Goal: Transaction & Acquisition: Purchase product/service

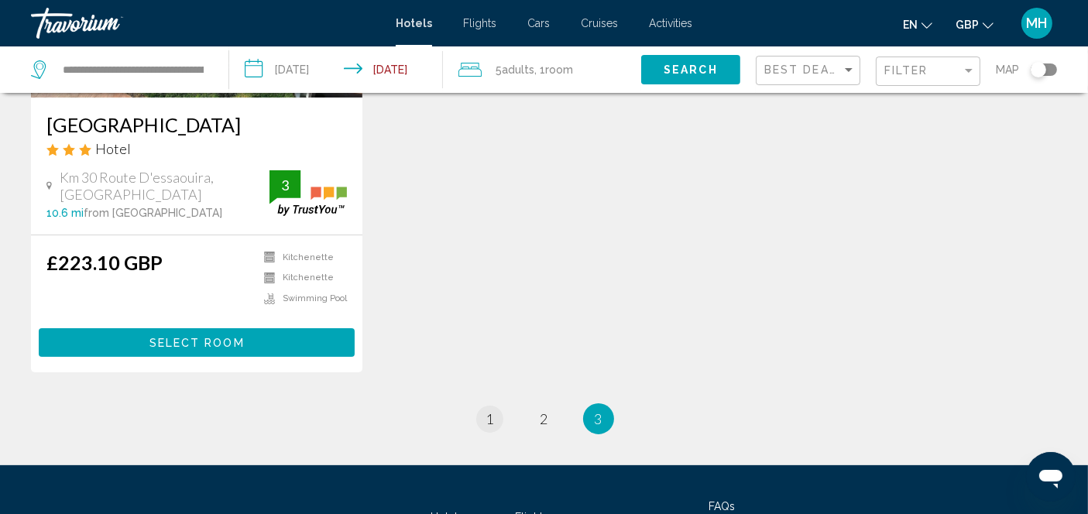
click at [487, 420] on span "1" at bounding box center [490, 418] width 8 height 17
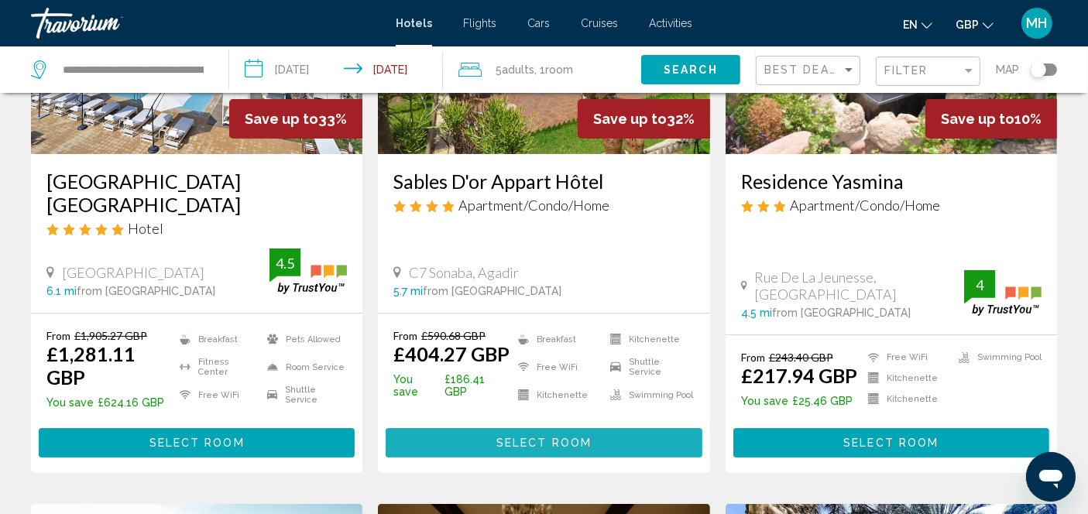
scroll to position [247, 0]
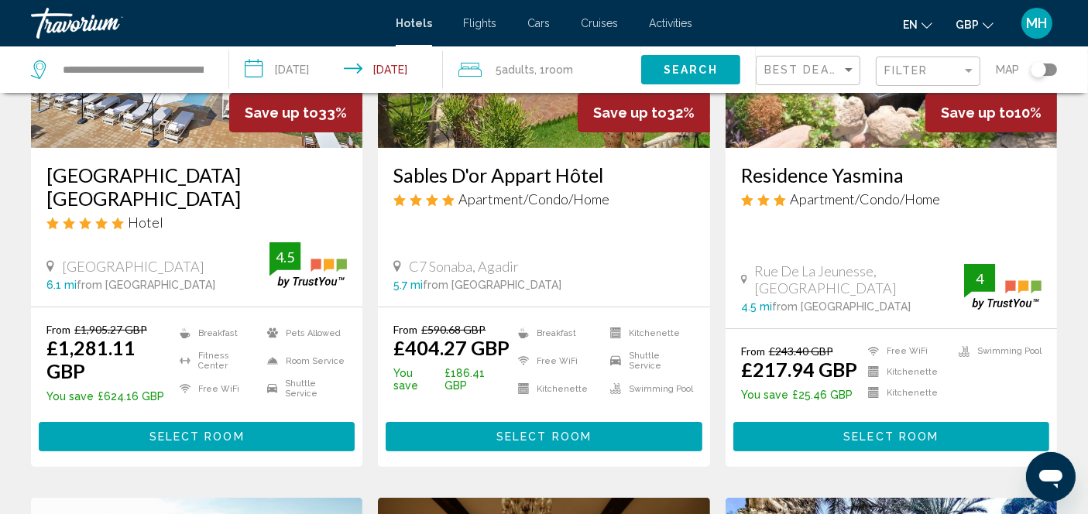
click at [581, 426] on button "Select Room" at bounding box center [543, 436] width 316 height 29
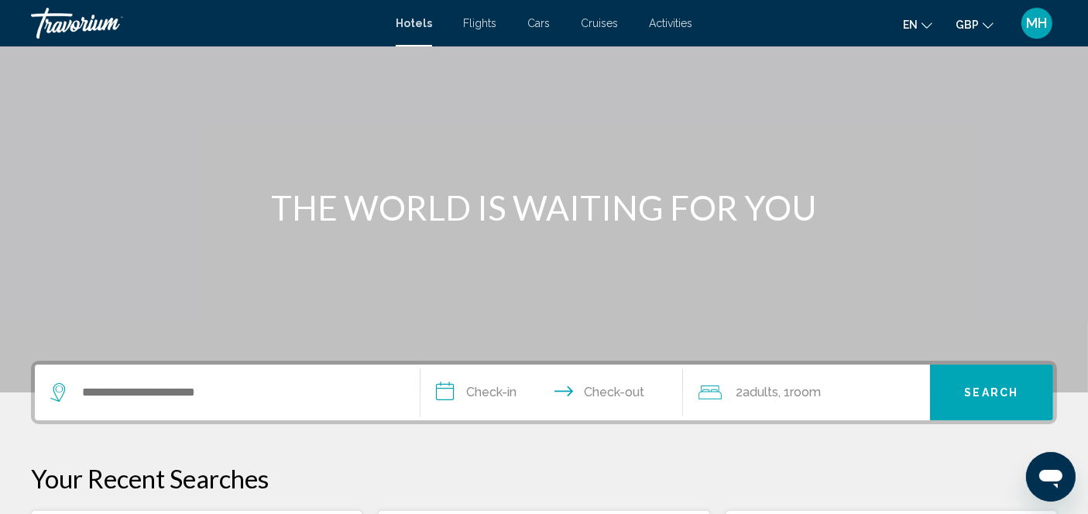
scroll to position [67, 0]
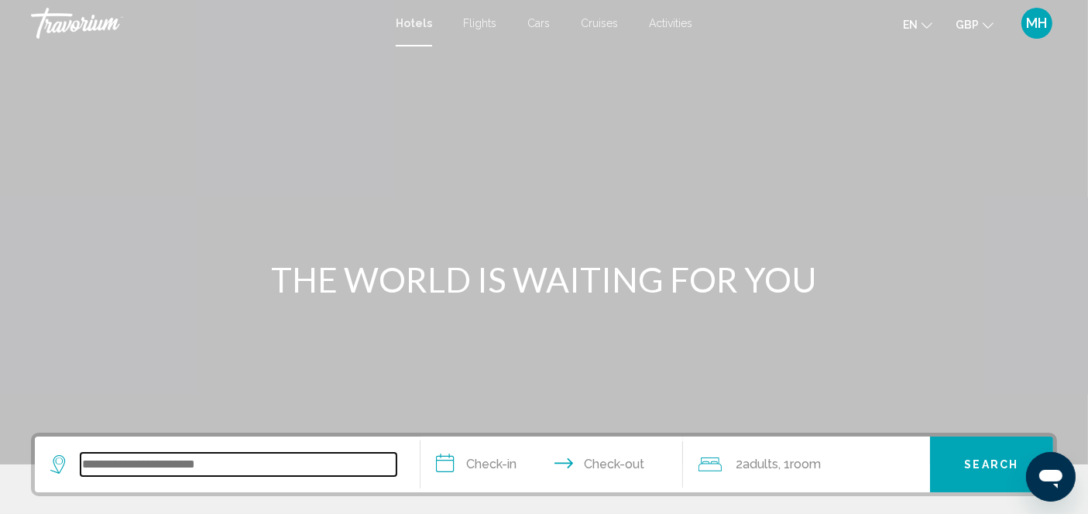
click at [143, 458] on input "Search widget" at bounding box center [238, 464] width 316 height 23
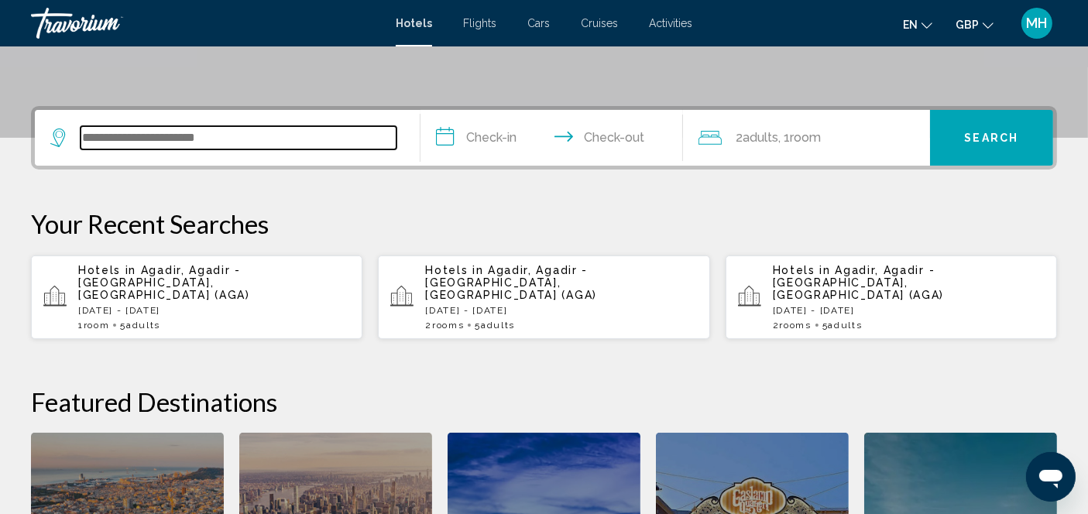
scroll to position [382, 0]
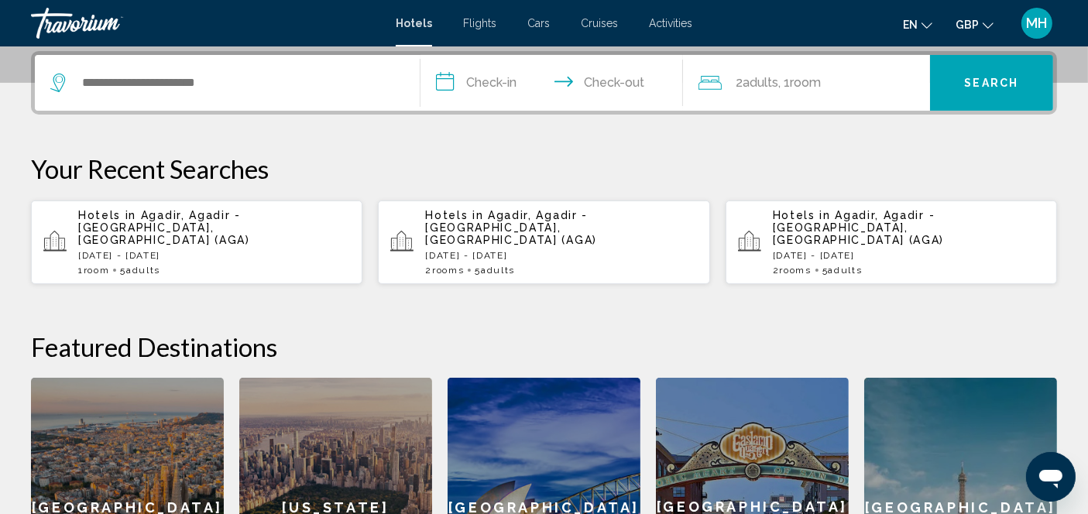
click at [163, 250] on p "[DATE] - [DATE]" at bounding box center [214, 255] width 272 height 11
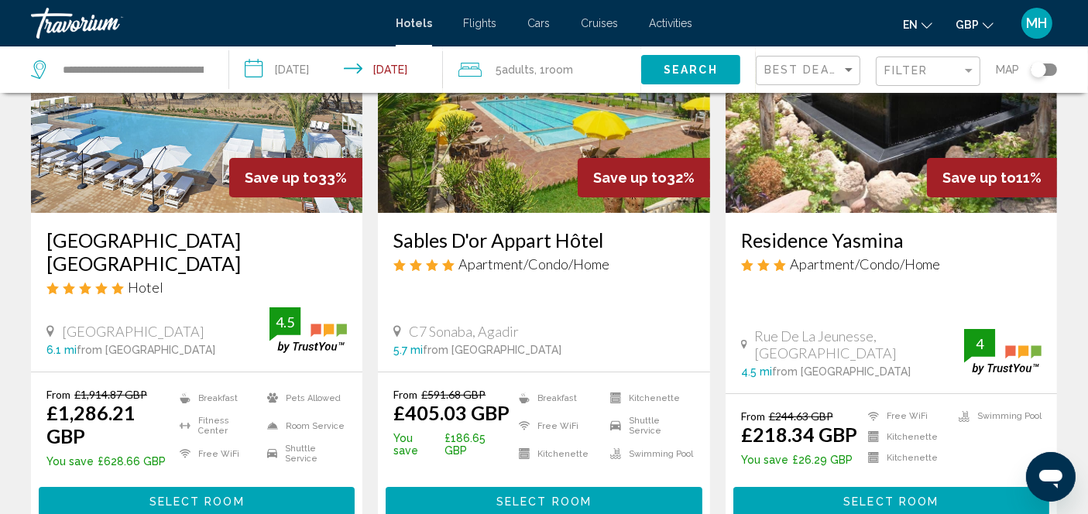
scroll to position [186, 0]
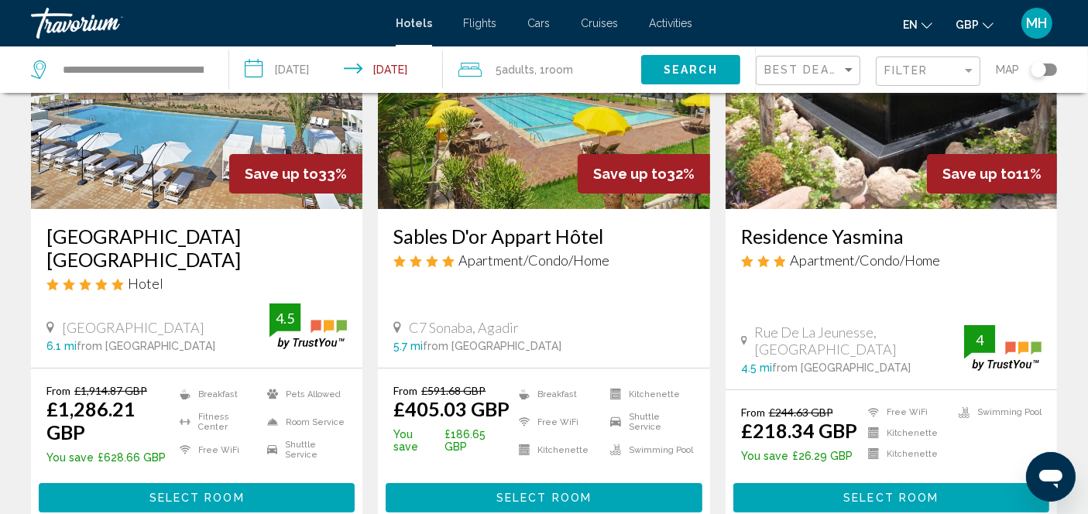
click at [548, 489] on button "Select Room" at bounding box center [543, 497] width 316 height 29
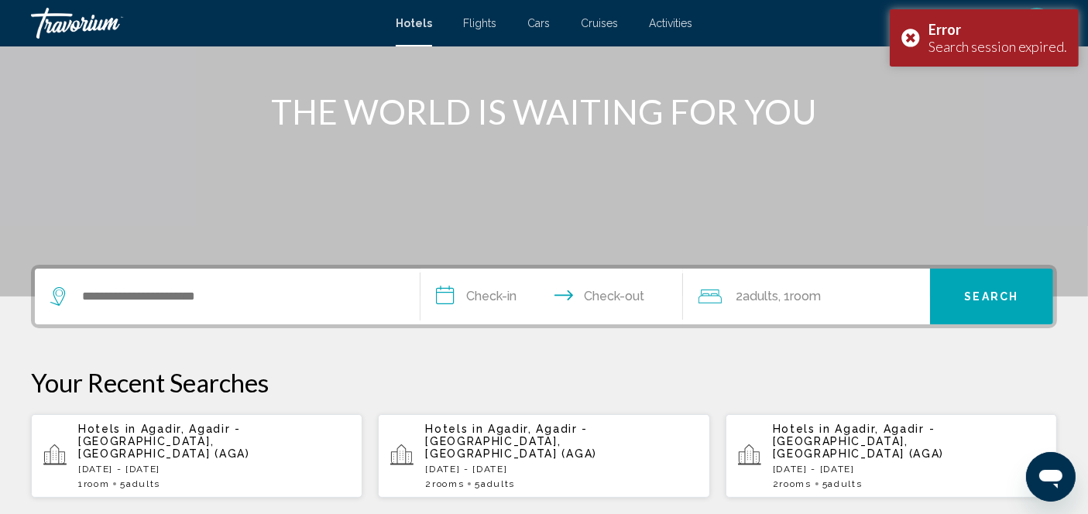
scroll to position [170, 0]
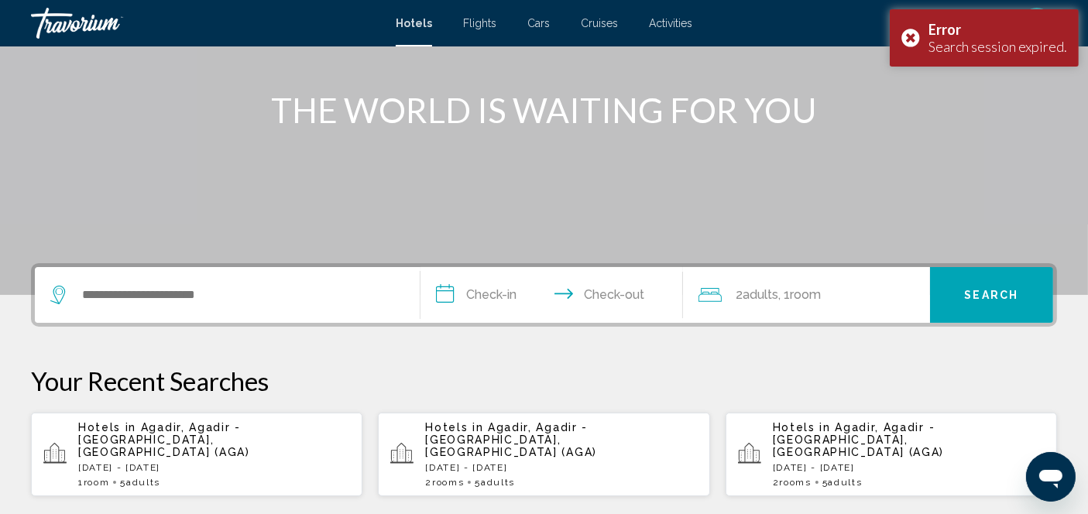
click at [170, 445] on div "Hotels in [GEOGRAPHIC_DATA], [GEOGRAPHIC_DATA] - [GEOGRAPHIC_DATA], [GEOGRAPHIC…" at bounding box center [214, 454] width 272 height 67
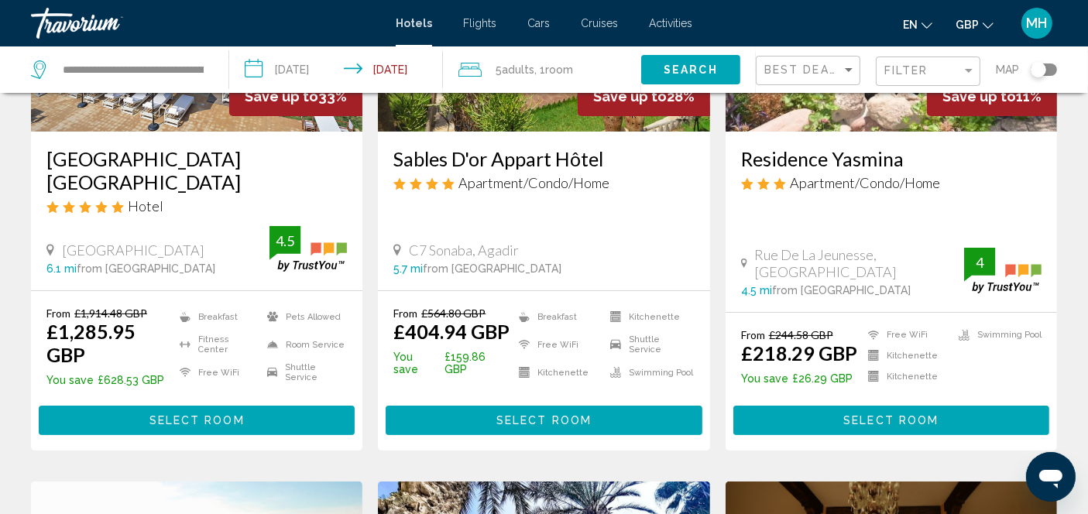
scroll to position [268, 0]
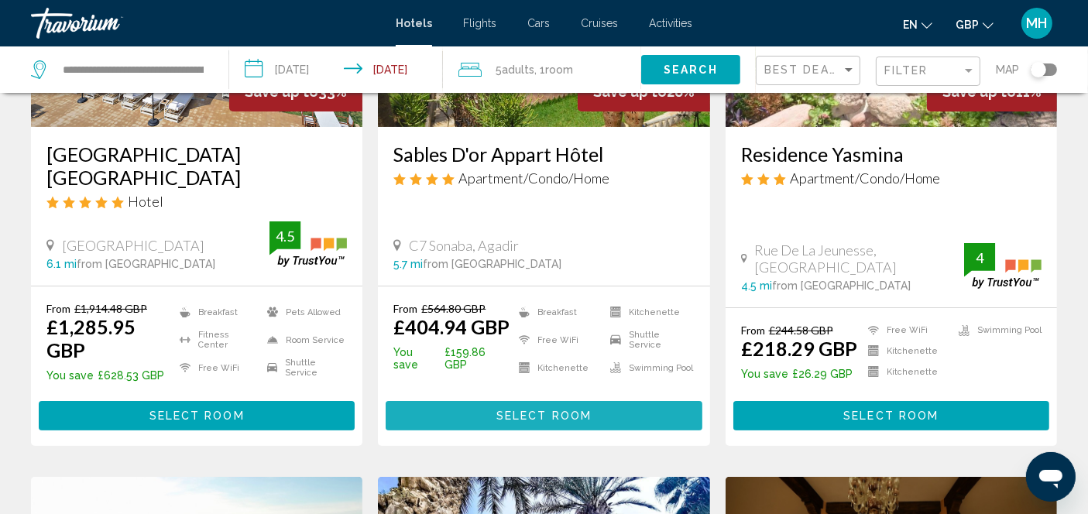
click at [555, 417] on span "Select Room" at bounding box center [543, 416] width 95 height 12
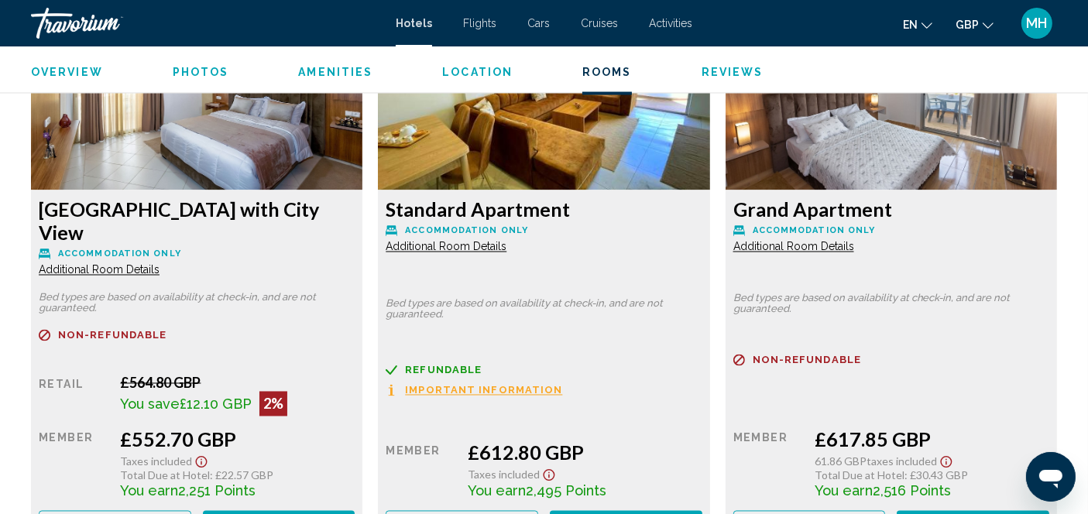
scroll to position [2738, 0]
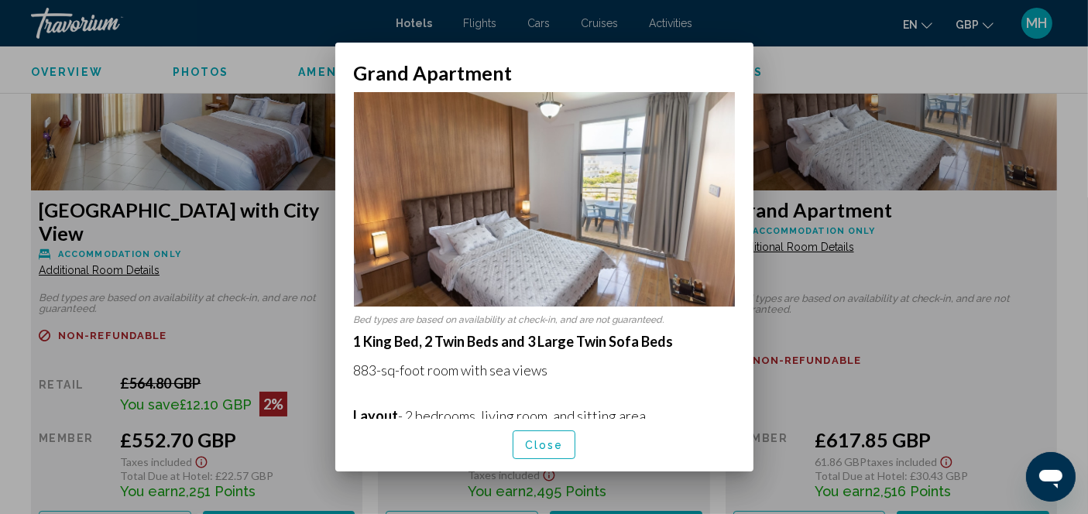
click at [159, 22] on div at bounding box center [544, 257] width 1088 height 514
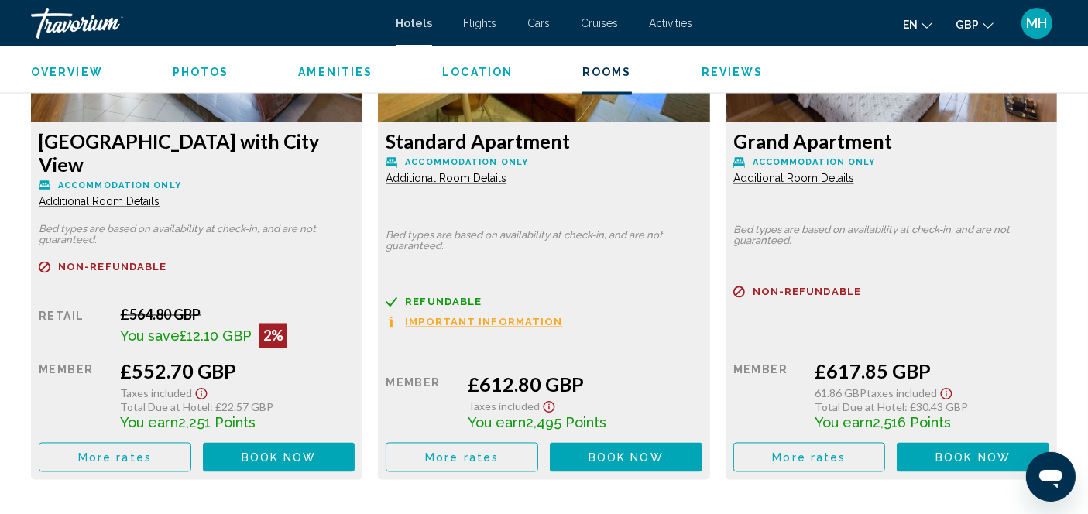
scroll to position [2794, 0]
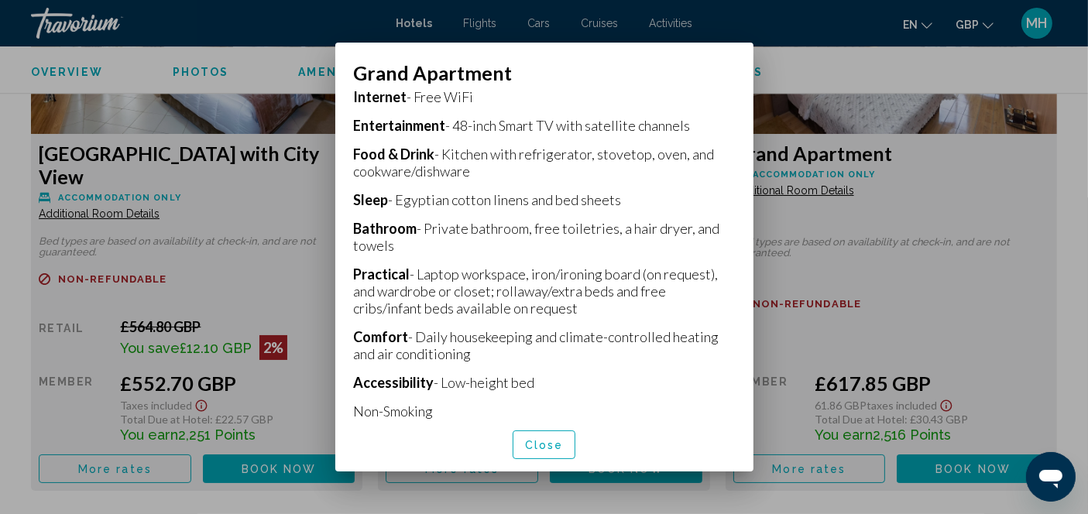
scroll to position [351, 0]
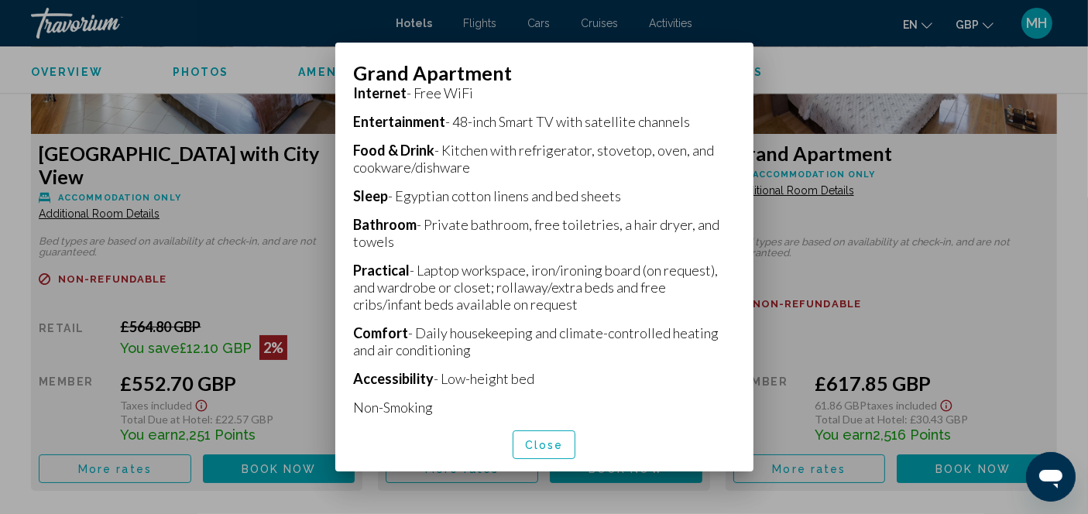
click at [554, 447] on span "Close" at bounding box center [544, 445] width 39 height 12
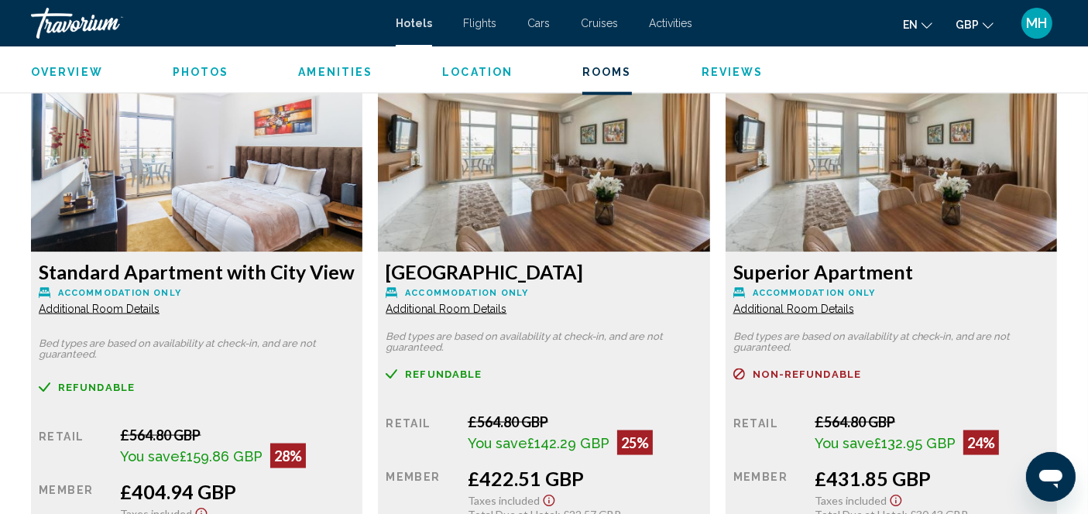
scroll to position [2134, 0]
click at [159, 310] on span "Additional Room Details" at bounding box center [99, 308] width 121 height 12
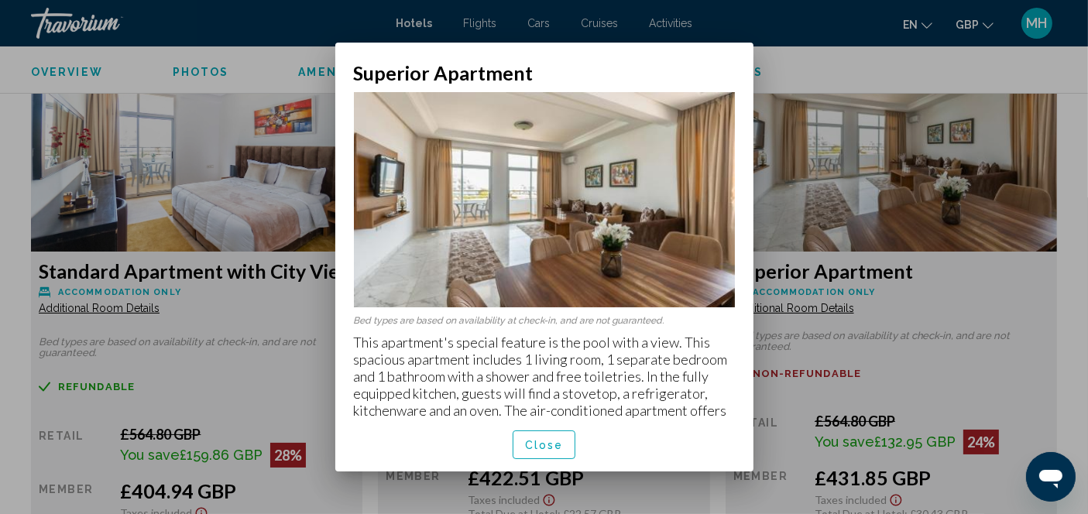
scroll to position [0, 0]
click at [865, 154] on div at bounding box center [544, 257] width 1088 height 514
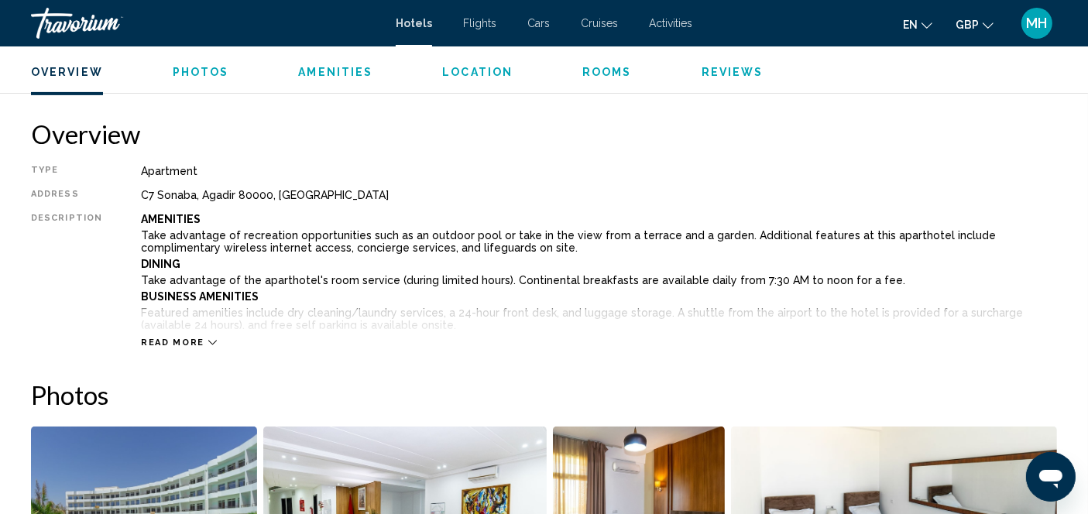
scroll to position [468, 0]
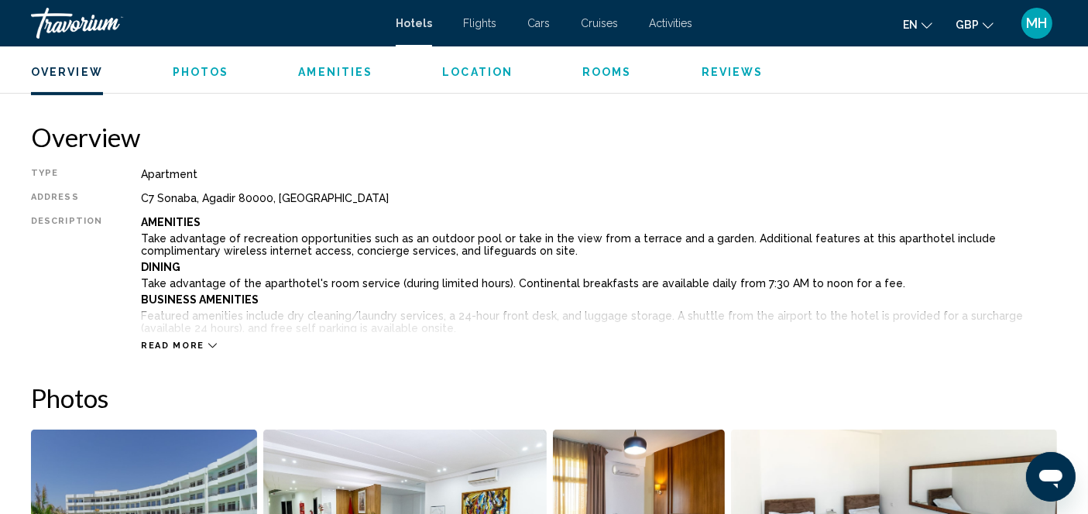
click at [219, 348] on div "Read more" at bounding box center [599, 330] width 916 height 43
click at [187, 345] on span "Read more" at bounding box center [172, 346] width 63 height 10
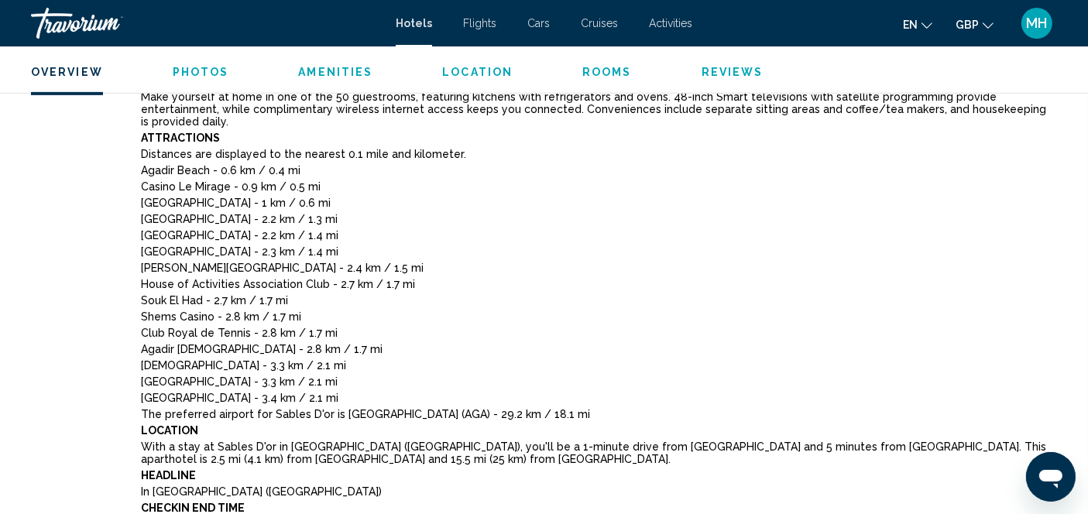
scroll to position [735, 0]
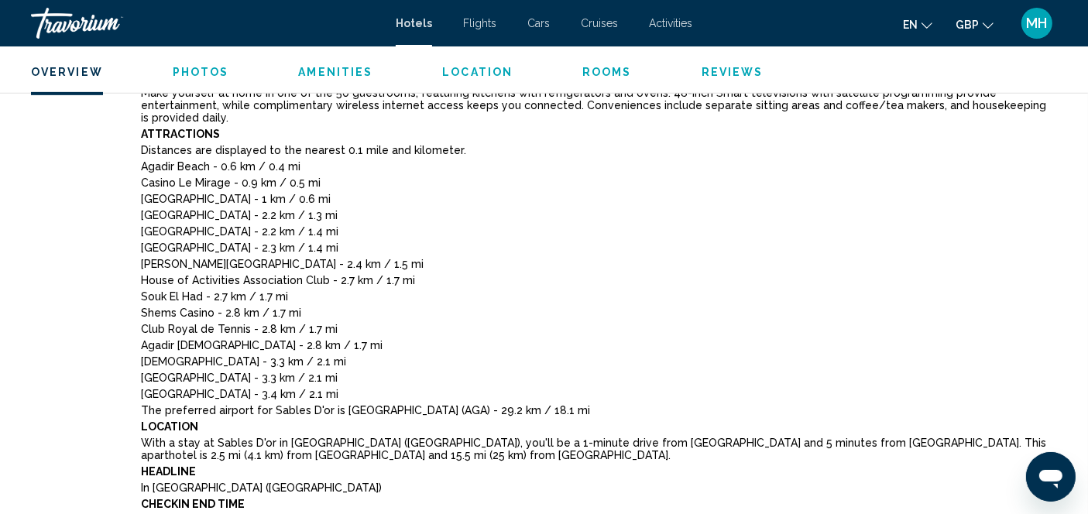
click at [533, 339] on p "Agadir [DEMOGRAPHIC_DATA] - 2.8 km / 1.7 mi" at bounding box center [599, 345] width 916 height 12
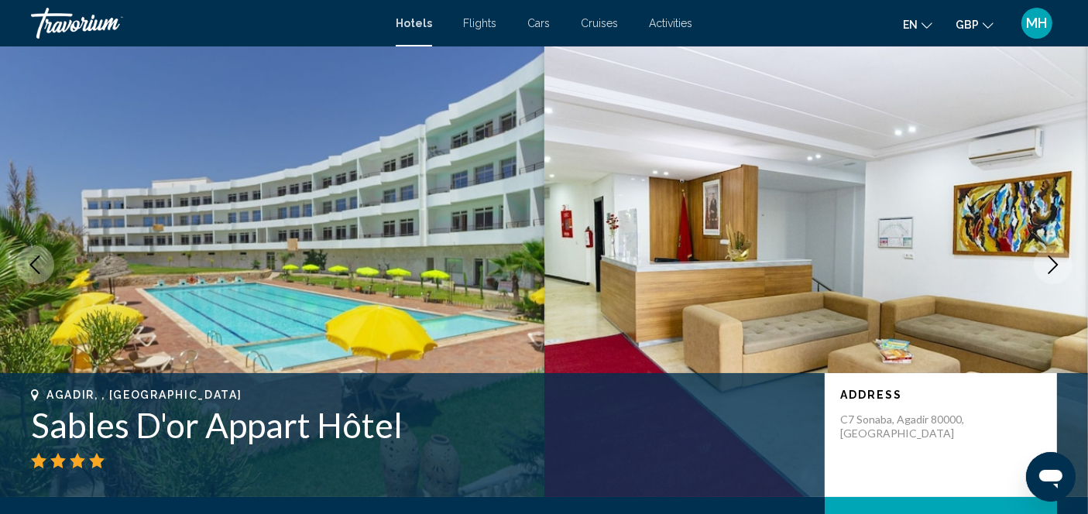
scroll to position [12, 0]
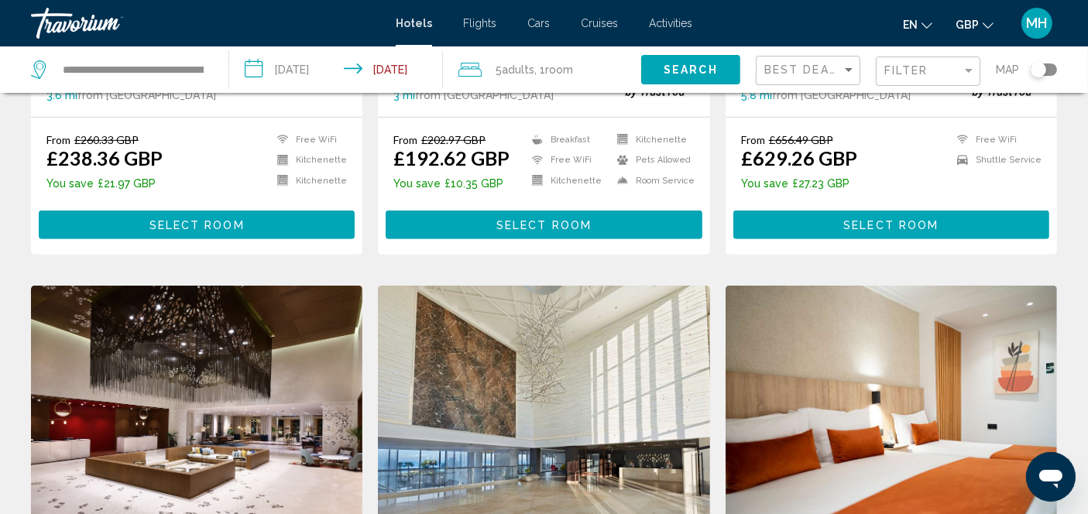
click at [796, 319] on img "Main content" at bounding box center [890, 410] width 331 height 248
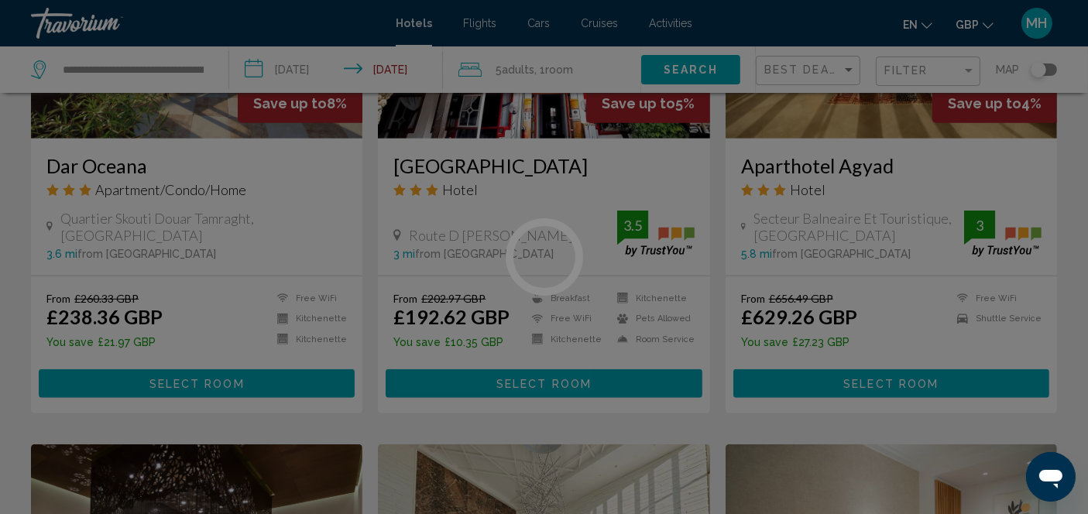
scroll to position [836, 0]
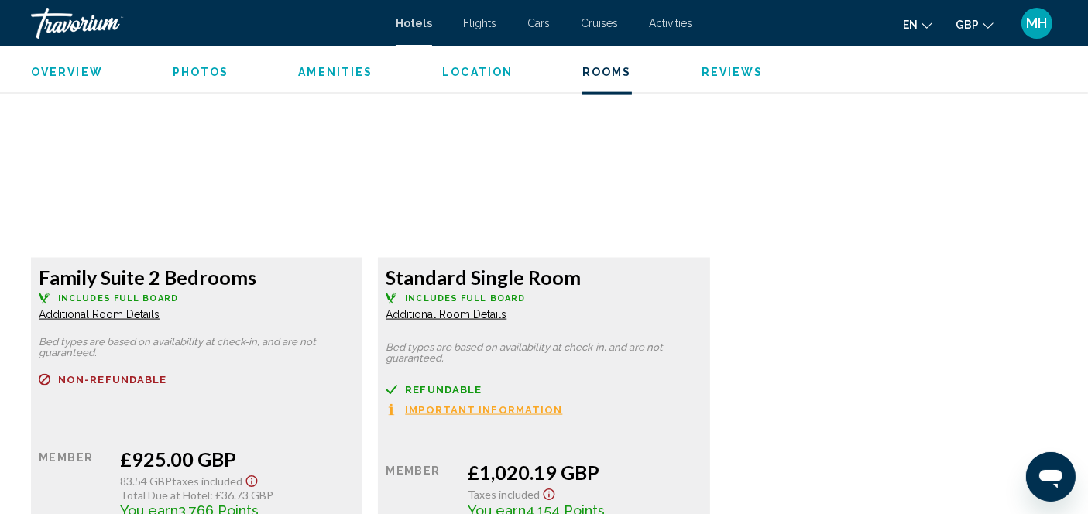
scroll to position [2136, 0]
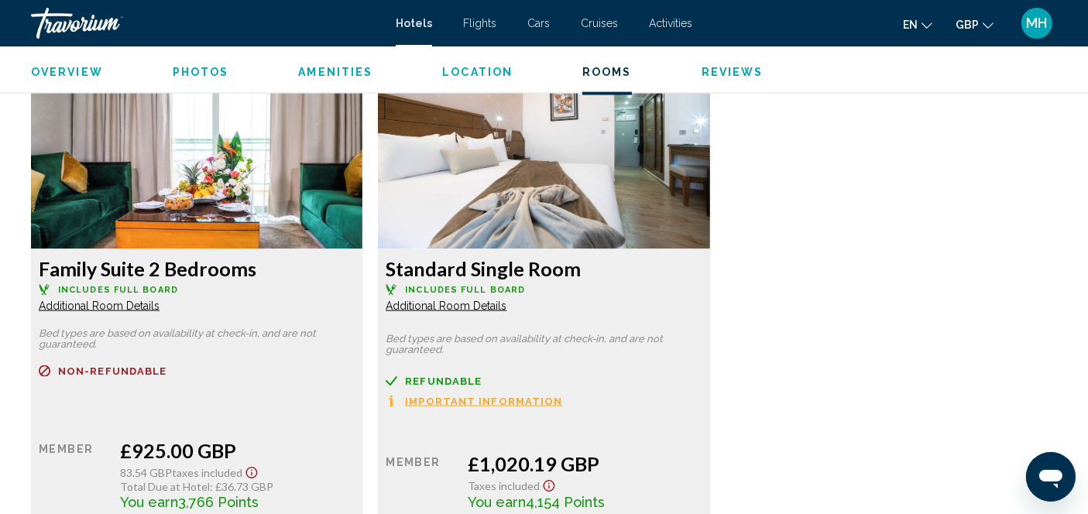
click at [76, 309] on span "Additional Room Details" at bounding box center [99, 306] width 121 height 12
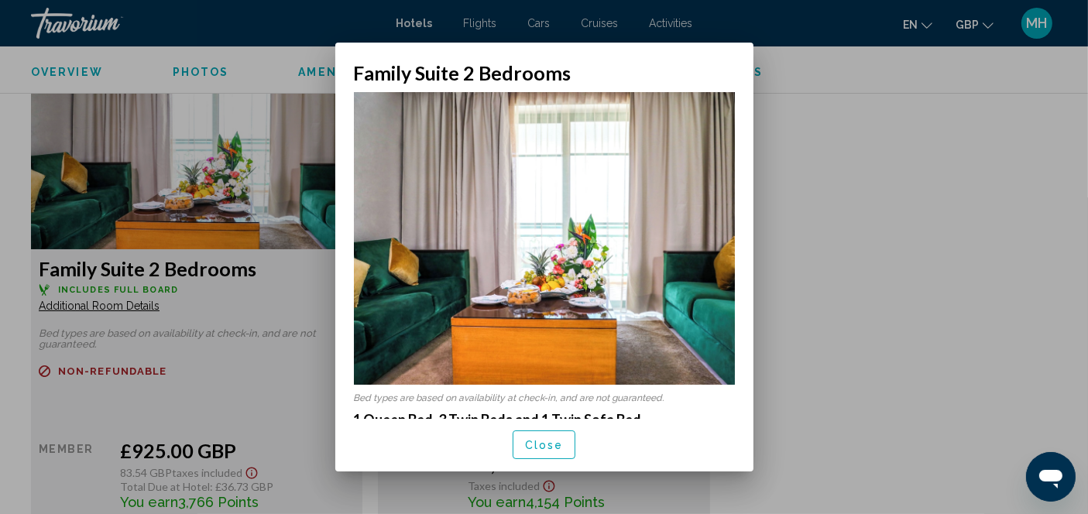
click at [913, 245] on div at bounding box center [544, 257] width 1088 height 514
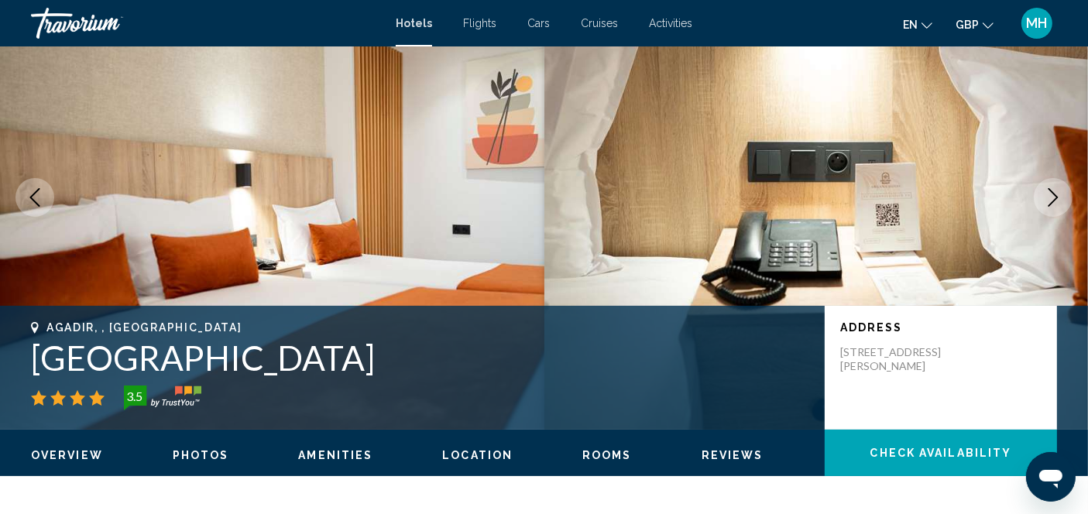
scroll to position [77, 0]
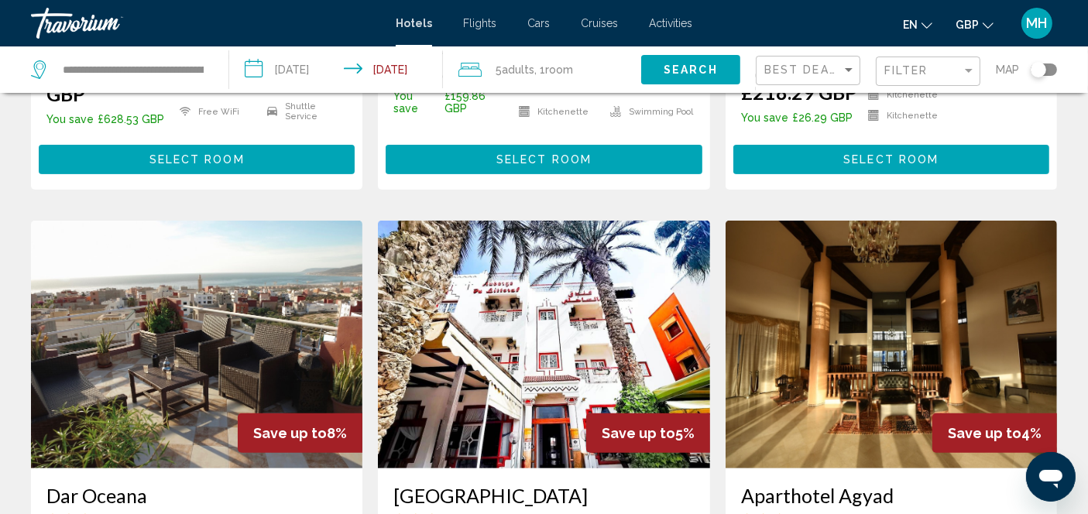
scroll to position [411, 0]
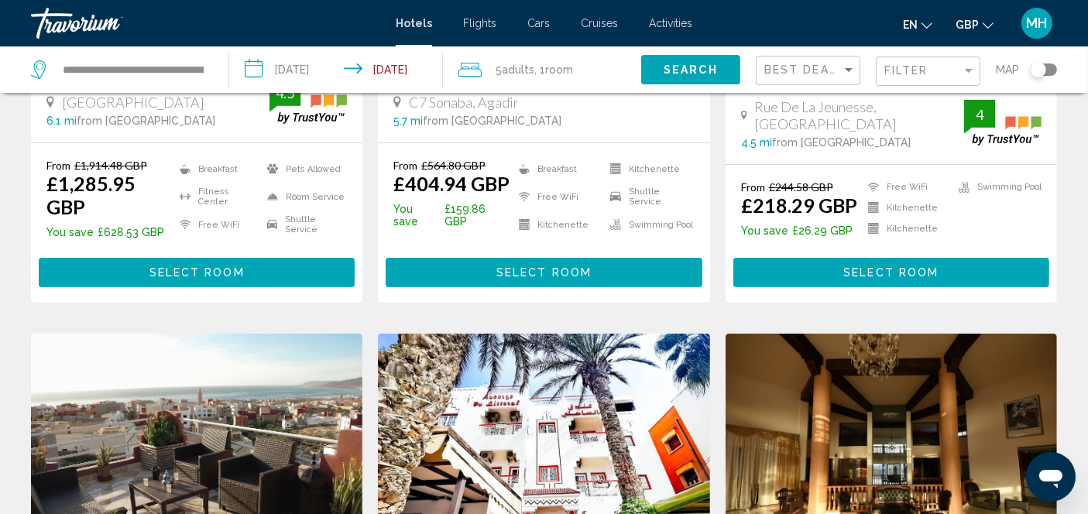
click at [570, 66] on span "Room" at bounding box center [559, 69] width 28 height 12
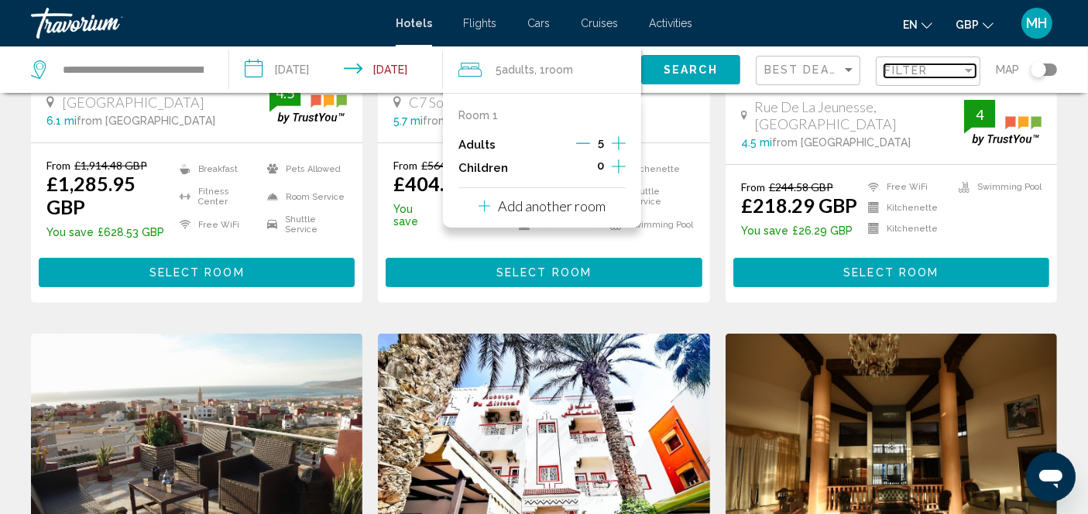
click at [905, 64] on span "Filter" at bounding box center [906, 70] width 44 height 12
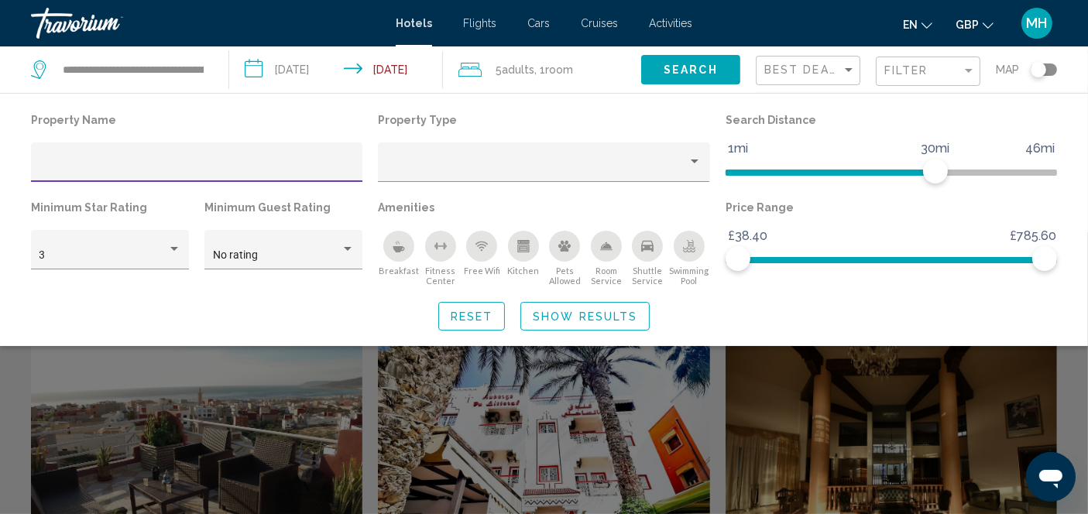
click at [561, 70] on span "Room" at bounding box center [559, 69] width 28 height 12
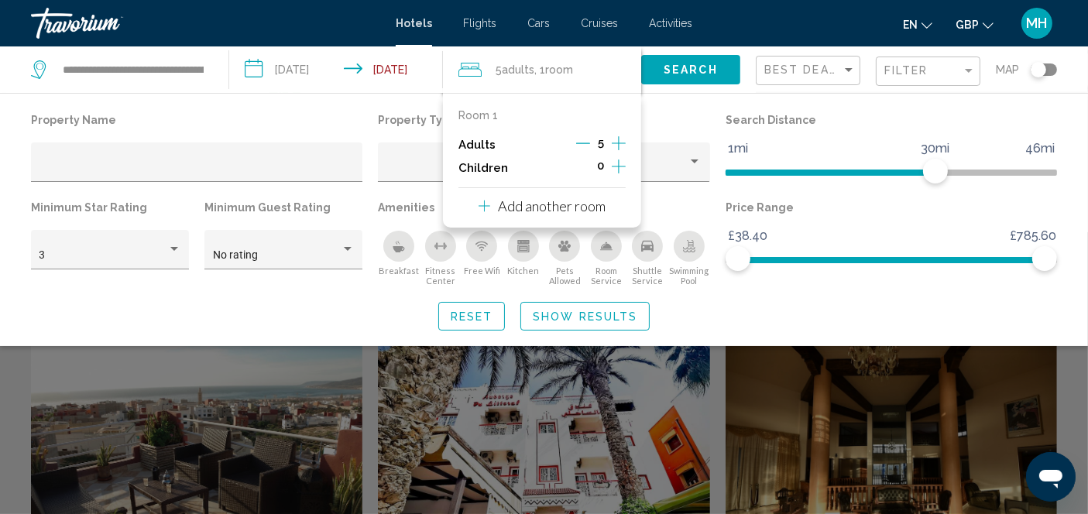
click at [486, 204] on icon "Travelers: 5 adults, 0 children" at bounding box center [484, 206] width 12 height 19
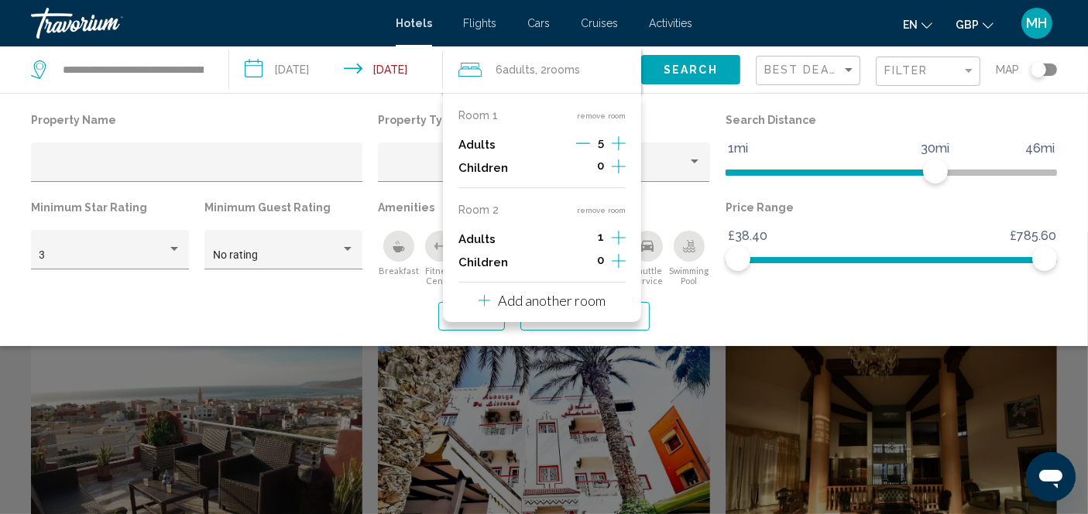
click at [583, 147] on icon "Decrement adults" at bounding box center [583, 143] width 14 height 14
click at [583, 147] on icon "Decrement adults" at bounding box center [581, 143] width 14 height 14
click at [618, 150] on icon "Increment adults" at bounding box center [618, 143] width 14 height 14
click at [710, 70] on span "Search" at bounding box center [690, 70] width 54 height 12
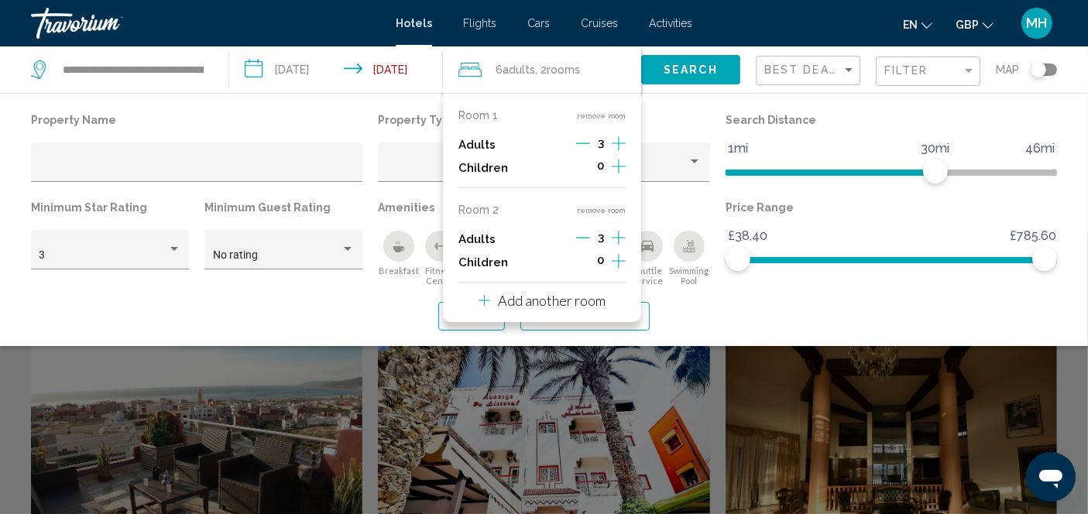
scroll to position [0, 0]
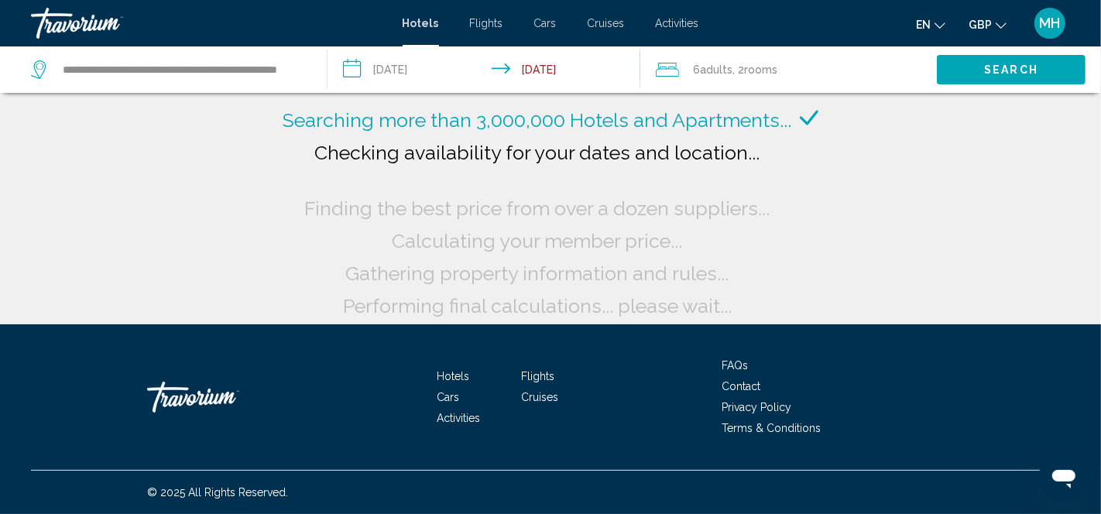
click at [705, 71] on span "Adults" at bounding box center [716, 69] width 33 height 12
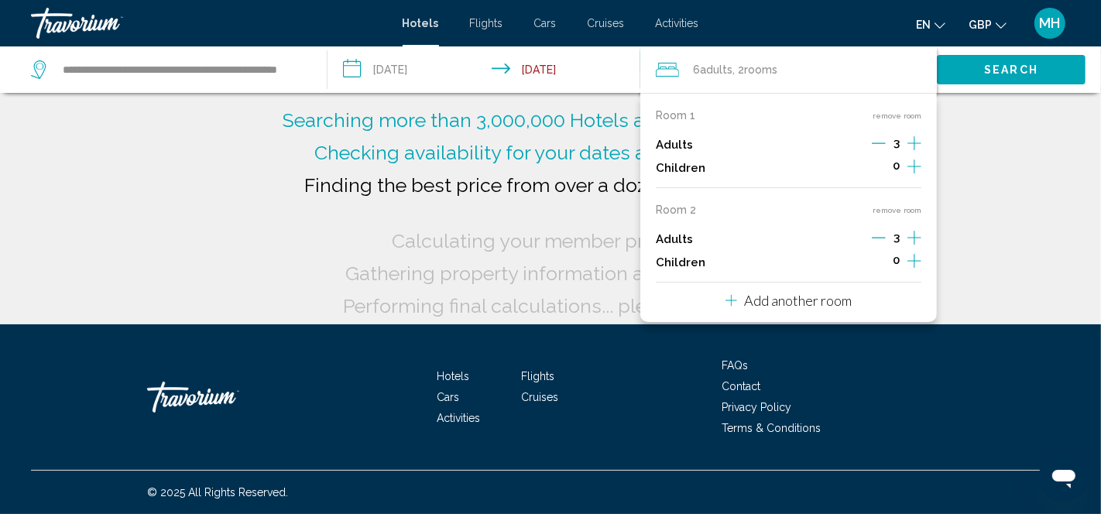
click at [882, 237] on icon "Decrement adults" at bounding box center [879, 238] width 14 height 14
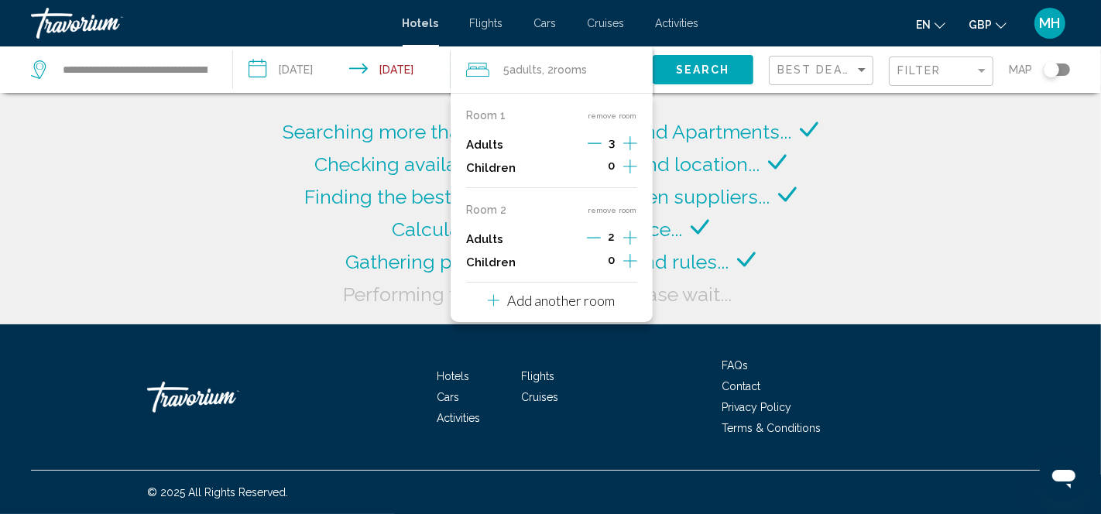
click at [690, 70] on span "Search" at bounding box center [703, 70] width 54 height 12
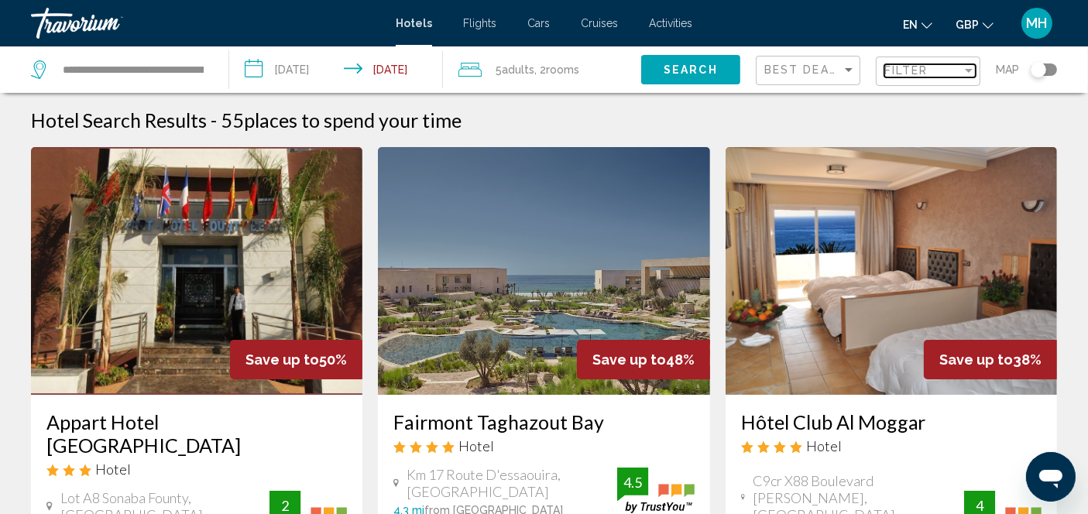
click at [917, 70] on span "Filter" at bounding box center [906, 70] width 44 height 12
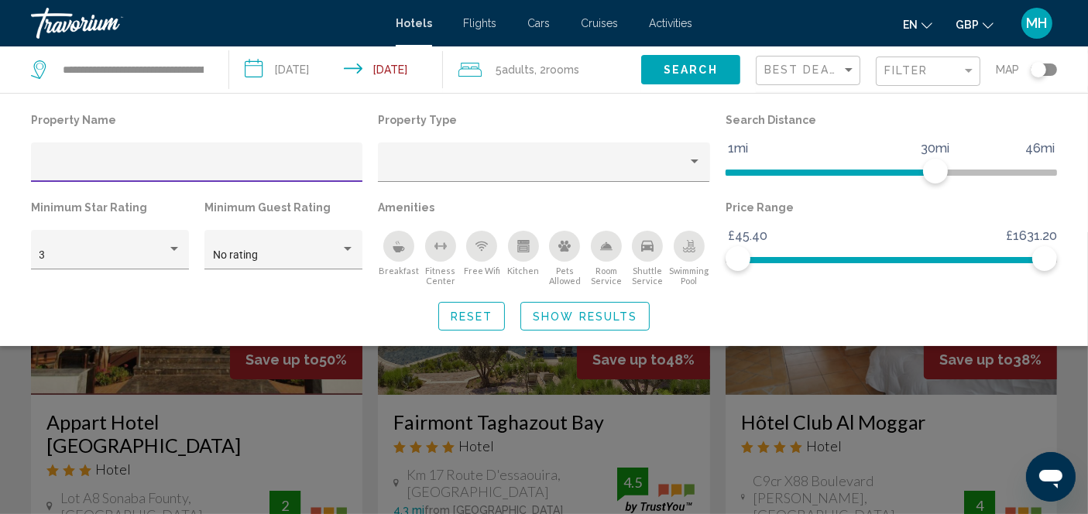
click at [264, 157] on div "Hotel Filters" at bounding box center [196, 167] width 315 height 32
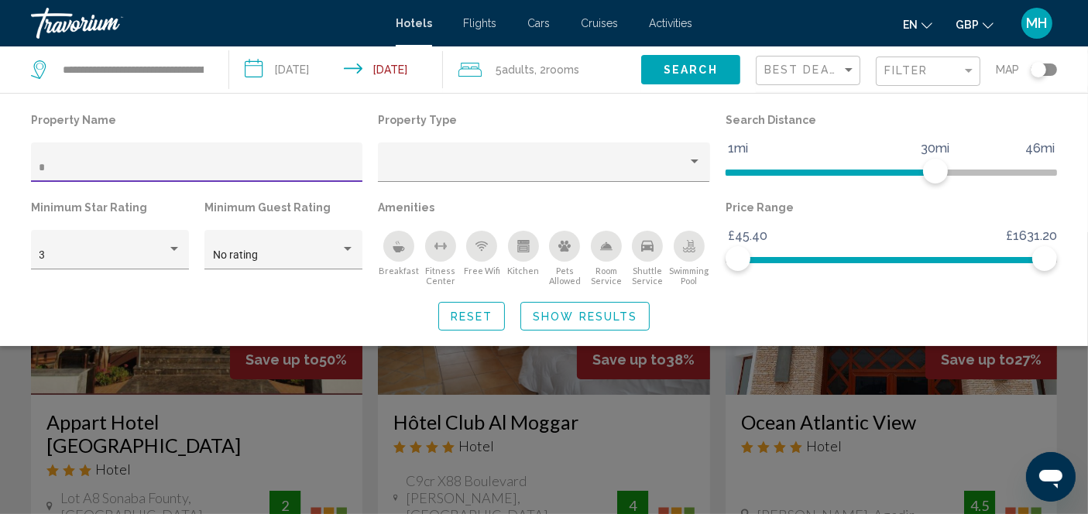
type input "**"
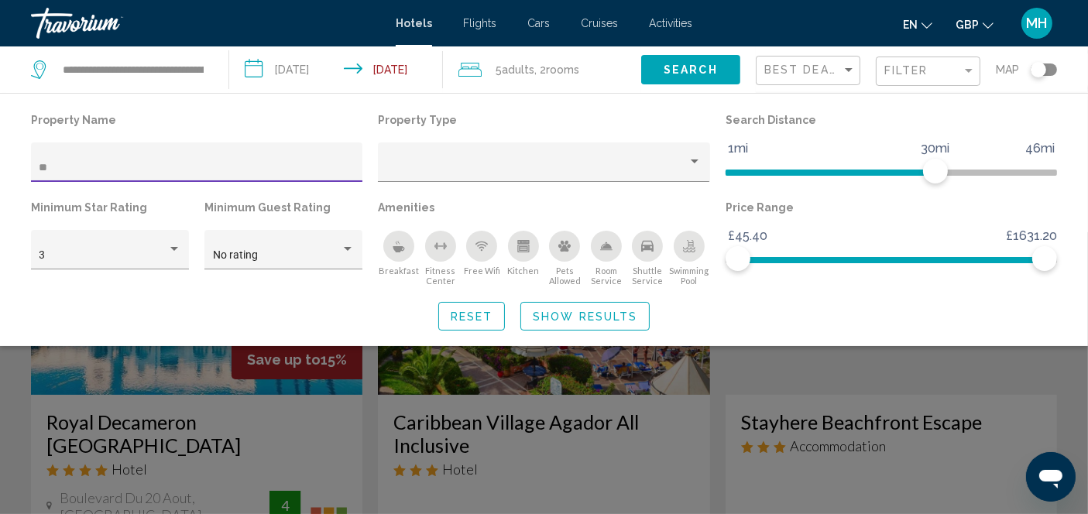
click at [530, 432] on div "Search widget" at bounding box center [544, 373] width 1088 height 282
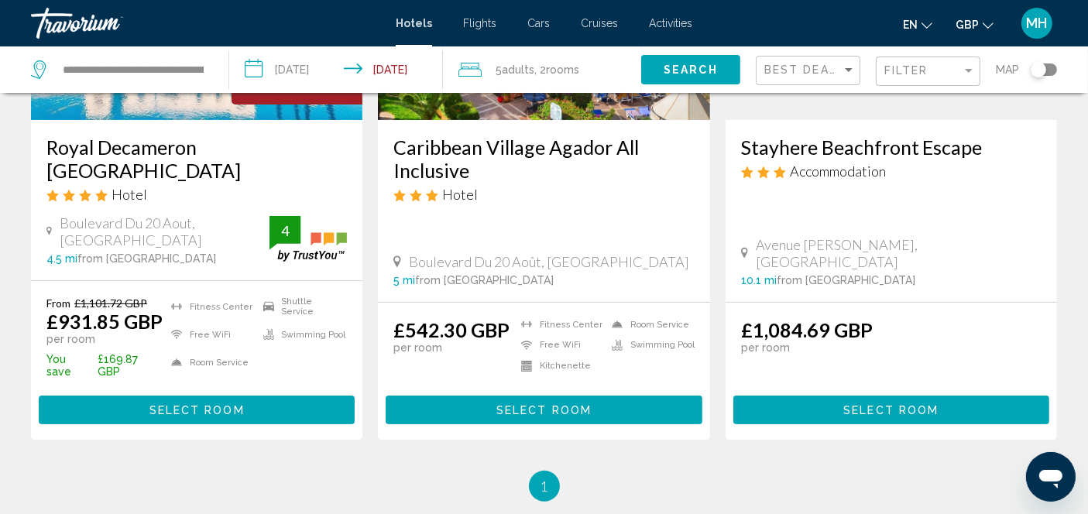
scroll to position [276, 0]
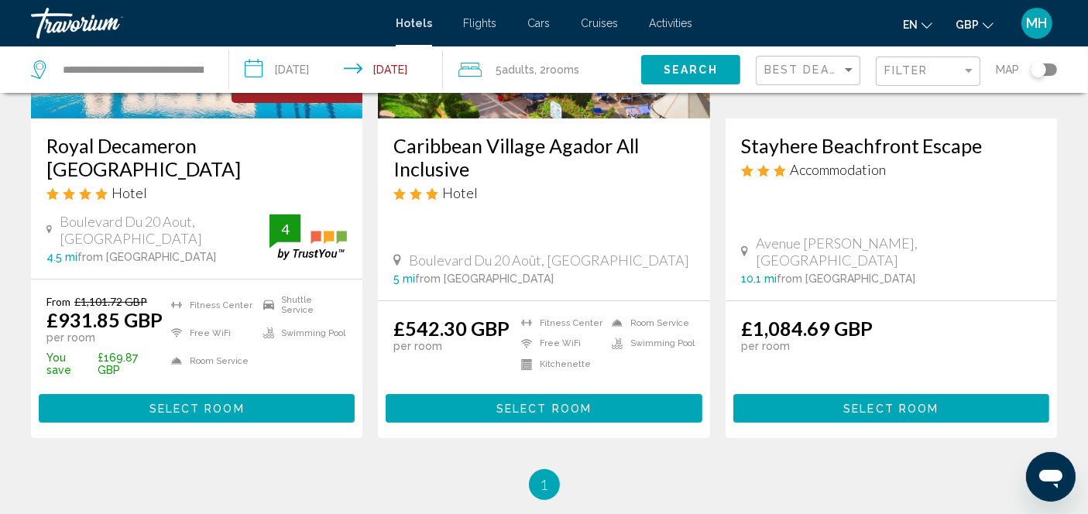
click at [459, 394] on button "Select Room" at bounding box center [543, 408] width 316 height 29
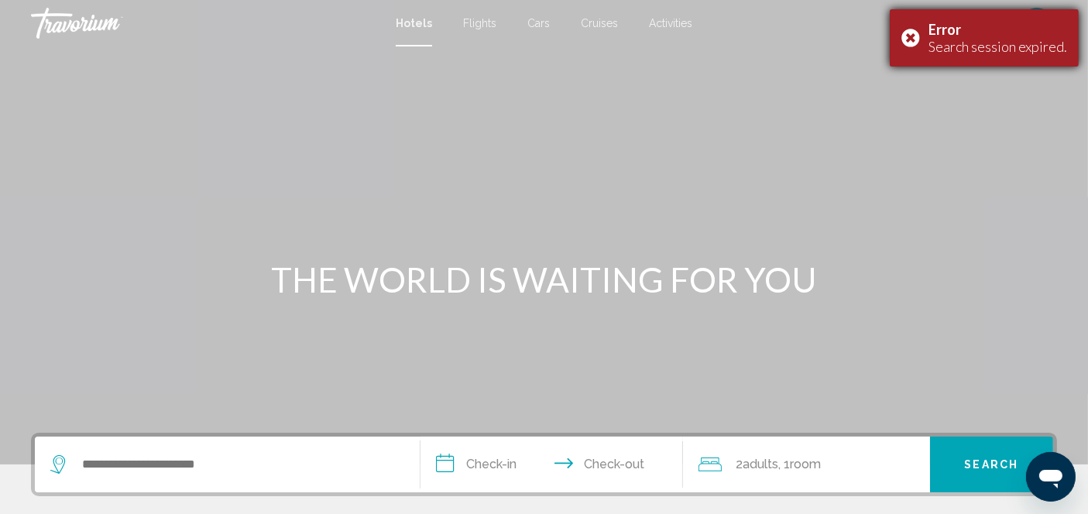
click at [914, 32] on div "Error Search session expired." at bounding box center [983, 37] width 189 height 57
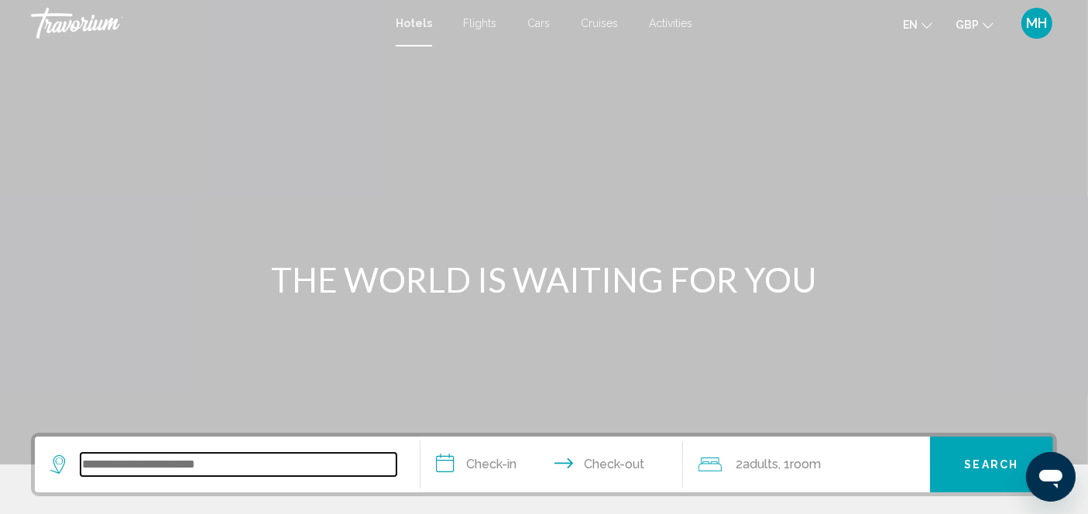
click at [199, 466] on input "Search widget" at bounding box center [238, 464] width 316 height 23
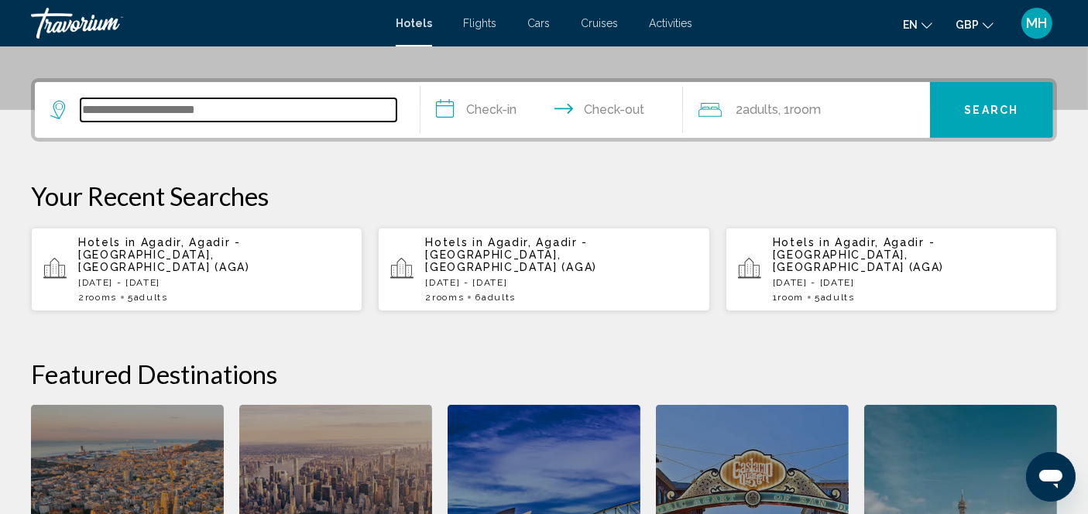
scroll to position [382, 0]
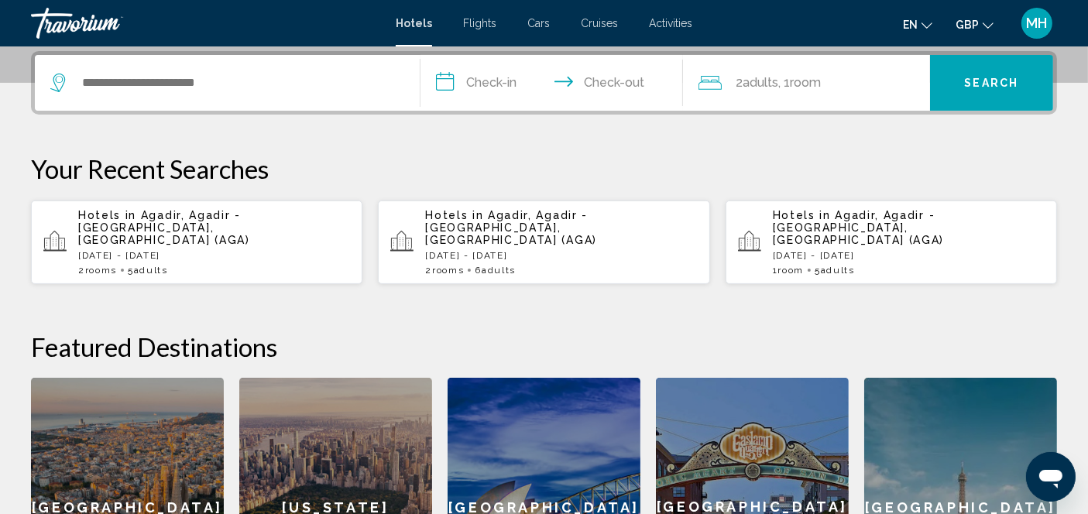
click at [244, 265] on div "2 Room rooms 5 Adult Adults" at bounding box center [214, 270] width 272 height 11
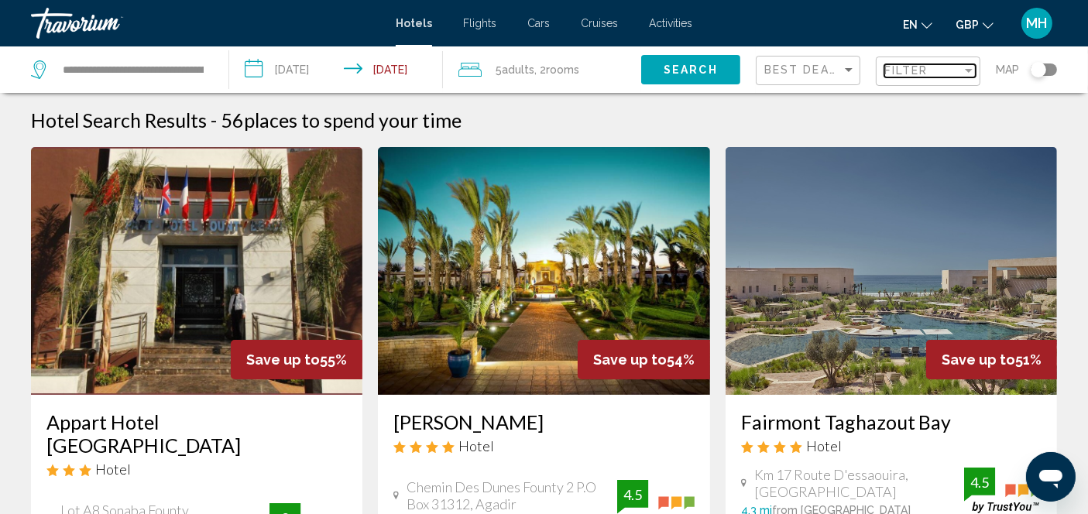
click at [920, 73] on span "Filter" at bounding box center [906, 70] width 44 height 12
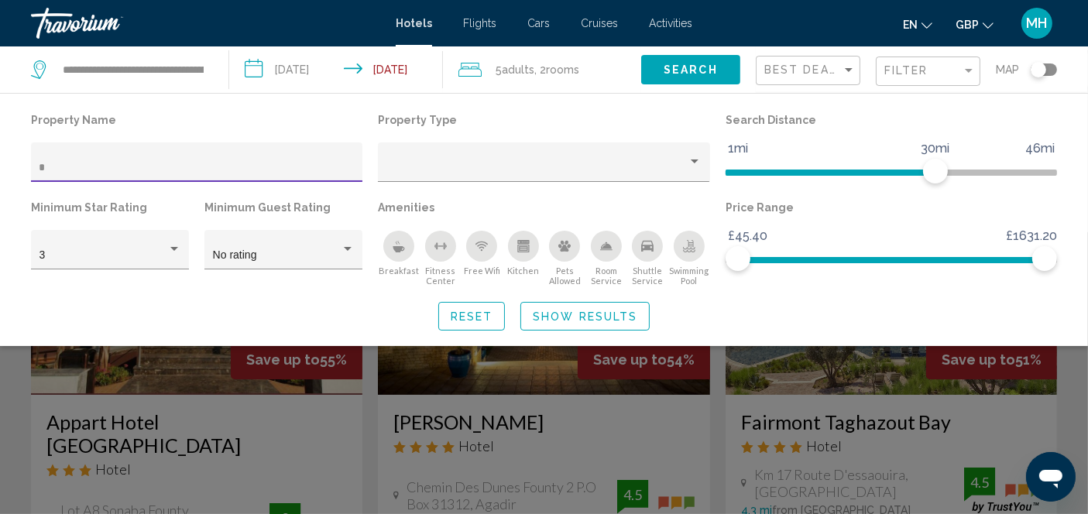
type input "**"
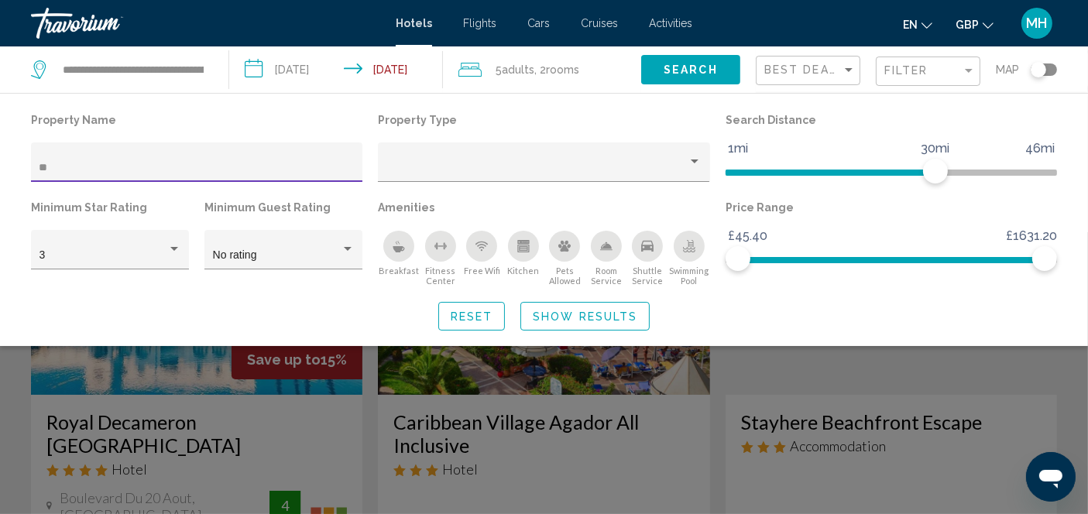
click at [570, 466] on div "Search widget" at bounding box center [544, 373] width 1088 height 282
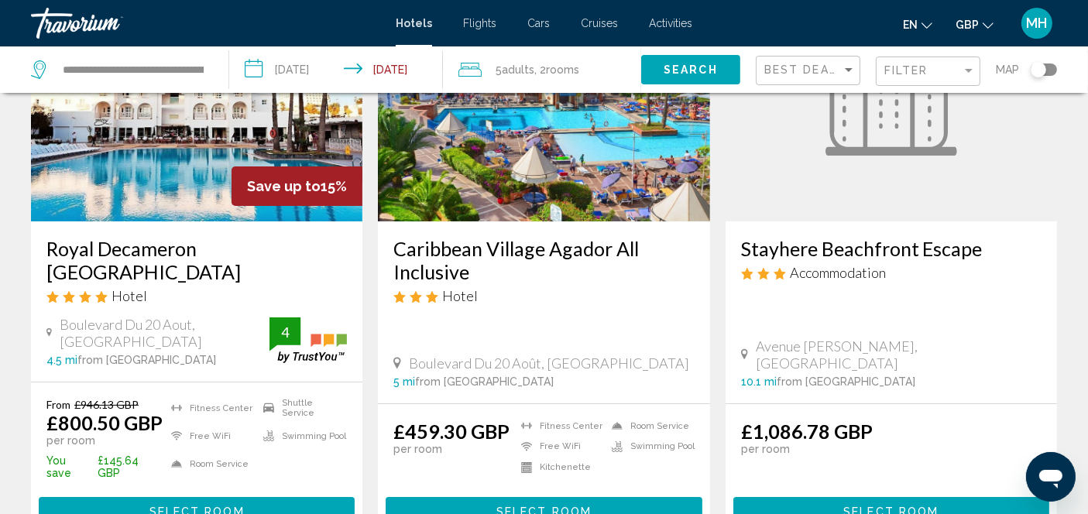
scroll to position [170, 0]
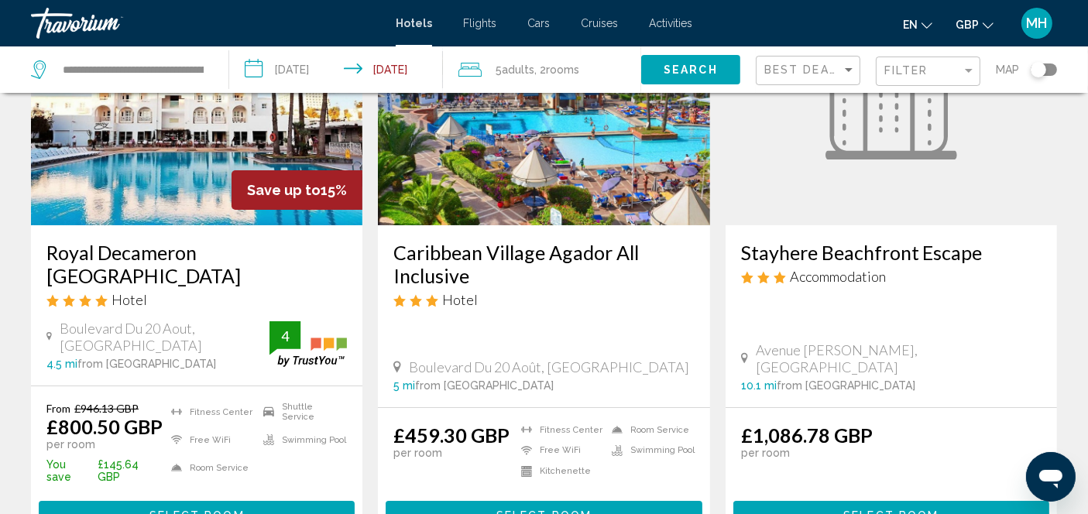
click at [553, 509] on span "Select Room" at bounding box center [543, 515] width 95 height 12
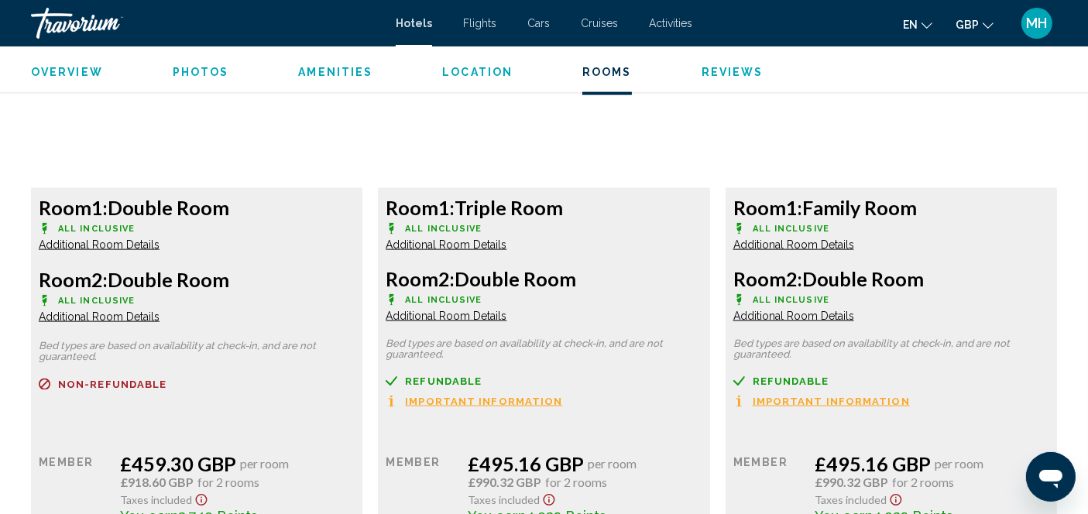
scroll to position [2110, 0]
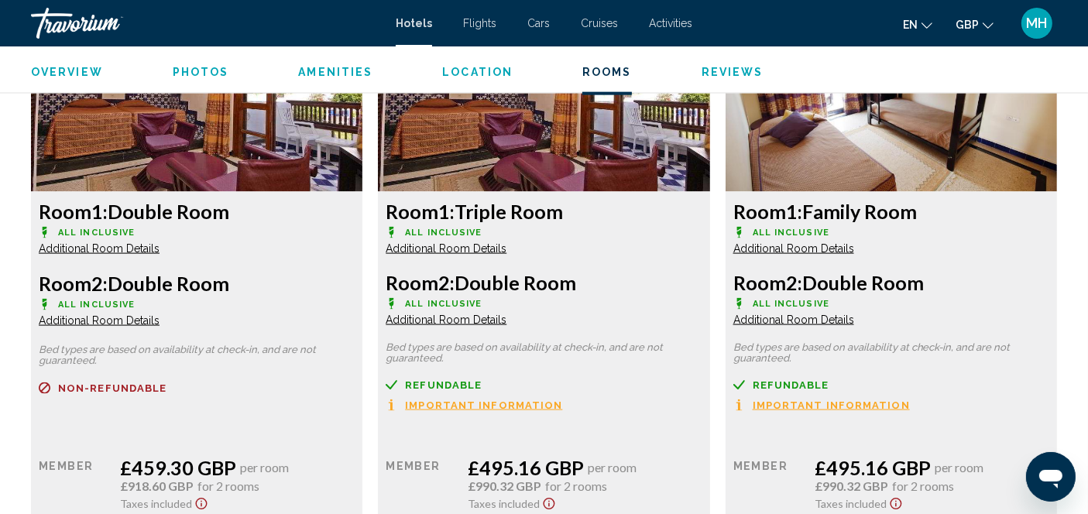
click at [159, 249] on span "Additional Room Details" at bounding box center [99, 248] width 121 height 12
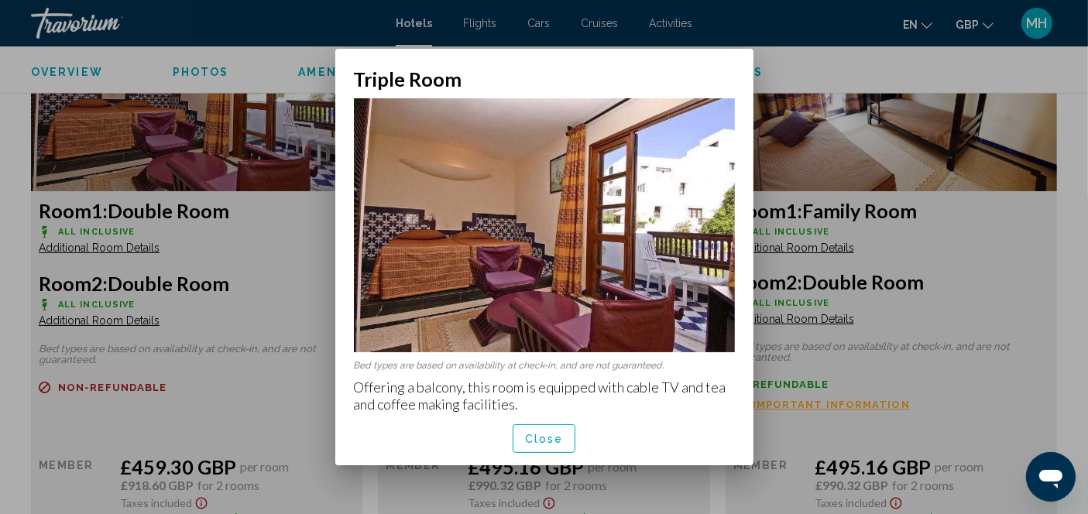
click at [540, 445] on button "Close" at bounding box center [543, 438] width 63 height 29
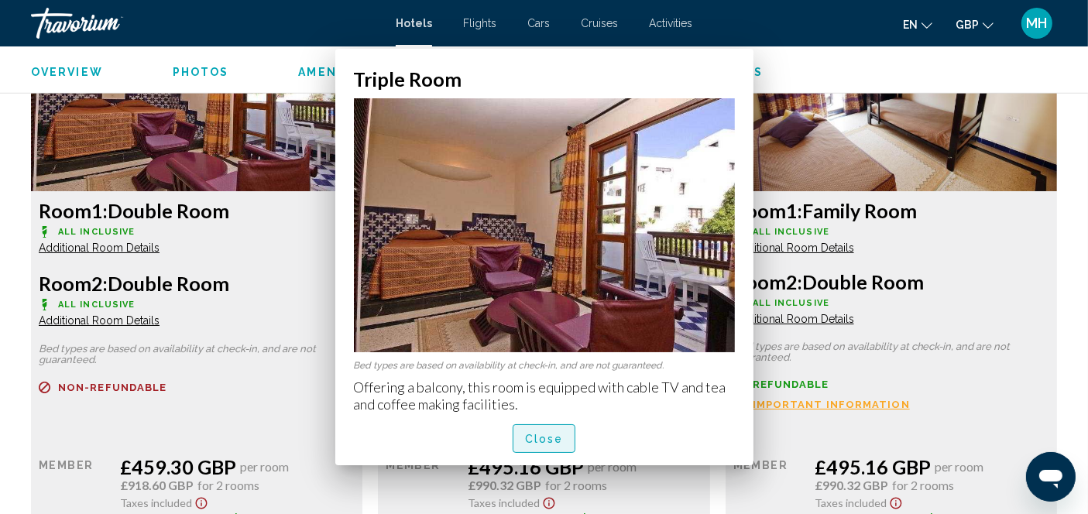
scroll to position [2110, 0]
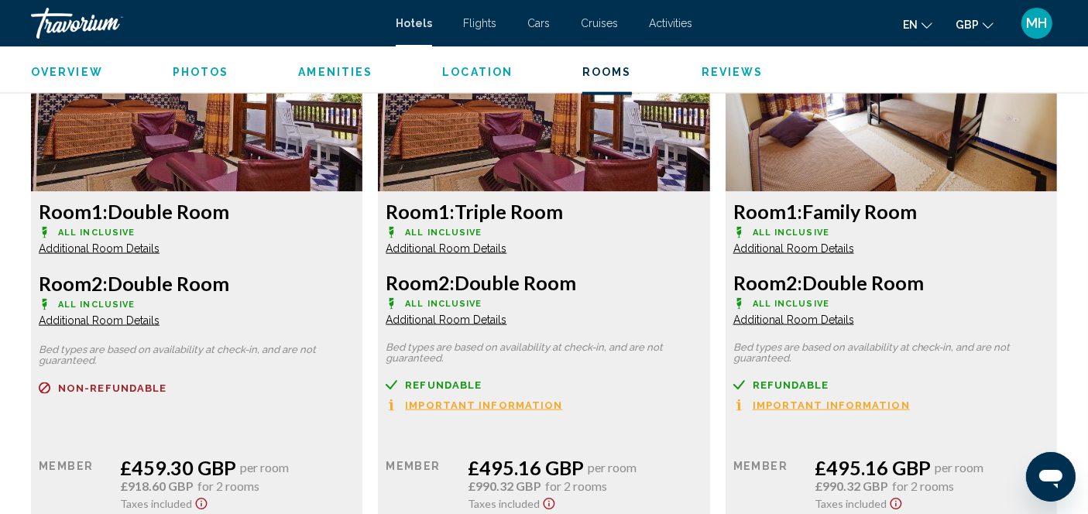
click at [159, 322] on span "Additional Room Details" at bounding box center [99, 320] width 121 height 12
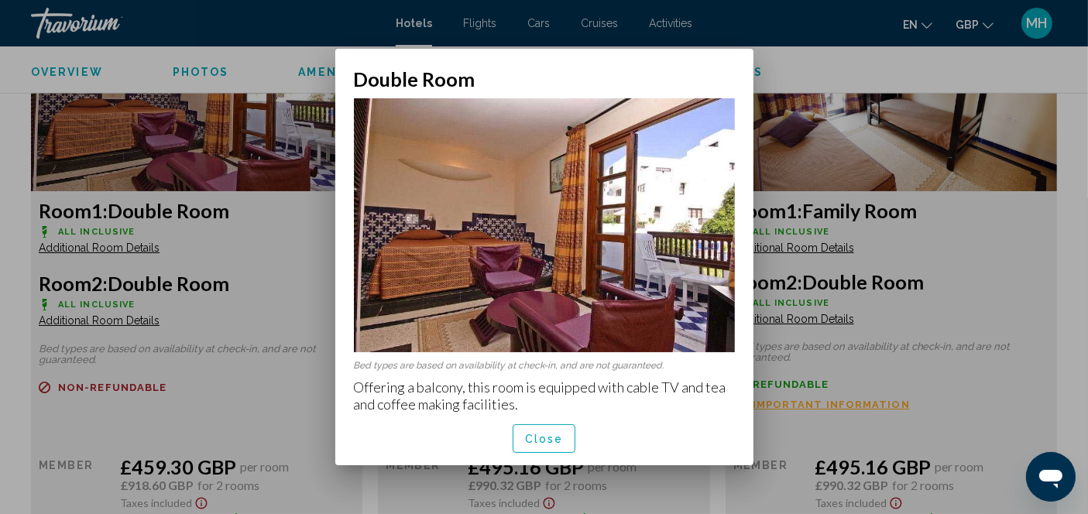
scroll to position [0, 0]
click at [542, 442] on span "Close" at bounding box center [544, 439] width 39 height 12
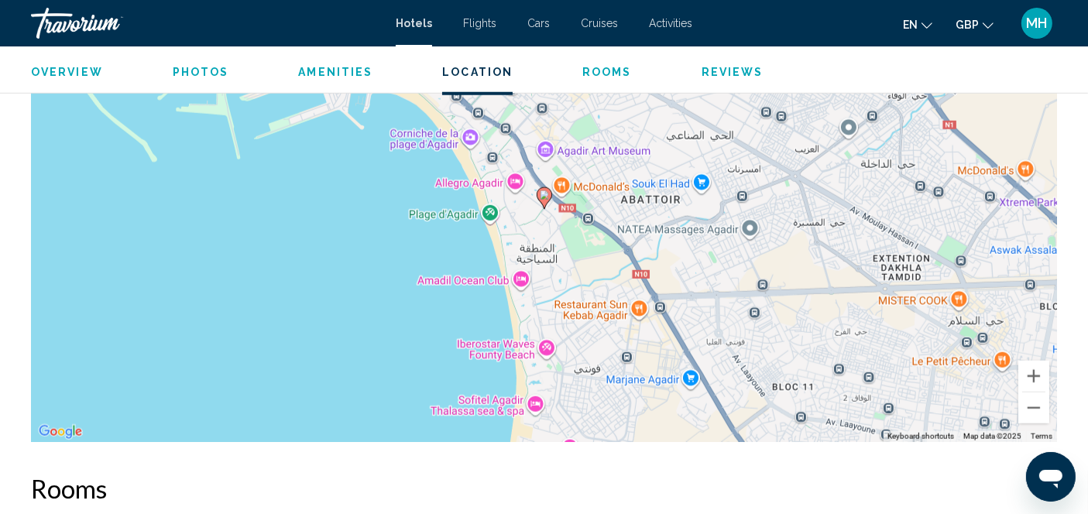
scroll to position [1492, 0]
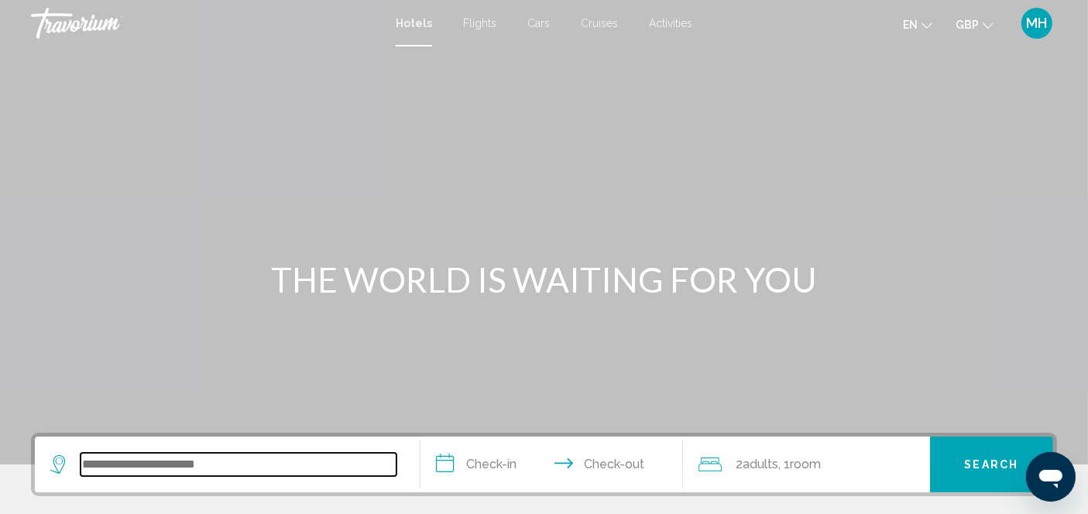
click at [337, 468] on input "Search widget" at bounding box center [238, 464] width 316 height 23
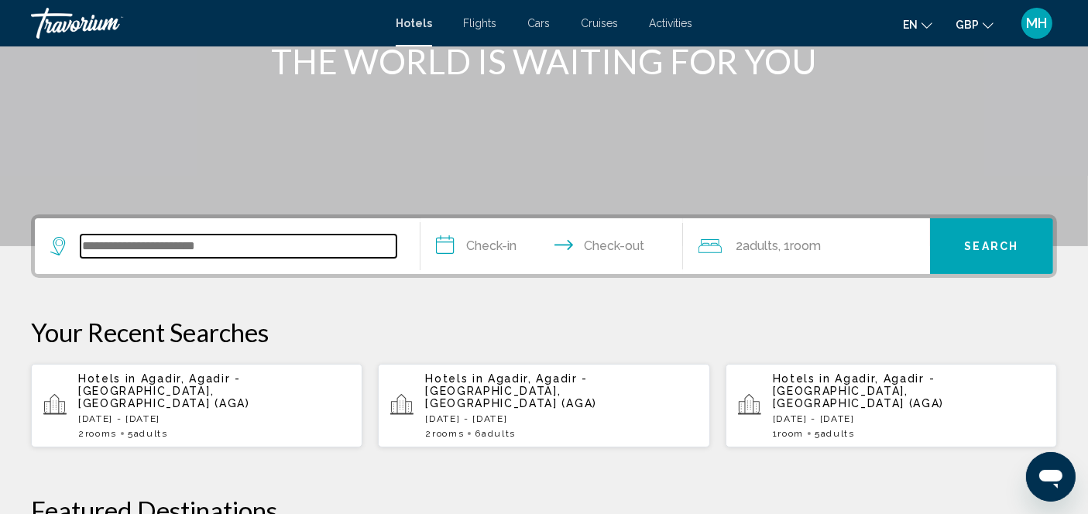
scroll to position [382, 0]
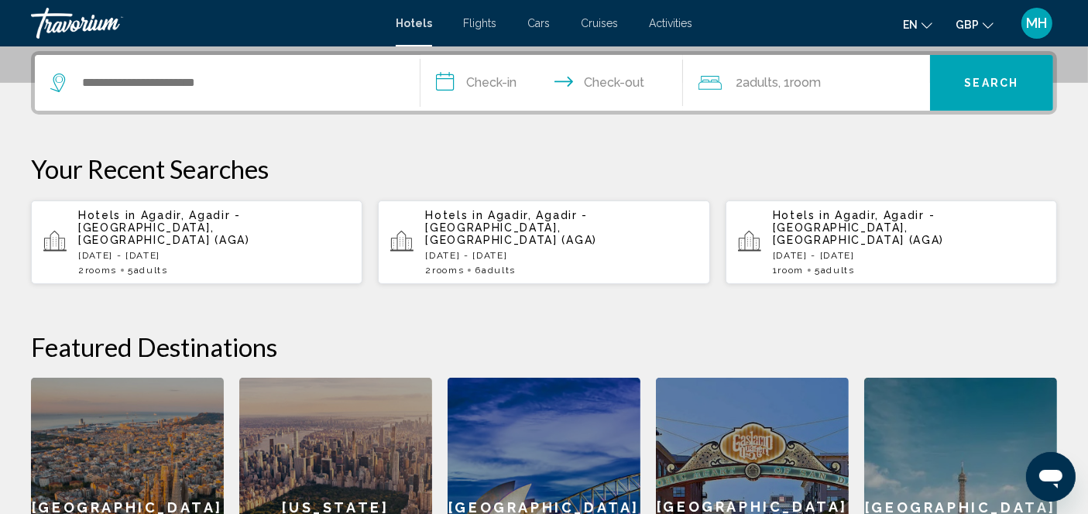
click at [836, 250] on p "[DATE] - [DATE]" at bounding box center [908, 255] width 272 height 11
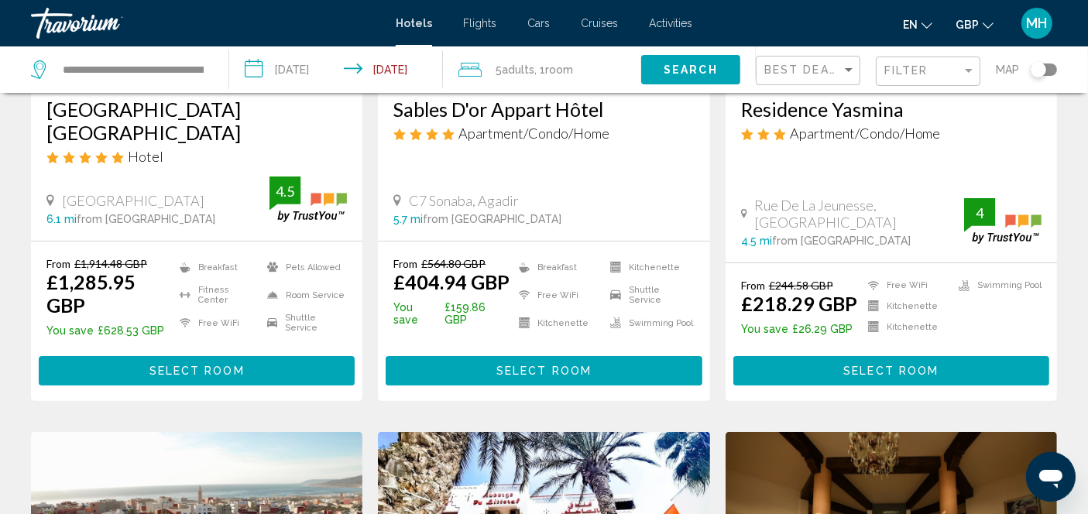
scroll to position [324, 0]
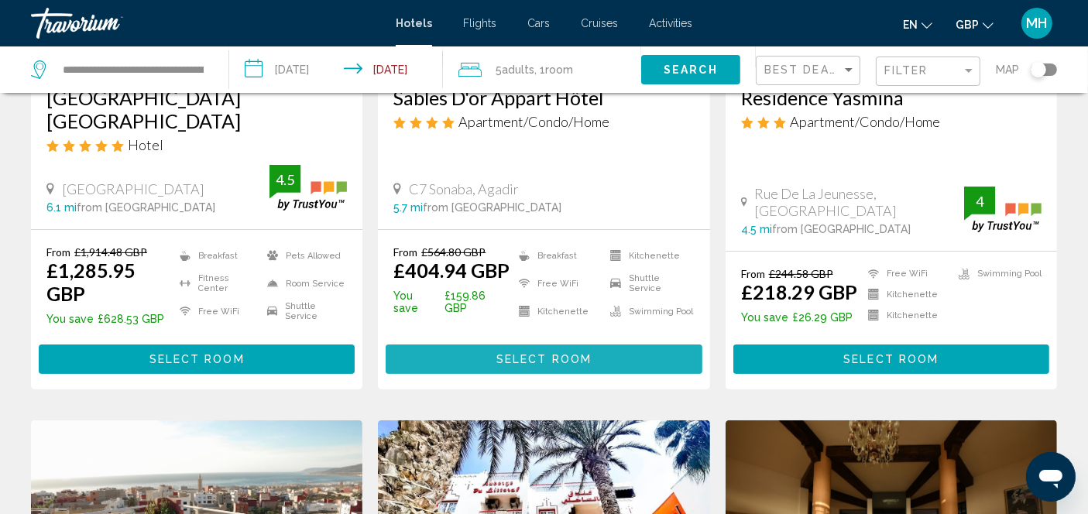
click at [553, 359] on span "Select Room" at bounding box center [543, 360] width 95 height 12
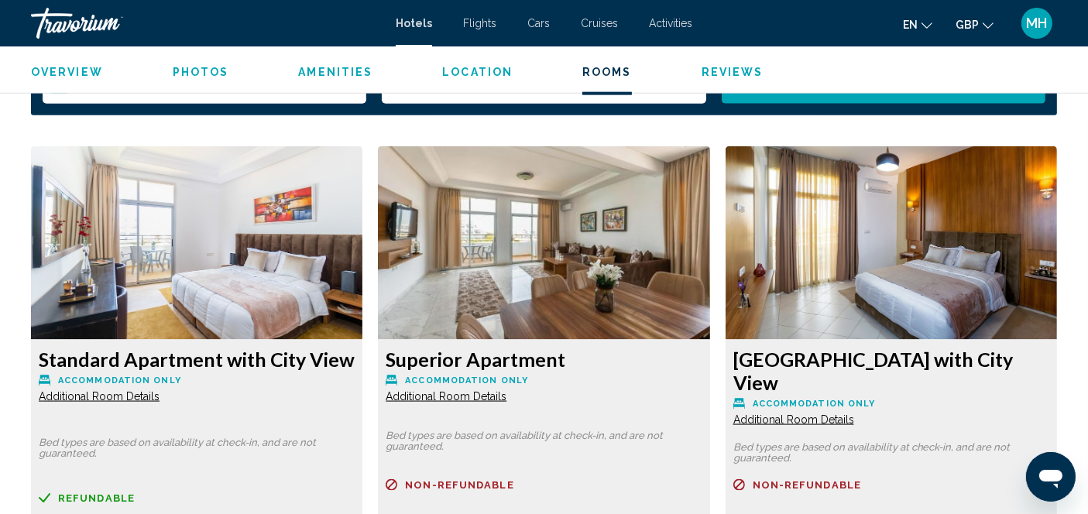
scroll to position [2067, 0]
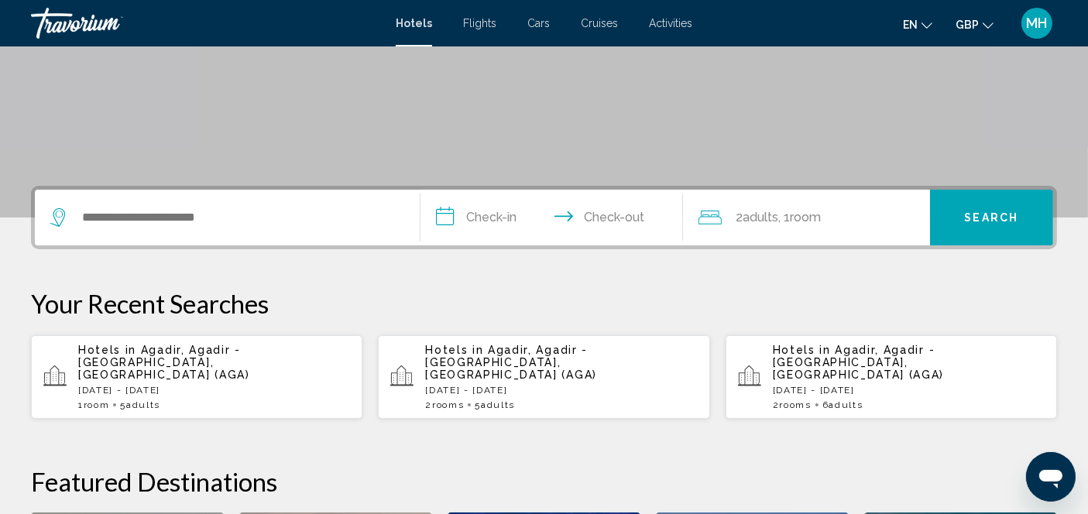
scroll to position [251, 0]
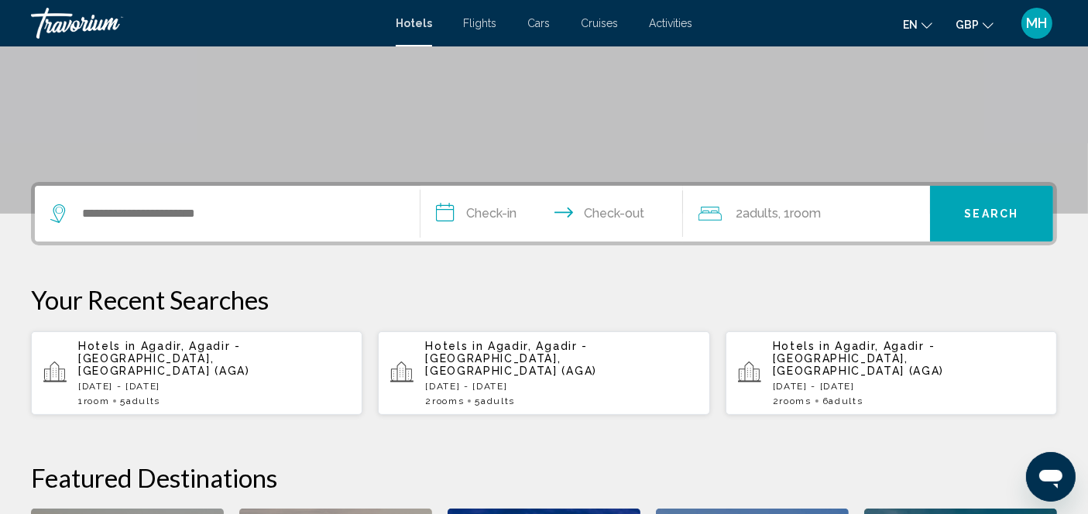
click at [262, 360] on p "Hotels in [GEOGRAPHIC_DATA], [GEOGRAPHIC_DATA] - [GEOGRAPHIC_DATA], [GEOGRAPHIC…" at bounding box center [214, 358] width 272 height 37
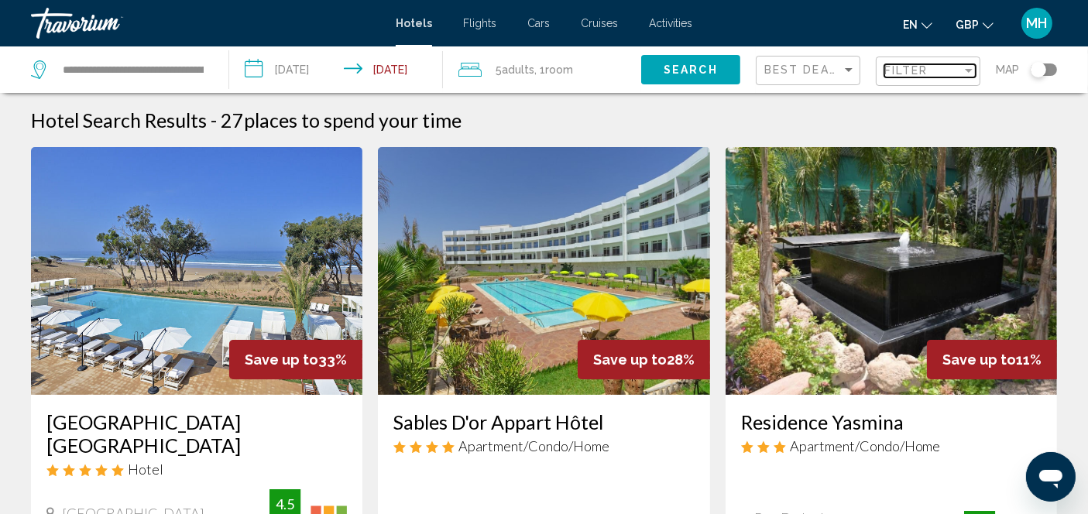
click at [917, 74] on span "Filter" at bounding box center [906, 70] width 44 height 12
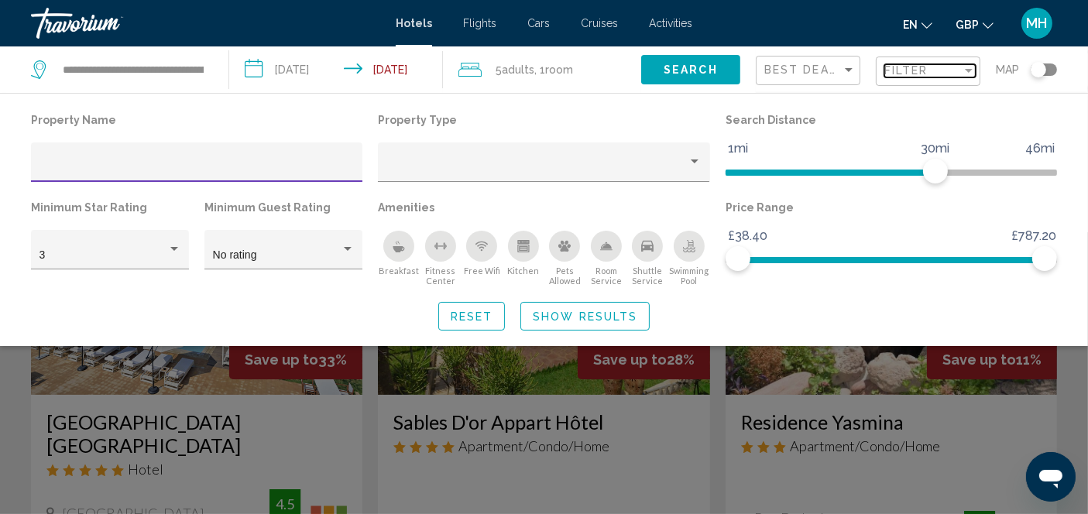
click at [935, 75] on div "Filter" at bounding box center [922, 70] width 77 height 12
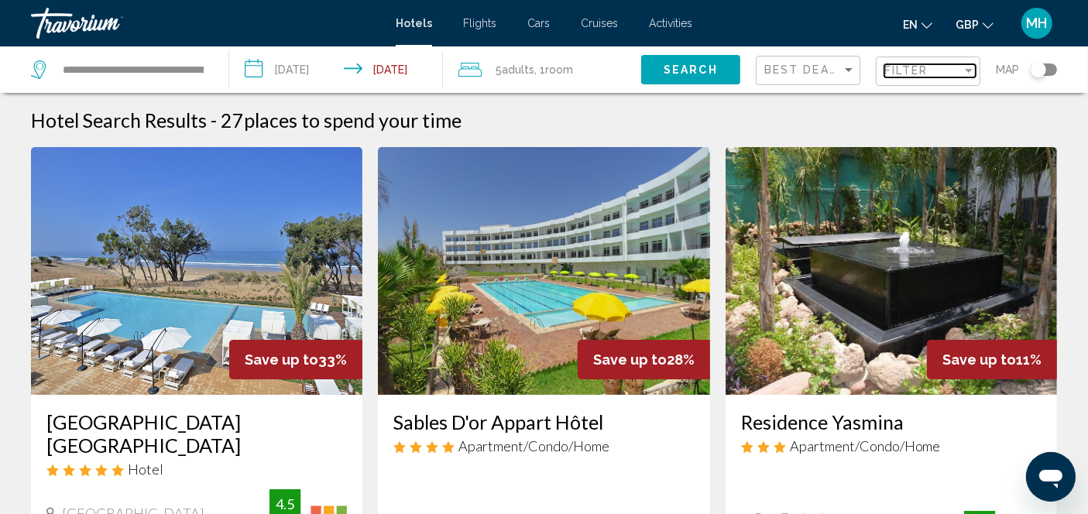
click at [907, 74] on span "Filter" at bounding box center [906, 70] width 44 height 12
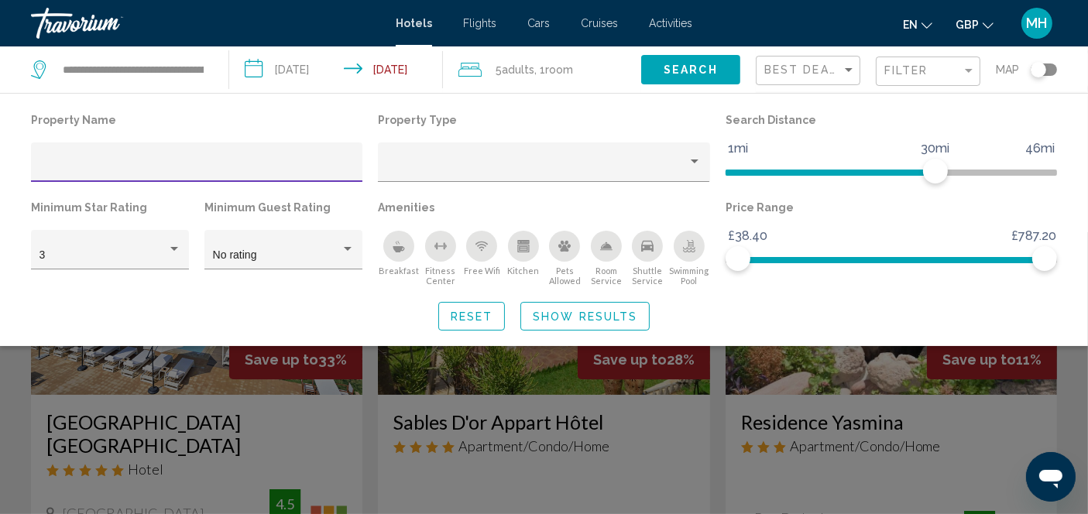
click at [398, 250] on icon "Breakfast" at bounding box center [399, 249] width 12 height 6
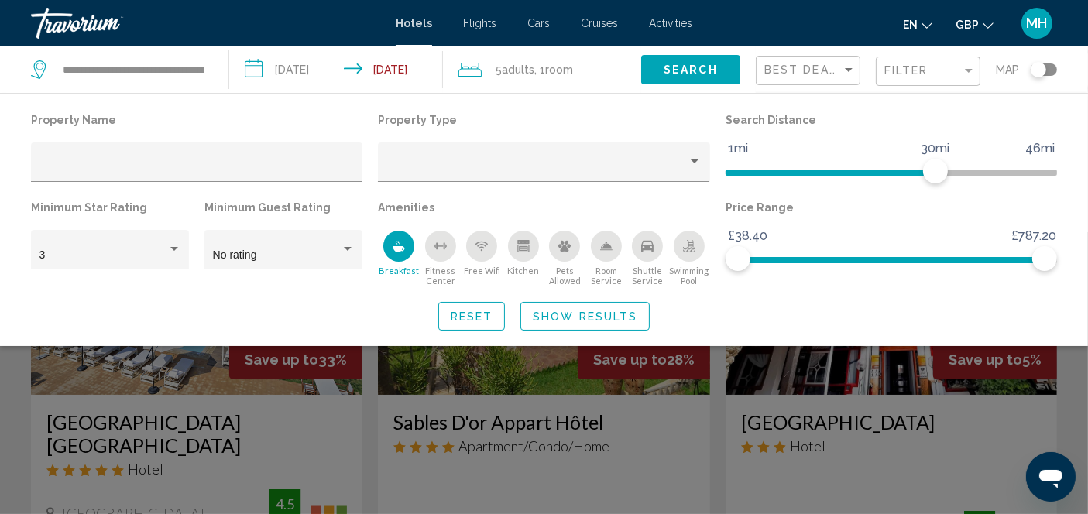
click at [574, 316] on span "Show Results" at bounding box center [585, 316] width 104 height 12
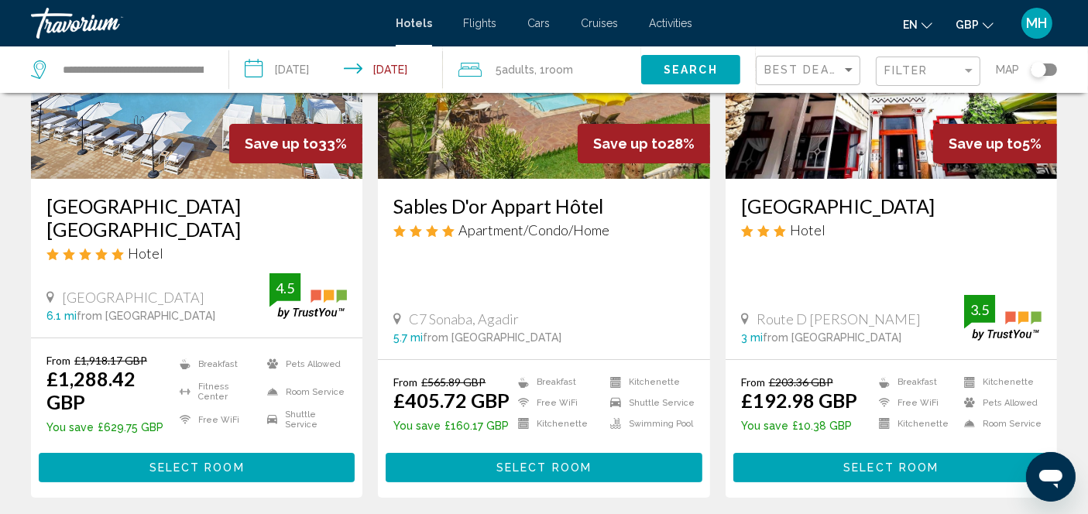
scroll to position [220, 0]
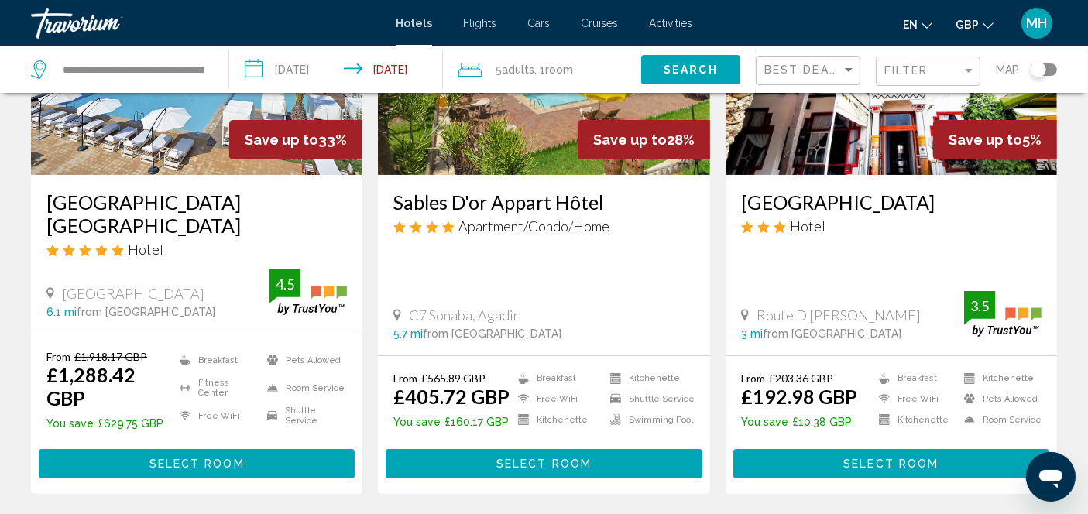
click at [548, 466] on span "Select Room" at bounding box center [543, 464] width 95 height 12
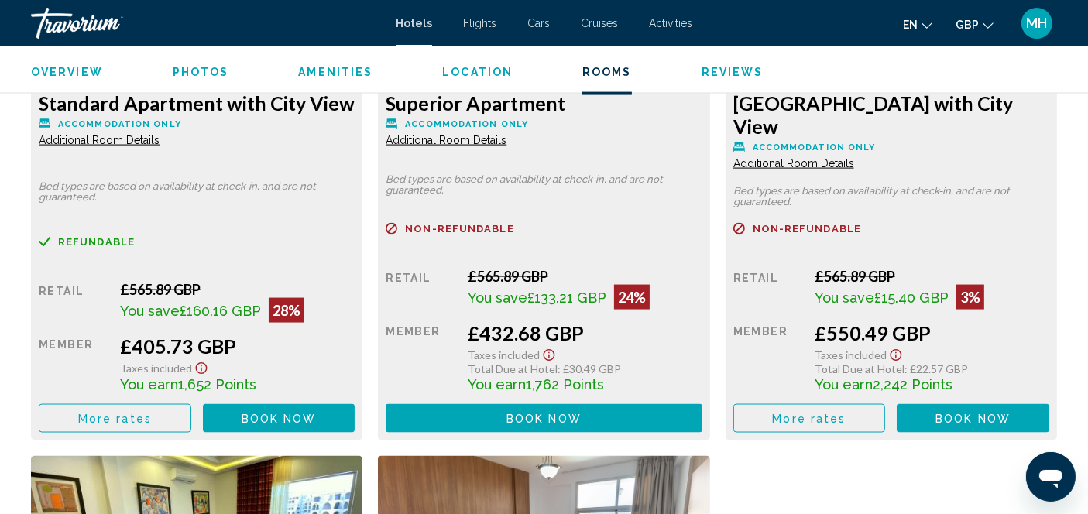
scroll to position [2307, 0]
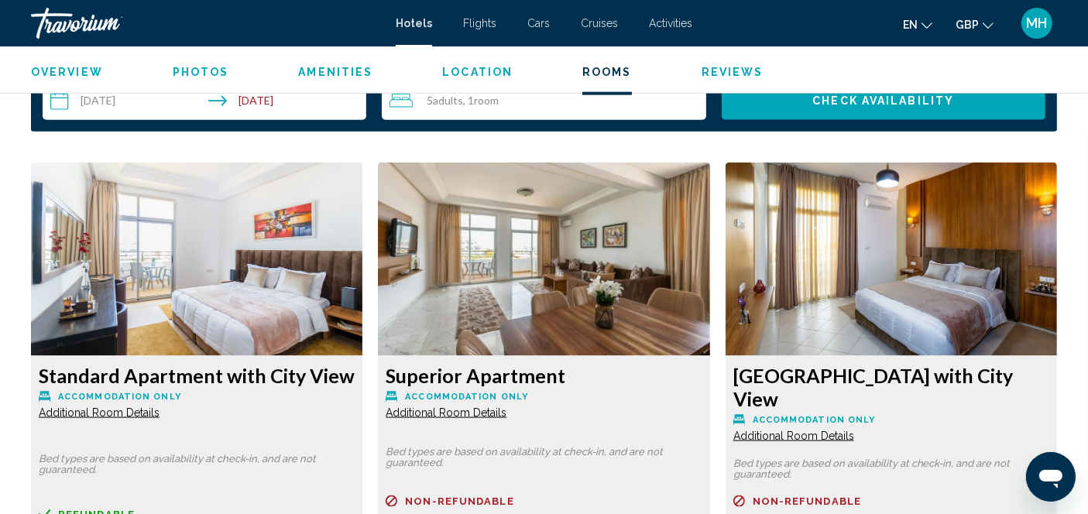
click at [362, 262] on img "Main content" at bounding box center [196, 260] width 331 height 194
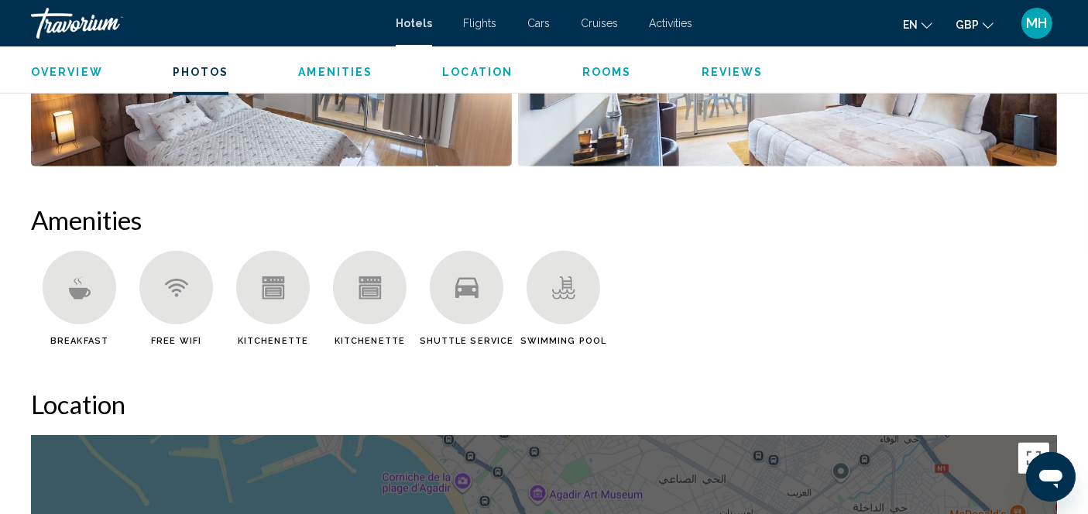
scroll to position [1122, 0]
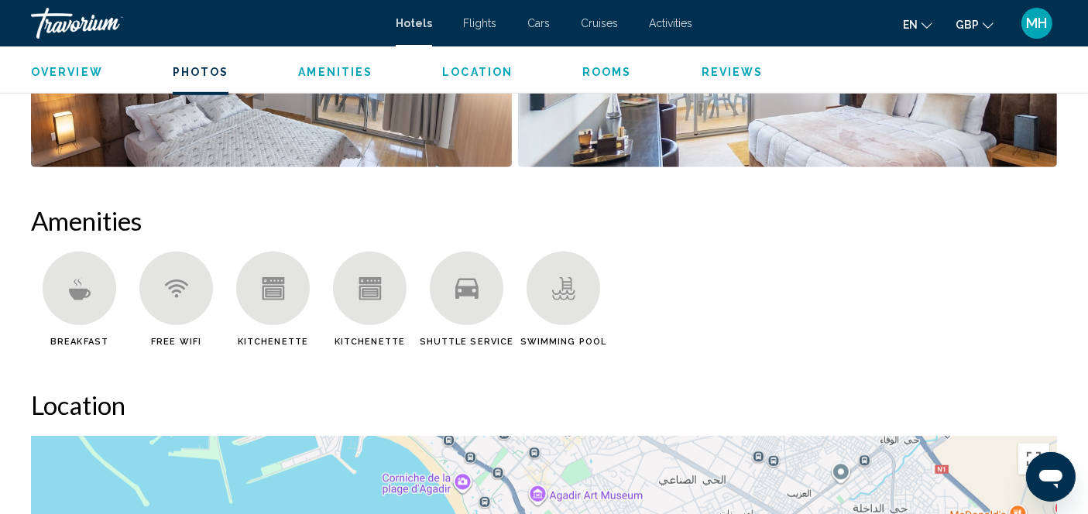
click at [76, 294] on icon "Main content" at bounding box center [79, 294] width 22 height 12
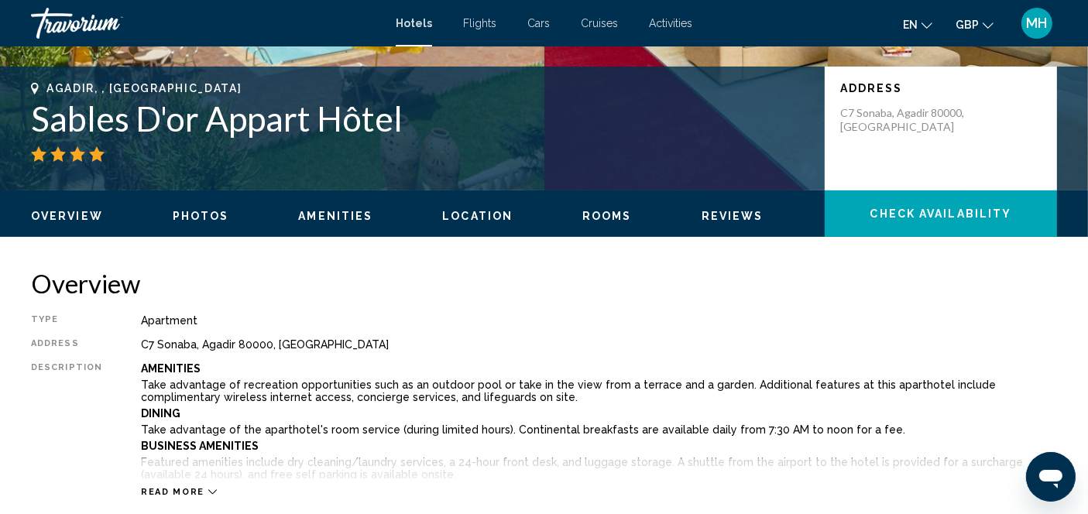
scroll to position [319, 0]
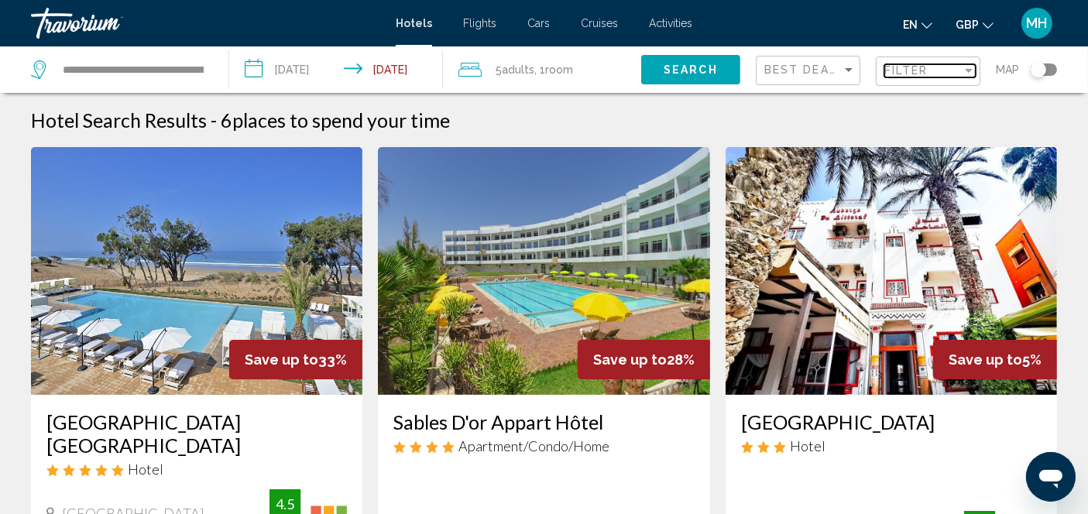
click at [927, 74] on span "Filter" at bounding box center [906, 70] width 44 height 12
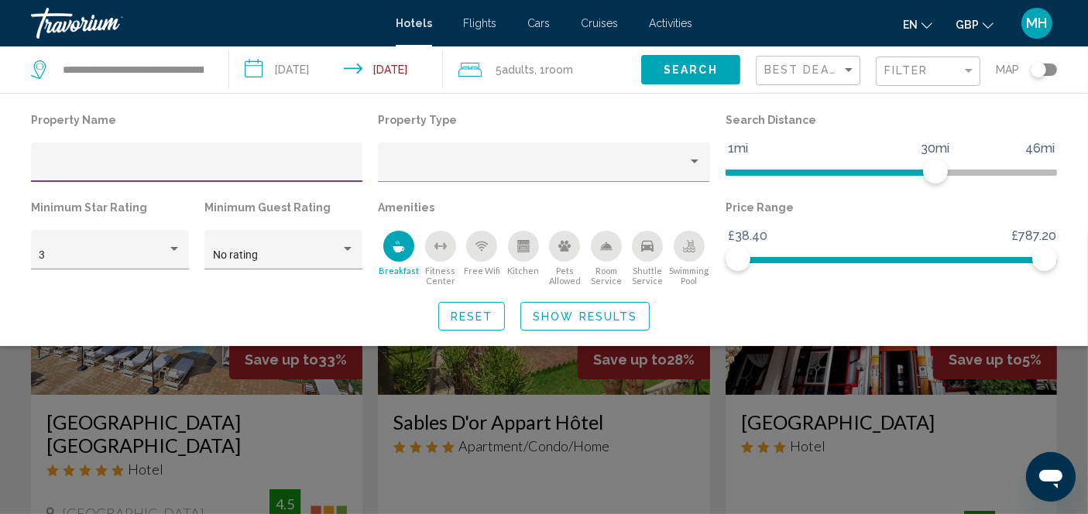
click at [405, 248] on div "Breakfast" at bounding box center [398, 246] width 31 height 31
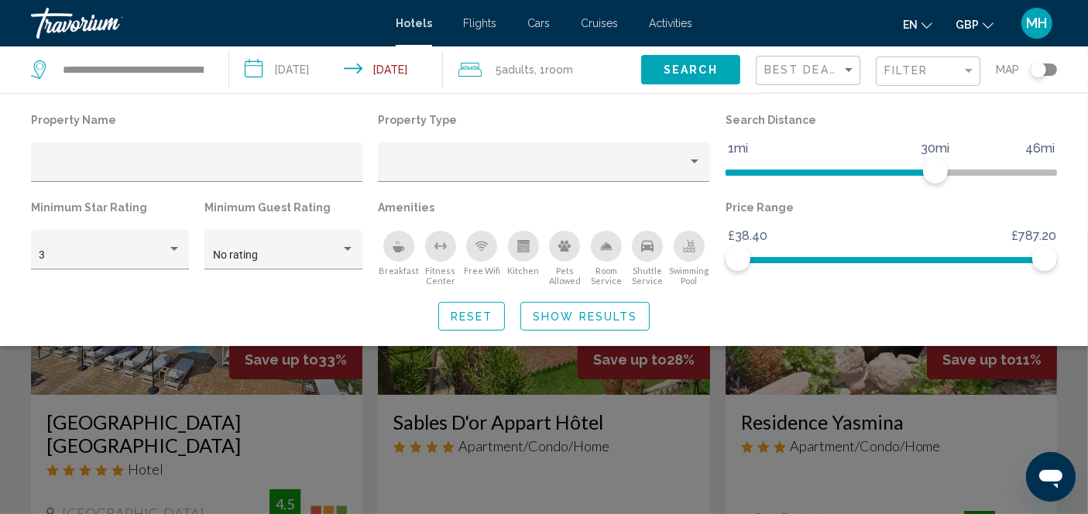
click at [405, 248] on div "Breakfast" at bounding box center [398, 246] width 31 height 31
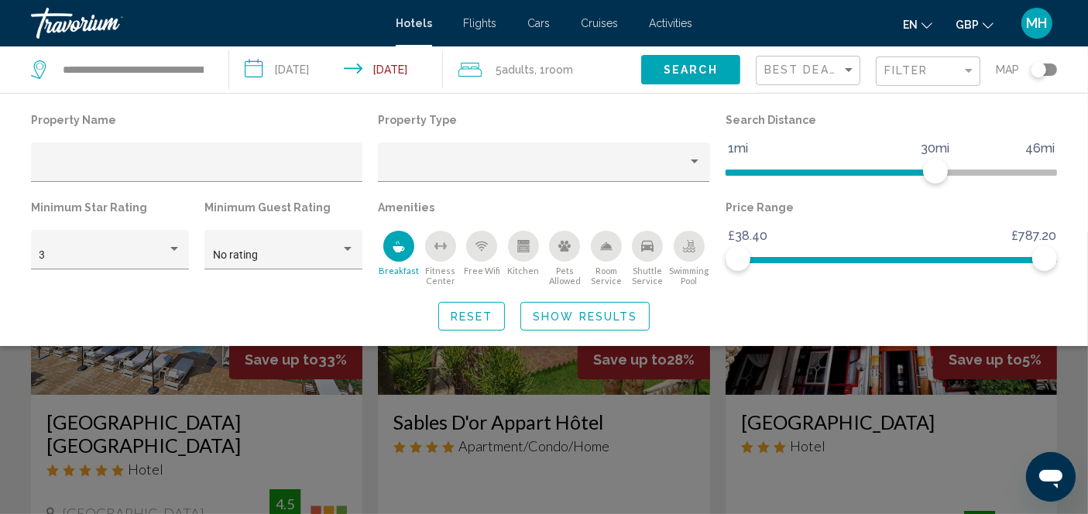
click at [488, 324] on button "Reset" at bounding box center [471, 316] width 67 height 29
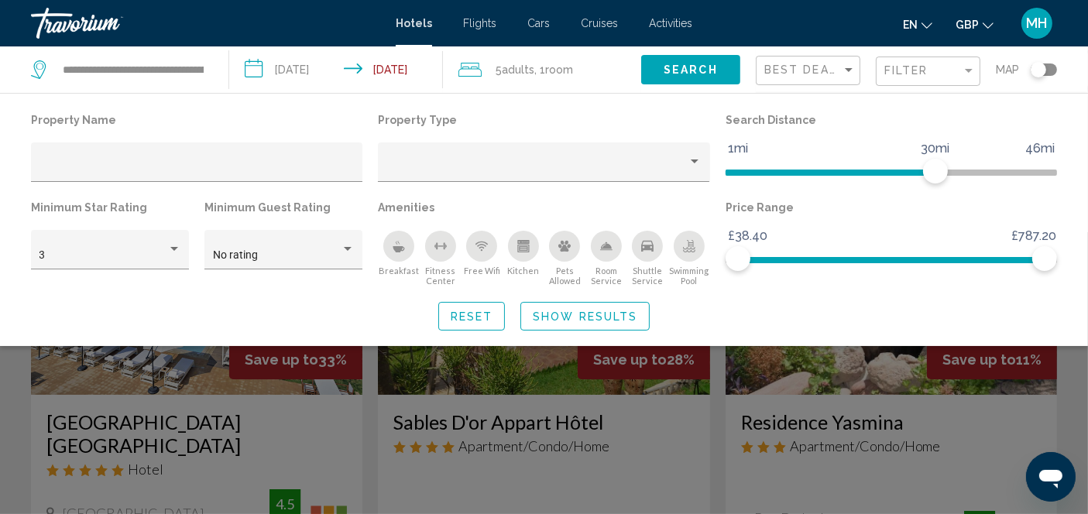
click at [401, 246] on icon "Breakfast" at bounding box center [399, 249] width 12 height 6
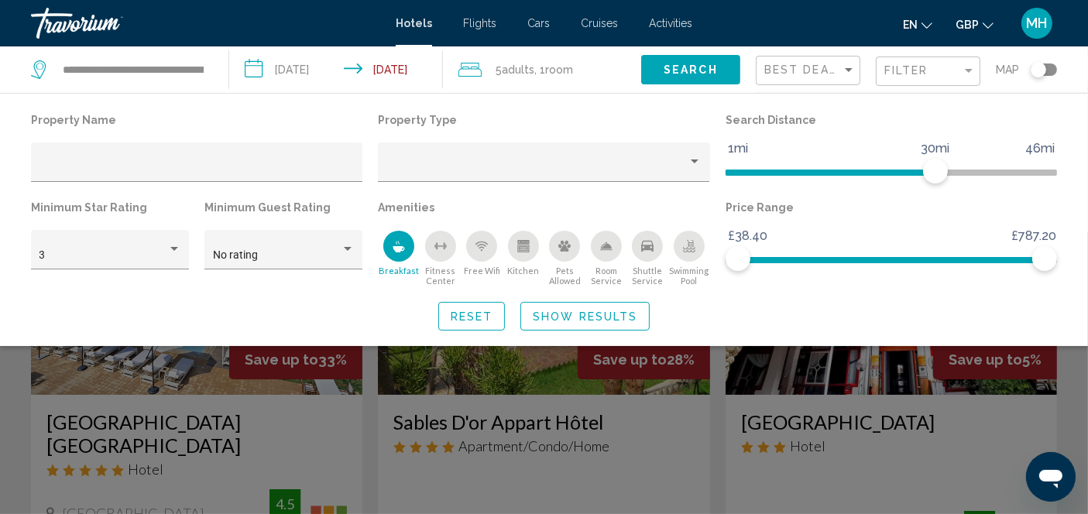
click at [570, 320] on span "Show Results" at bounding box center [585, 316] width 104 height 12
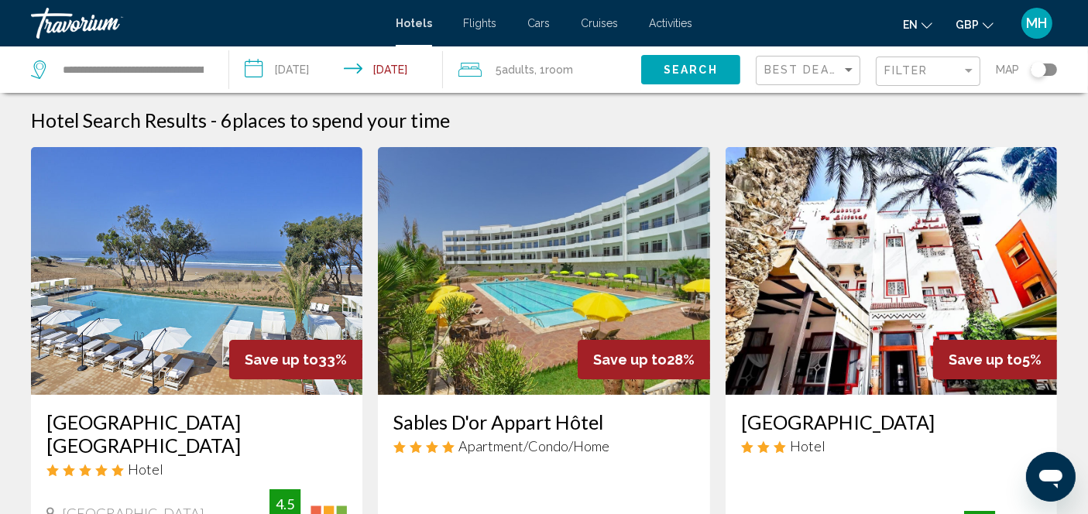
click at [515, 340] on img "Main content" at bounding box center [543, 271] width 331 height 248
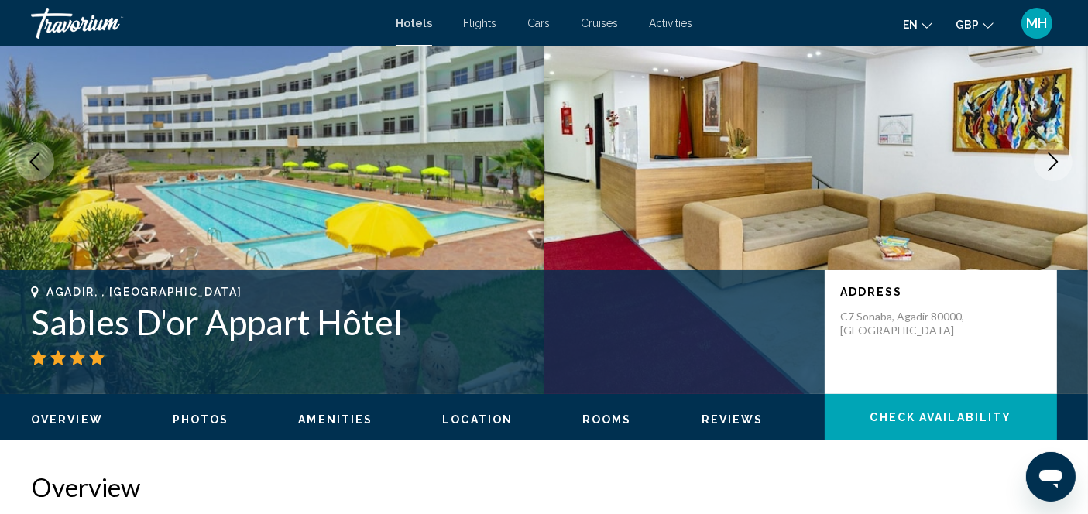
scroll to position [152, 0]
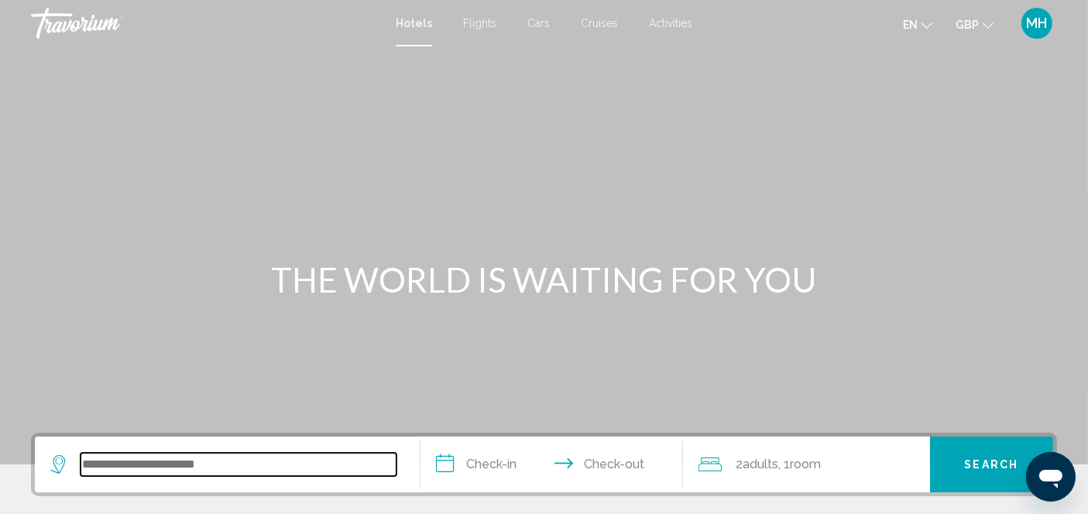
click at [348, 457] on input "Search widget" at bounding box center [238, 464] width 316 height 23
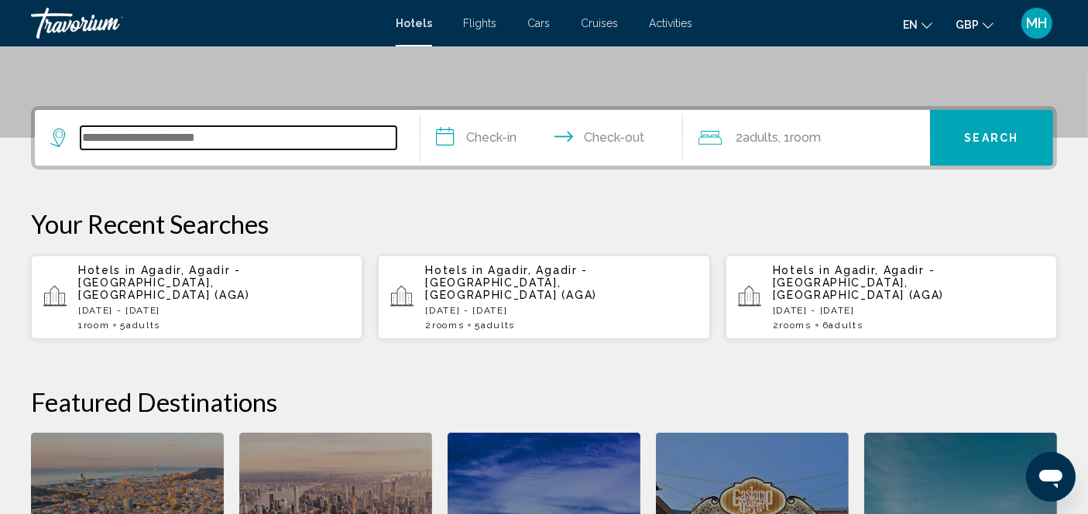
scroll to position [382, 0]
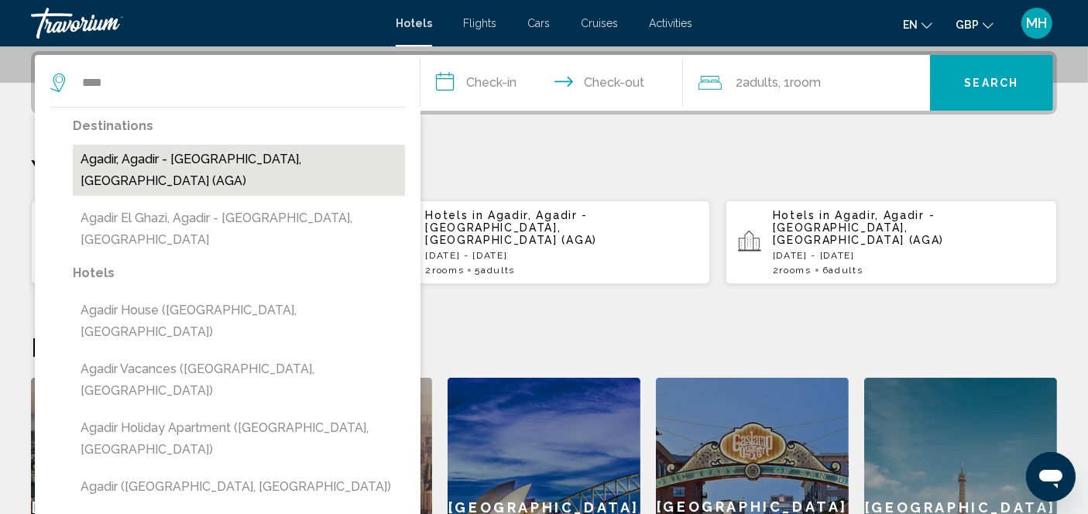
click at [194, 151] on button "Agadir, Agadir - [GEOGRAPHIC_DATA], [GEOGRAPHIC_DATA] (AGA)" at bounding box center [239, 170] width 332 height 51
type input "**********"
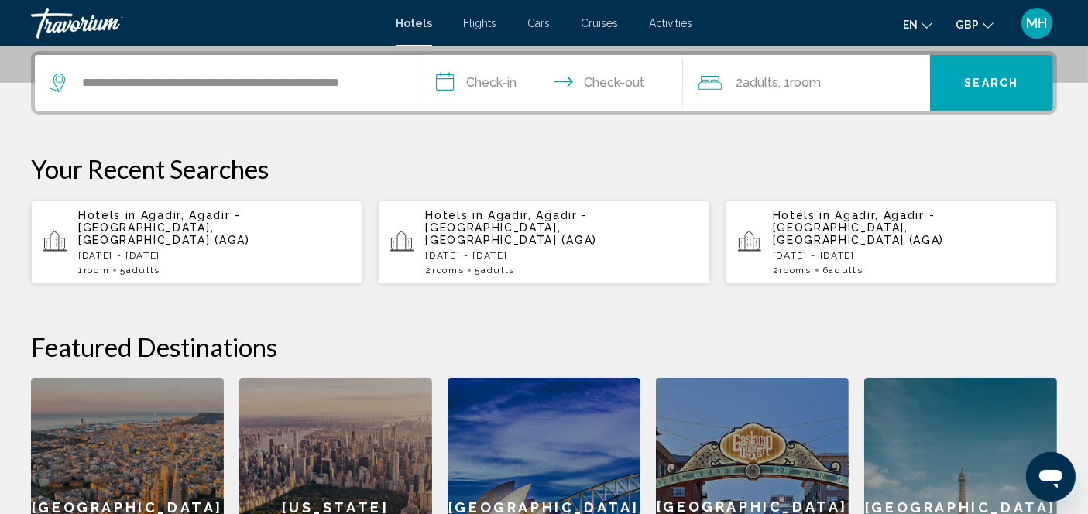
click at [460, 81] on input "**********" at bounding box center [554, 85] width 269 height 60
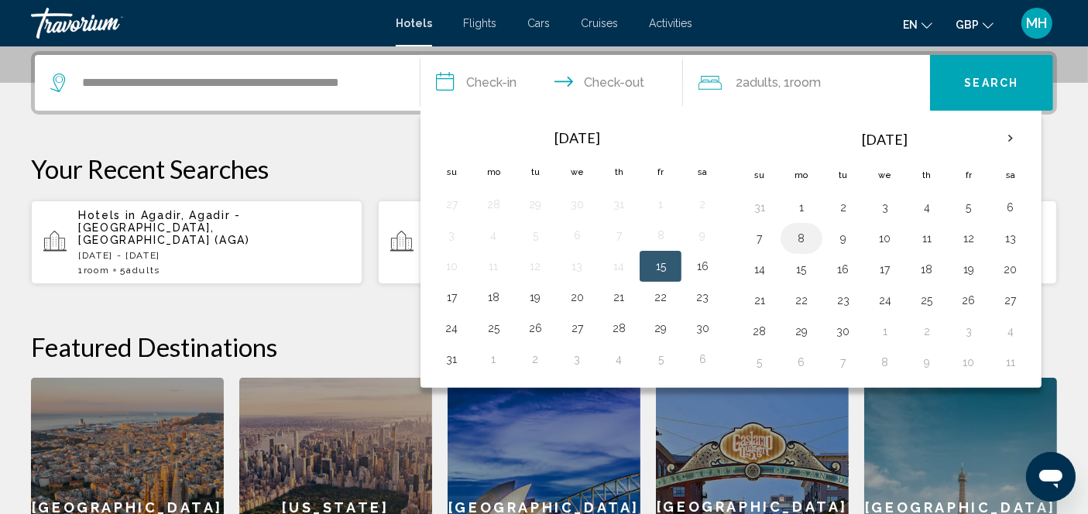
click at [800, 235] on button "8" at bounding box center [801, 239] width 25 height 22
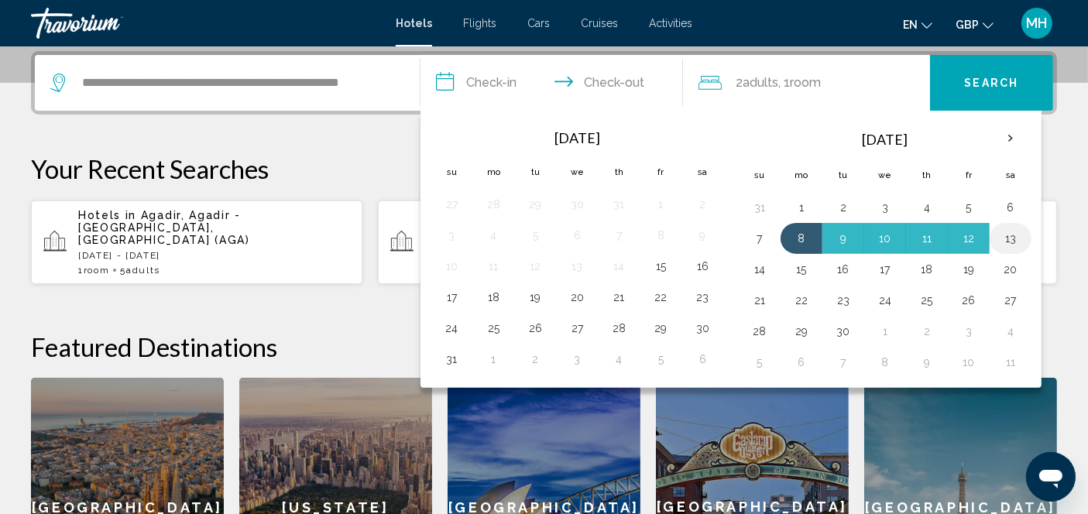
click at [1005, 235] on button "13" at bounding box center [1010, 239] width 25 height 22
type input "**********"
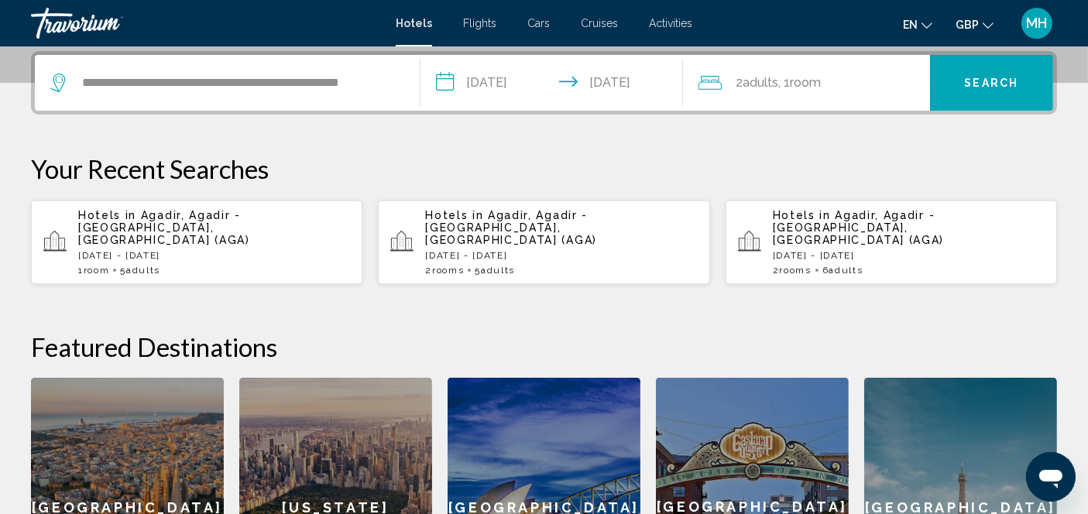
click at [818, 84] on span "Room" at bounding box center [805, 82] width 31 height 15
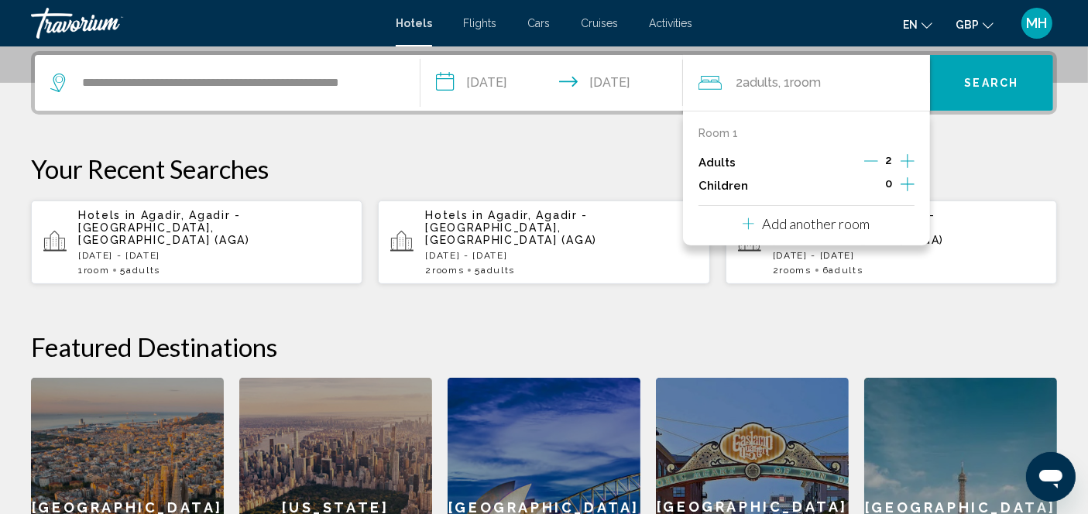
click at [904, 158] on icon "Increment adults" at bounding box center [907, 161] width 14 height 19
click at [973, 80] on span "Search" at bounding box center [991, 83] width 54 height 12
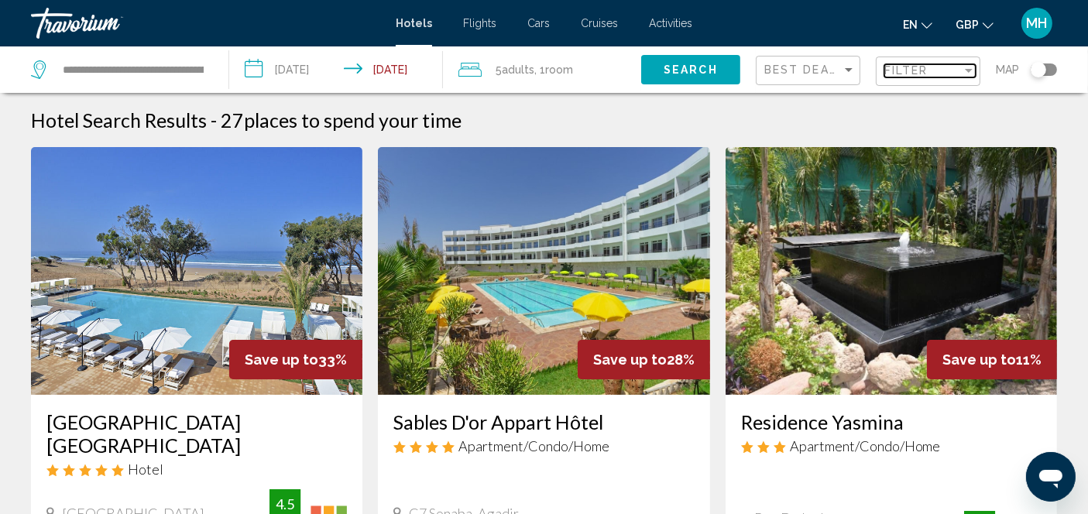
click at [964, 69] on div "Filter" at bounding box center [968, 70] width 14 height 12
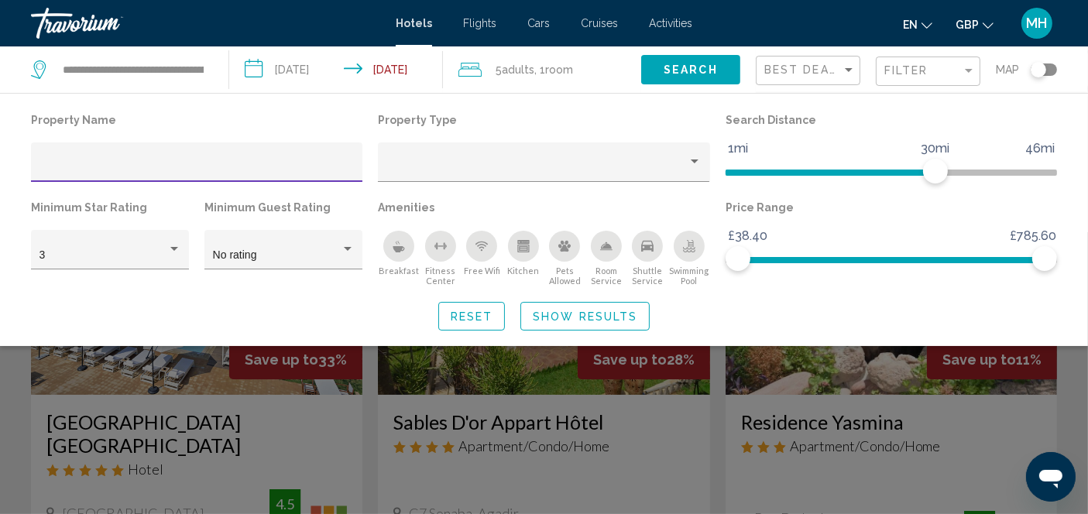
click at [400, 244] on icon "Breakfast" at bounding box center [398, 246] width 12 height 12
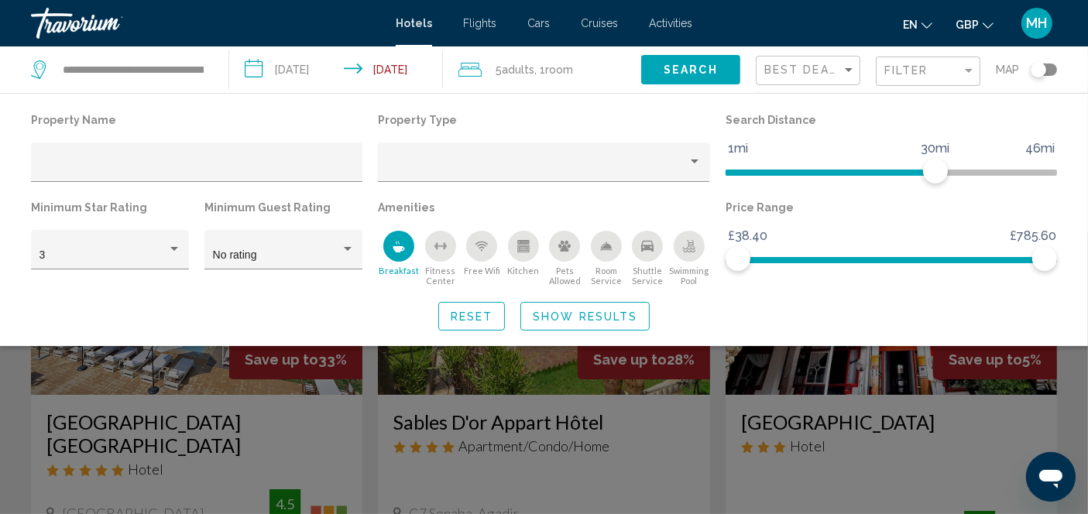
click at [590, 325] on button "Show Results" at bounding box center [584, 316] width 129 height 29
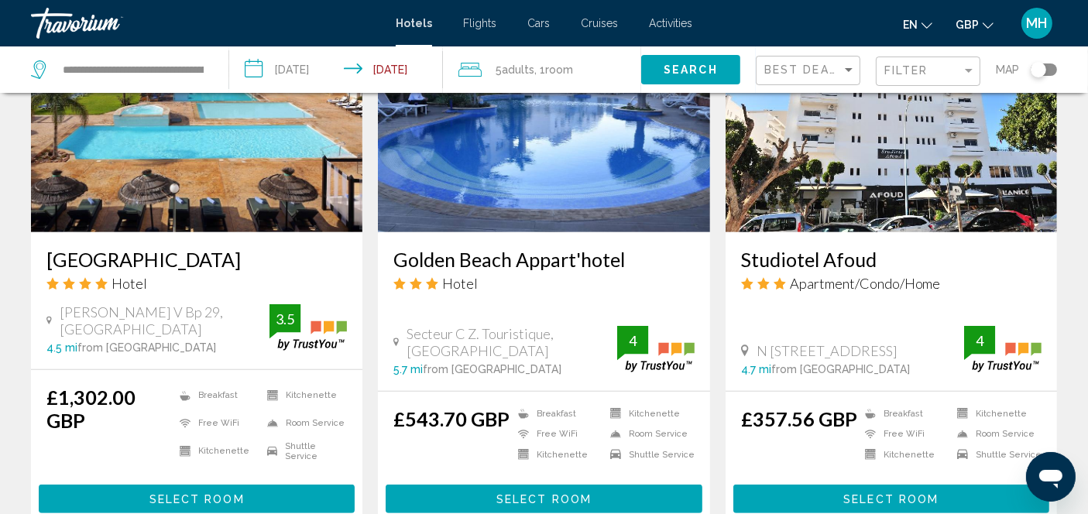
scroll to position [763, 0]
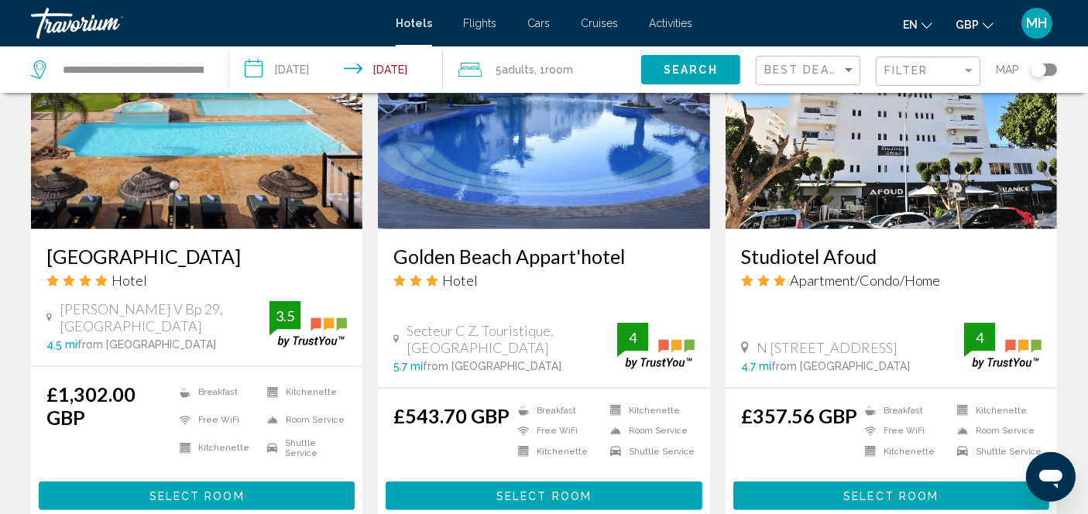
click at [574, 492] on span "Select Room" at bounding box center [543, 496] width 95 height 12
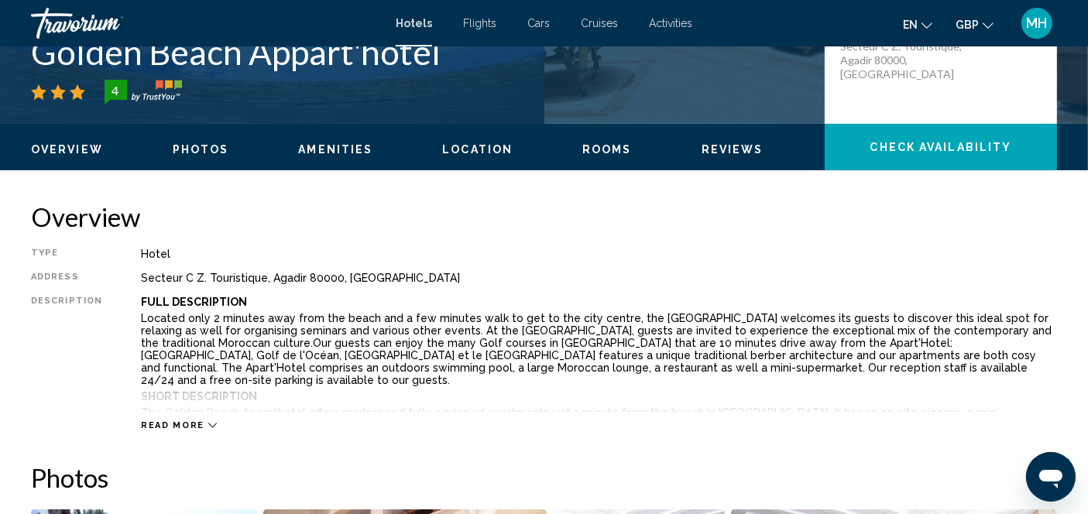
scroll to position [426, 0]
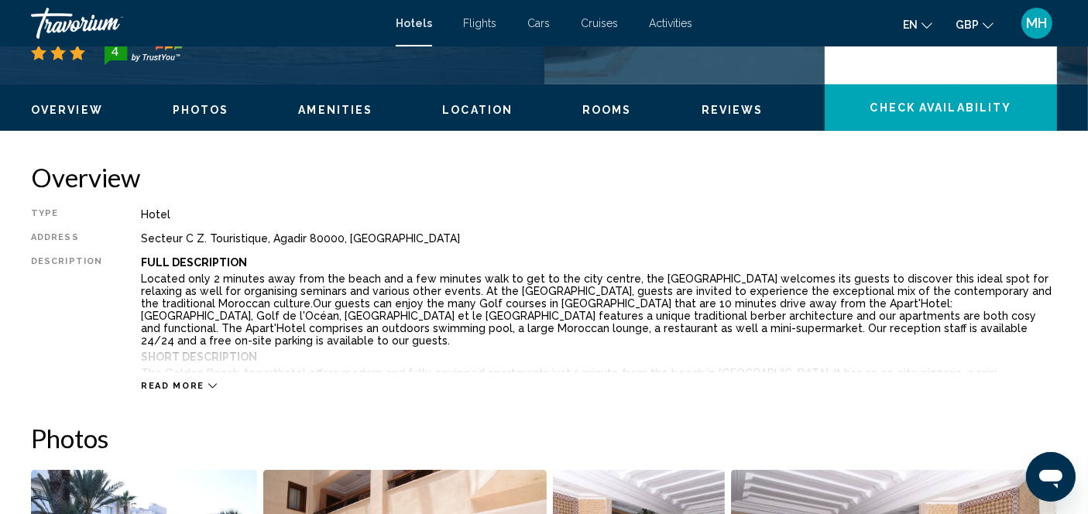
click at [199, 384] on div "Read more" at bounding box center [179, 386] width 76 height 10
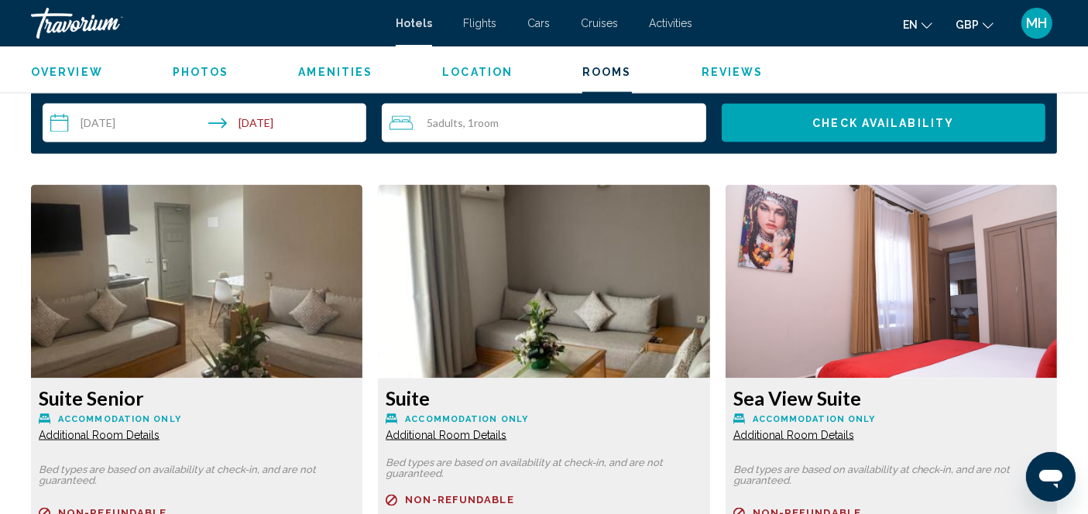
scroll to position [2439, 0]
click at [159, 429] on span "Additional Room Details" at bounding box center [99, 435] width 121 height 12
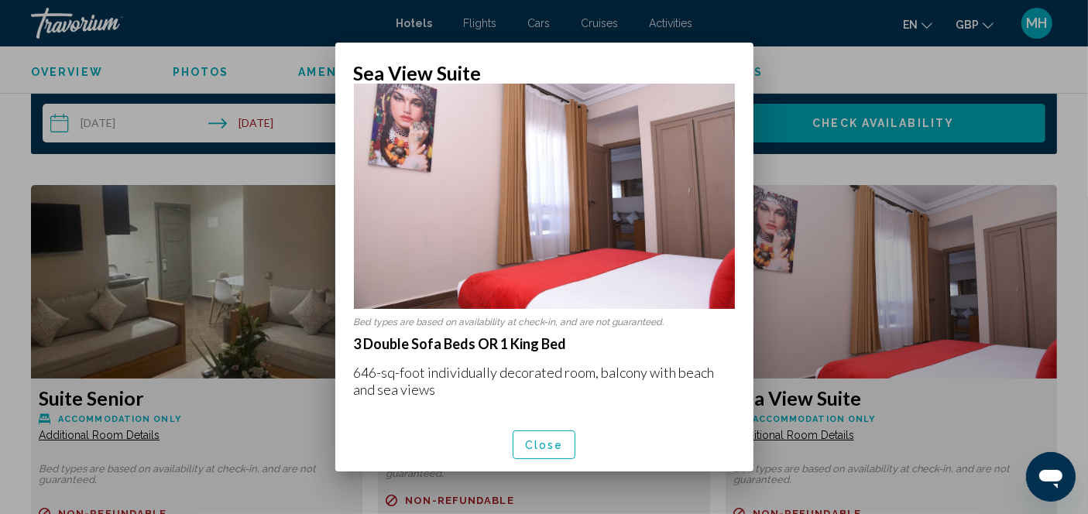
scroll to position [36, 0]
click at [865, 255] on div at bounding box center [544, 257] width 1088 height 514
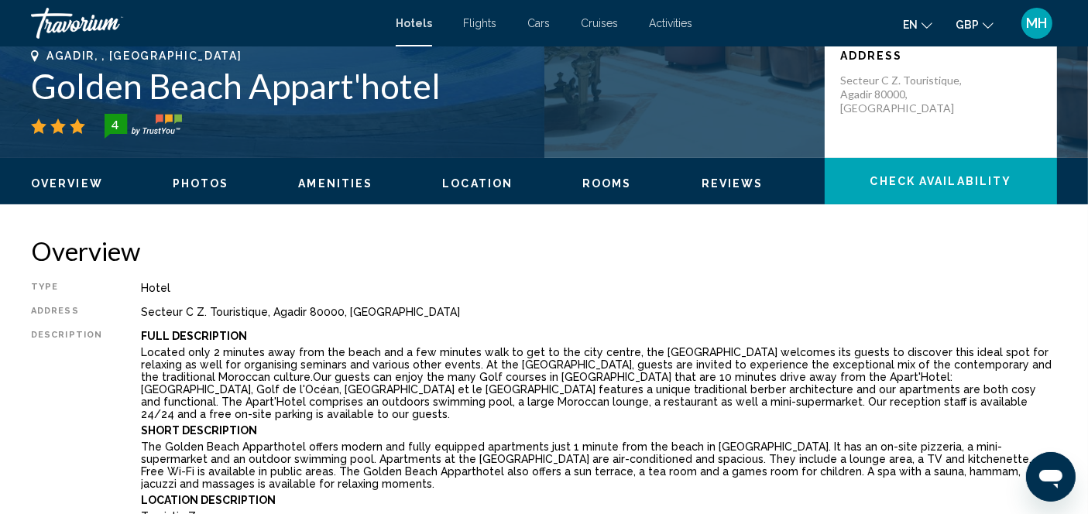
scroll to position [319, 0]
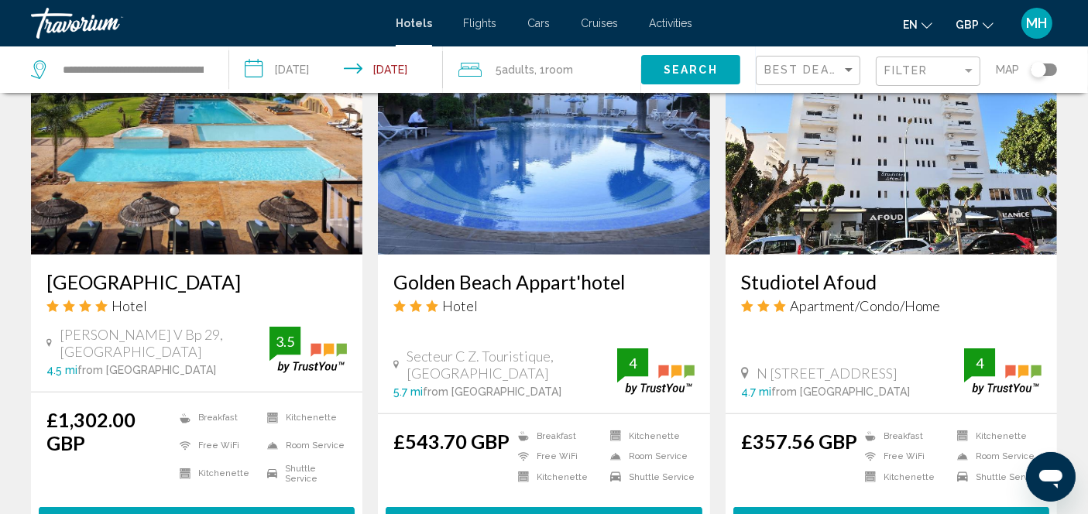
scroll to position [752, 0]
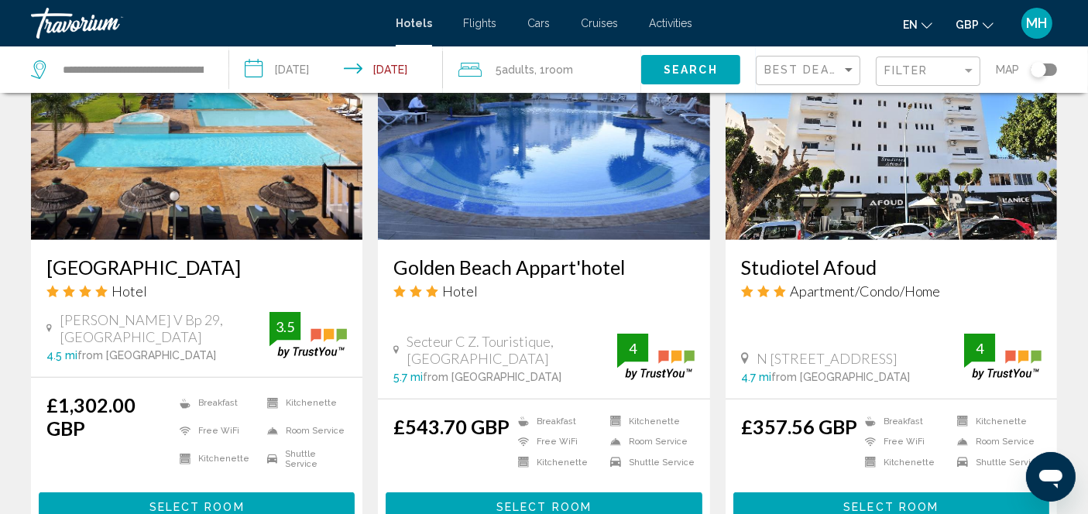
click at [915, 501] on span "Select Room" at bounding box center [890, 507] width 95 height 12
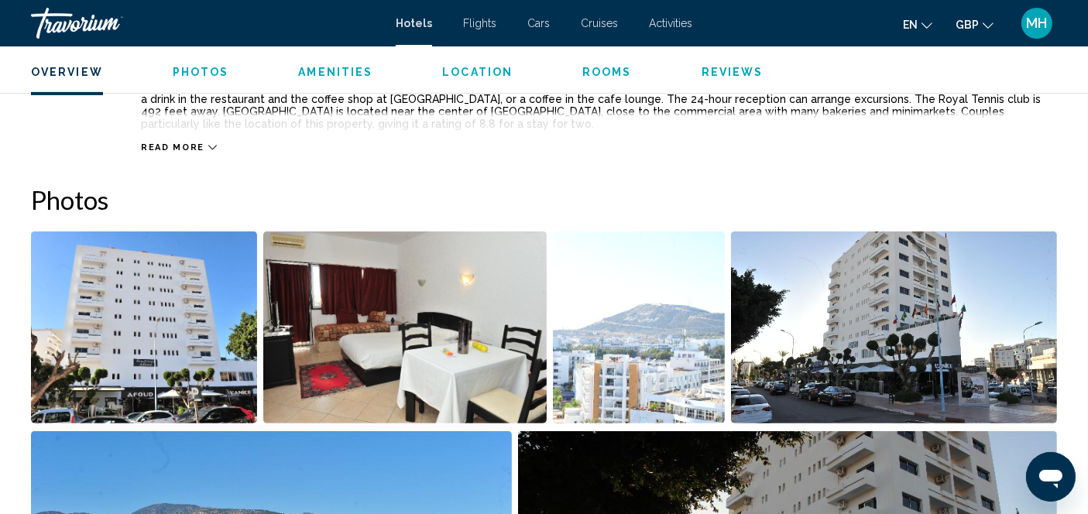
scroll to position [614, 0]
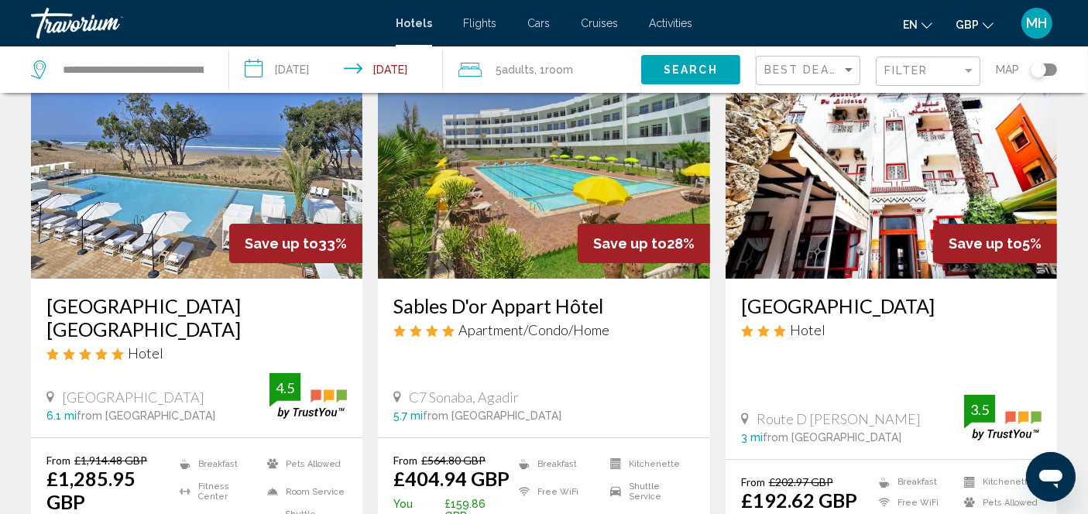
scroll to position [199, 0]
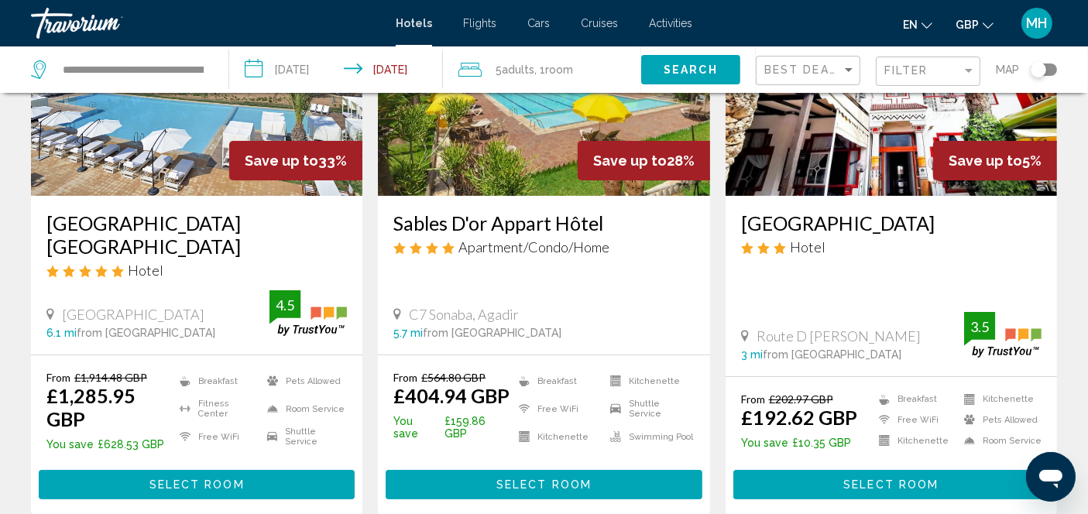
click at [553, 492] on button "Select Room" at bounding box center [543, 484] width 316 height 29
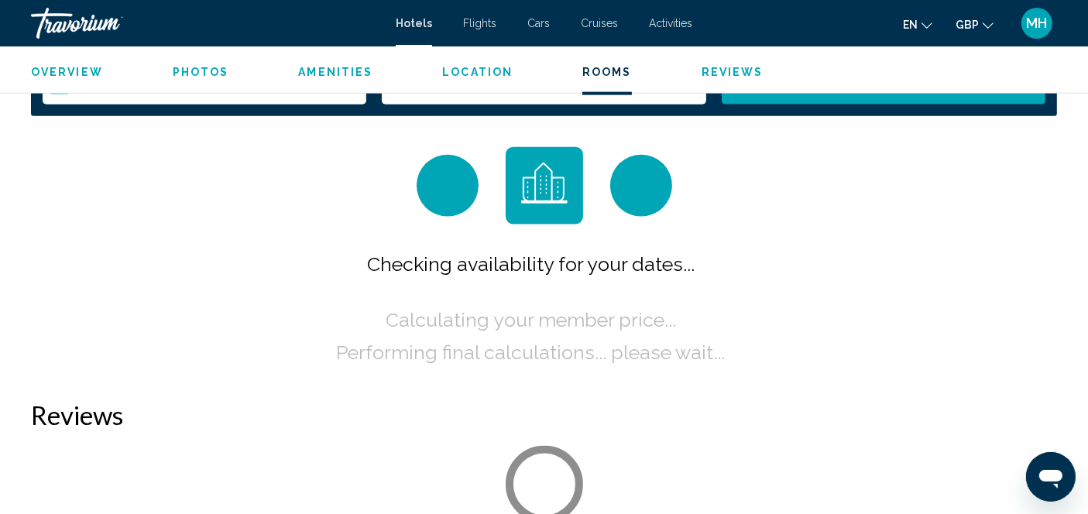
scroll to position [2049, 0]
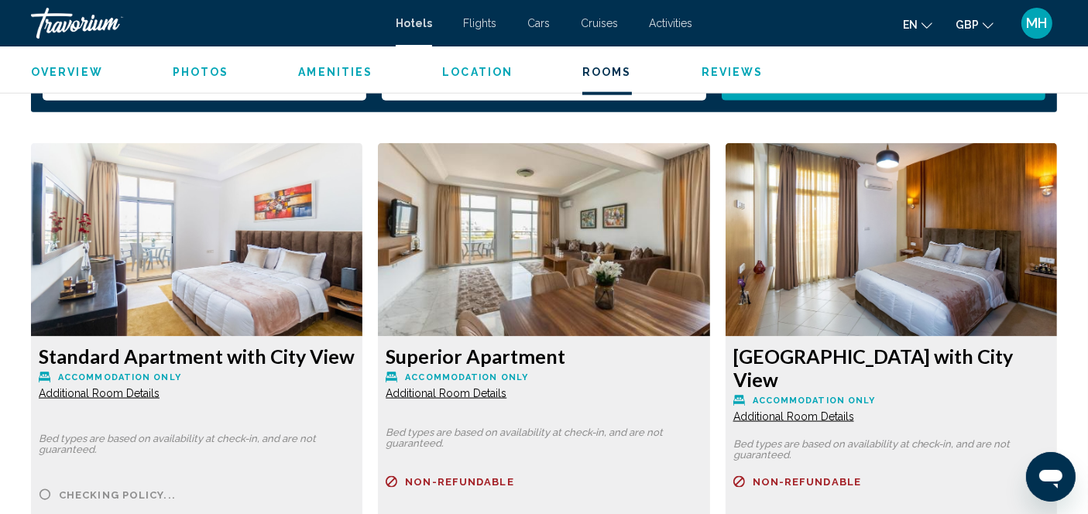
click at [362, 265] on img "Main content" at bounding box center [196, 240] width 331 height 194
click at [362, 203] on img "Main content" at bounding box center [196, 240] width 331 height 194
click at [362, 234] on img "Main content" at bounding box center [196, 240] width 331 height 194
click at [159, 395] on span "Additional Room Details" at bounding box center [99, 393] width 121 height 12
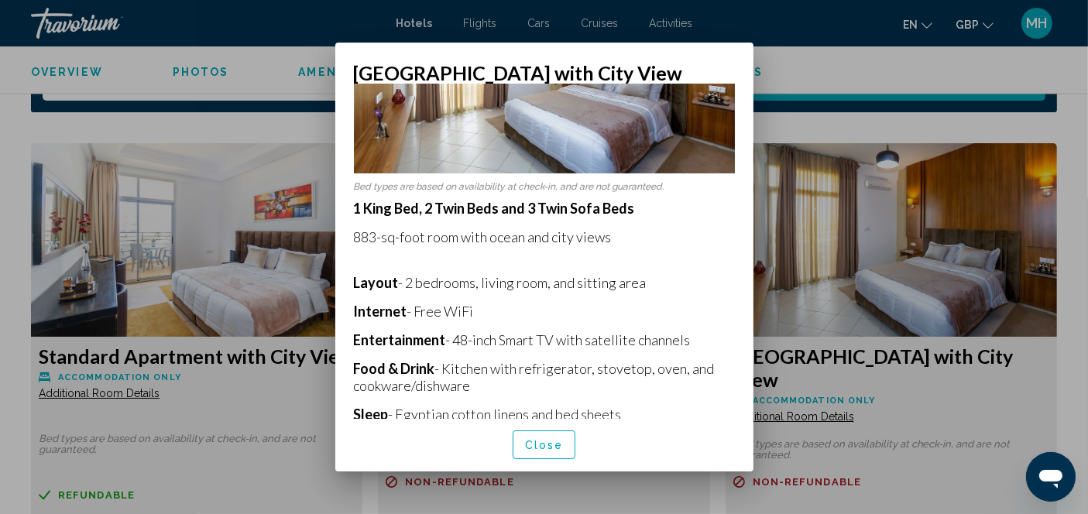
scroll to position [134, 0]
click at [542, 445] on span "Close" at bounding box center [544, 445] width 39 height 12
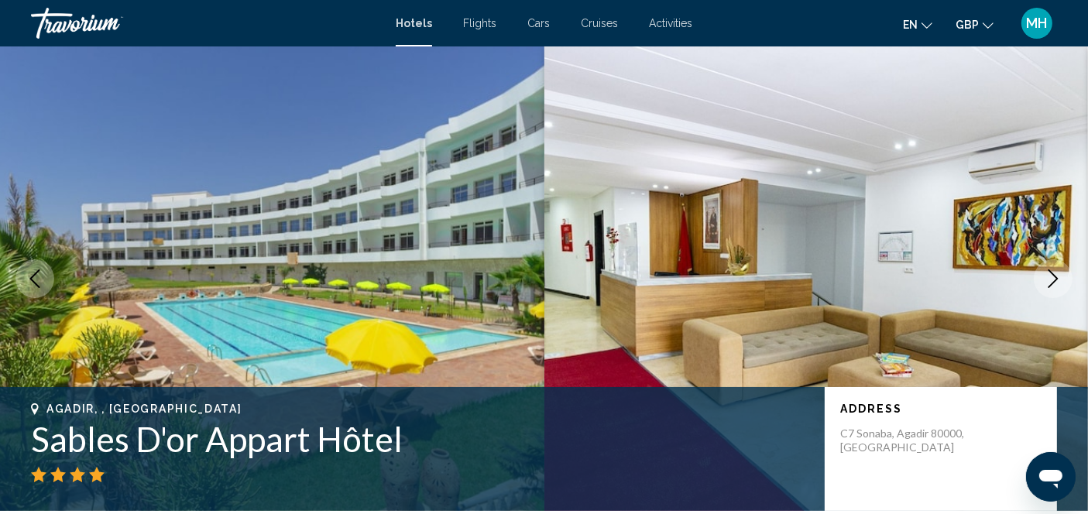
scroll to position [2049, 0]
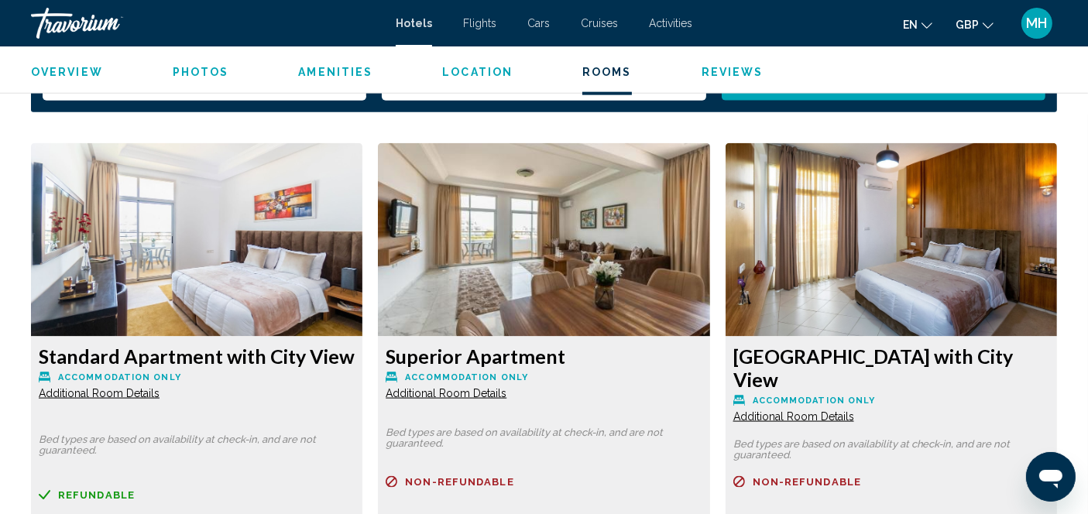
click at [159, 396] on span "Additional Room Details" at bounding box center [99, 393] width 121 height 12
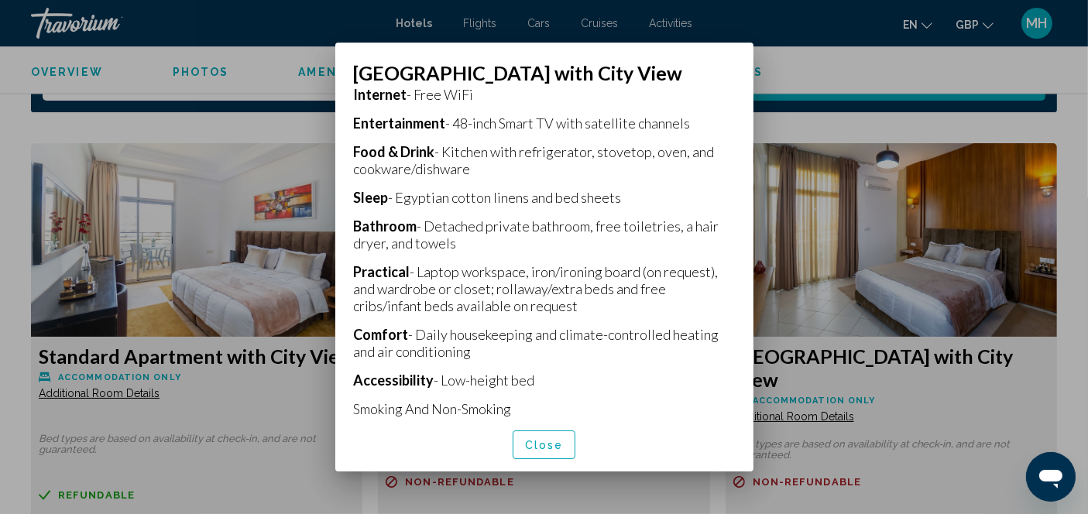
scroll to position [351, 0]
click at [550, 453] on button "Close" at bounding box center [543, 444] width 63 height 29
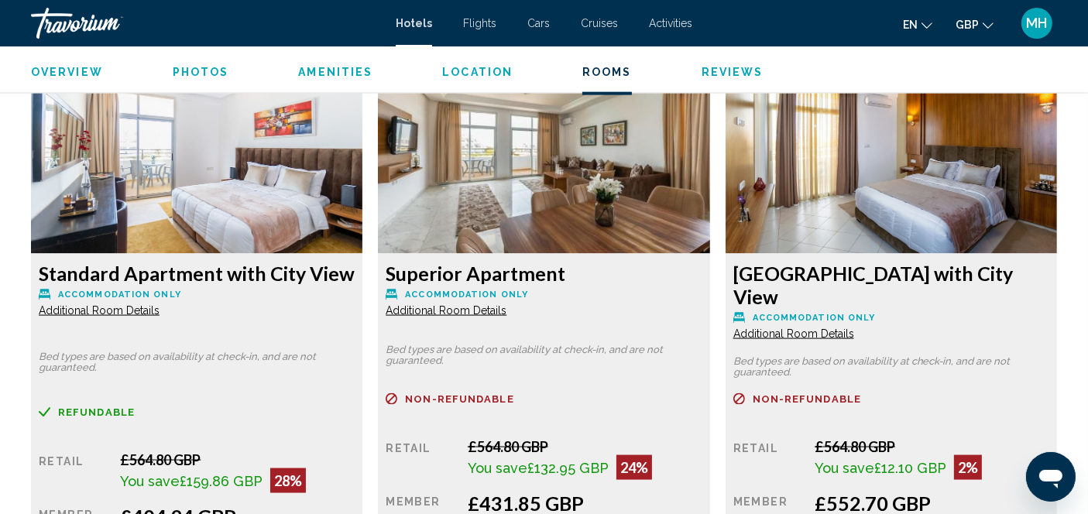
scroll to position [2147, 0]
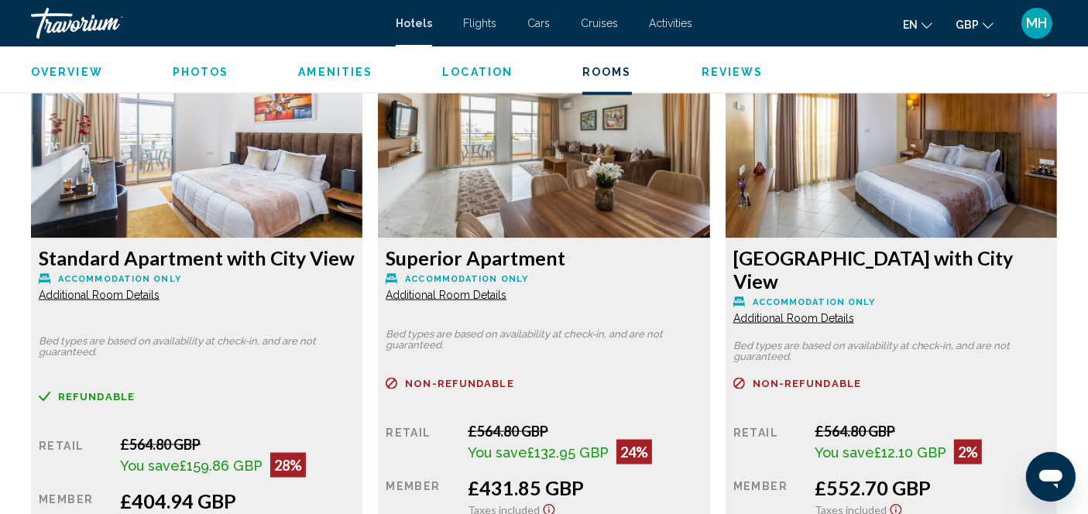
click at [159, 297] on span "Additional Room Details" at bounding box center [99, 295] width 121 height 12
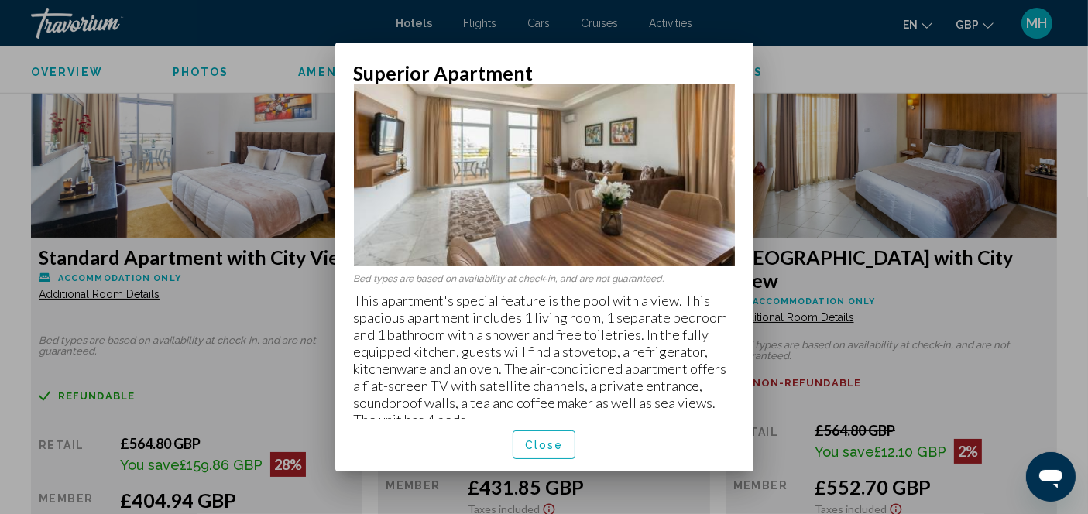
scroll to position [43, 0]
click at [553, 448] on span "Close" at bounding box center [544, 445] width 39 height 12
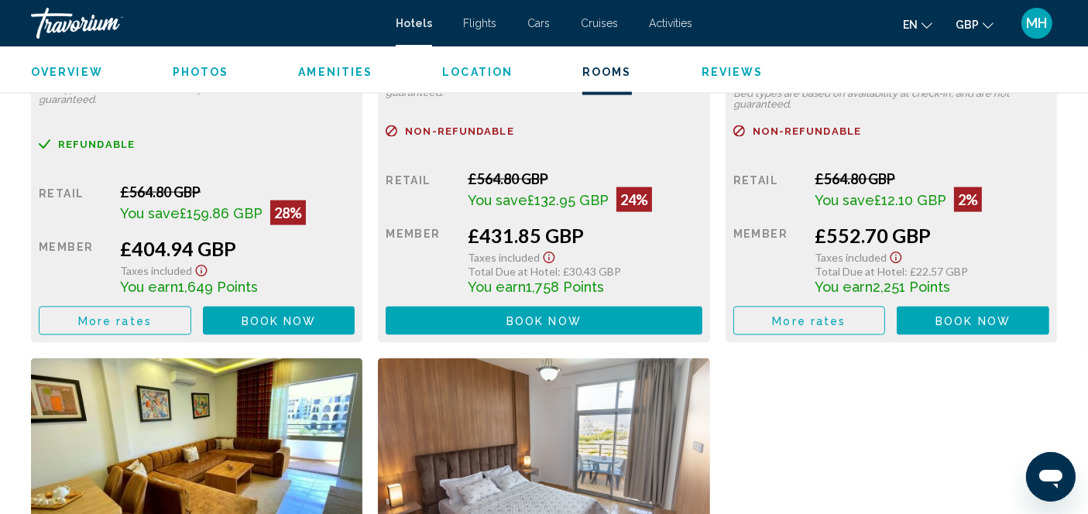
click at [760, 402] on div "Standard Apartment with City View Accommodation Only Additional Room Details Be…" at bounding box center [543, 335] width 1041 height 1084
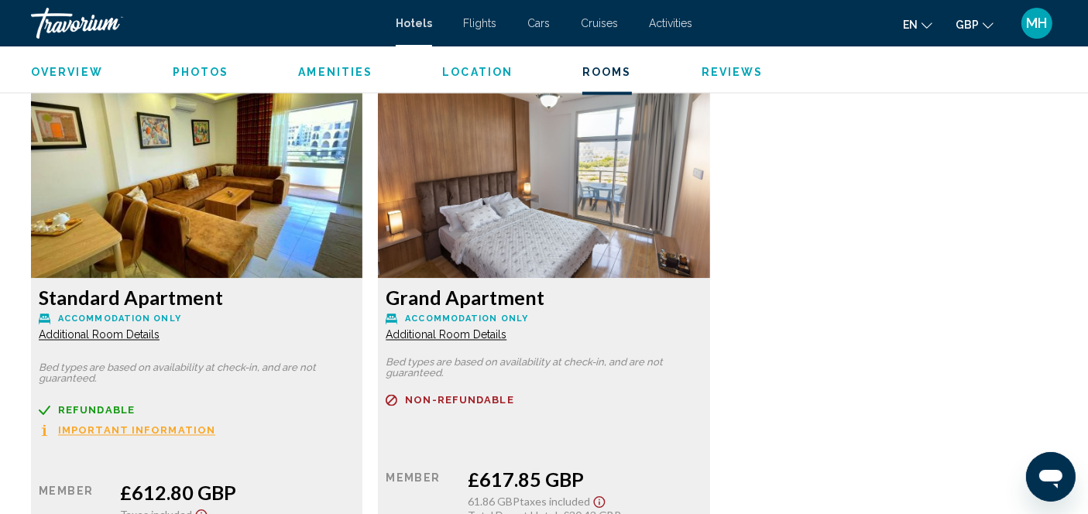
scroll to position [2677, 0]
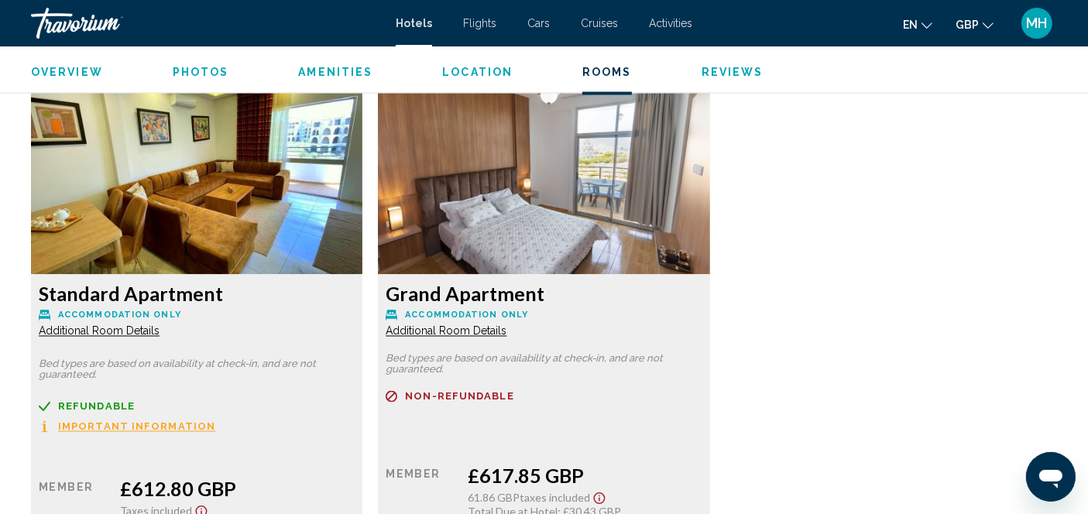
click at [760, 272] on div "Standard Apartment with City View Accommodation Only Additional Room Details Be…" at bounding box center [543, 57] width 1041 height 1084
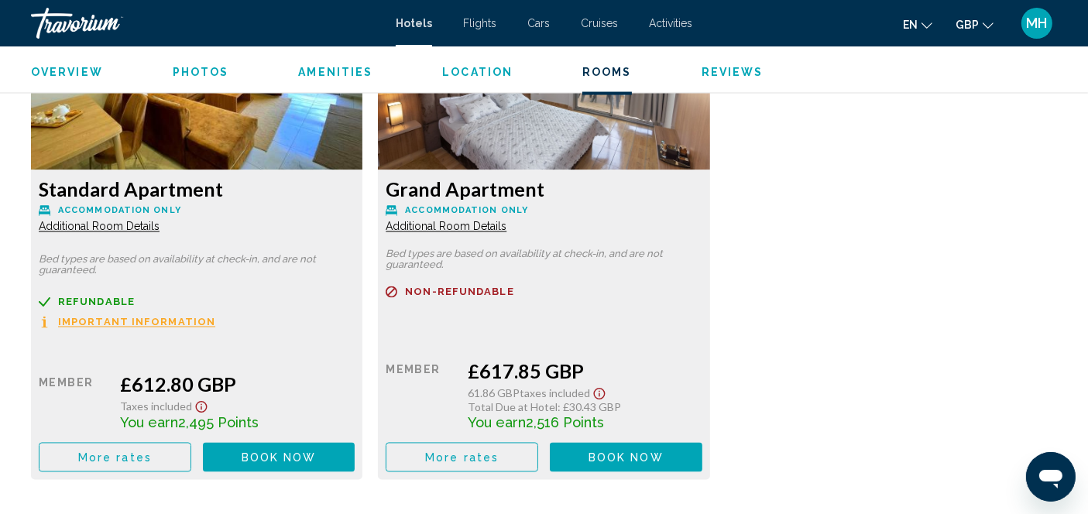
scroll to position [2783, 0]
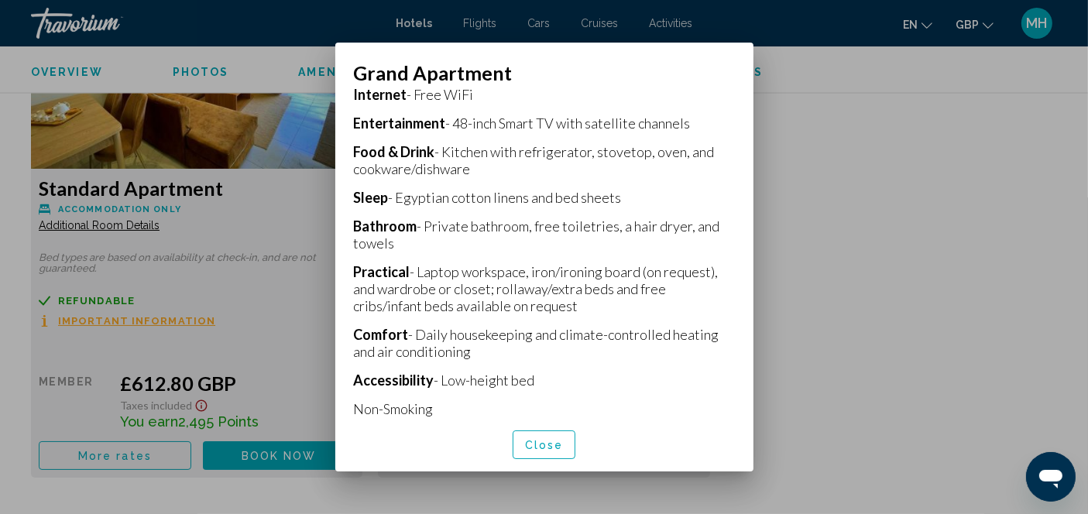
scroll to position [351, 0]
click at [871, 214] on div at bounding box center [544, 257] width 1088 height 514
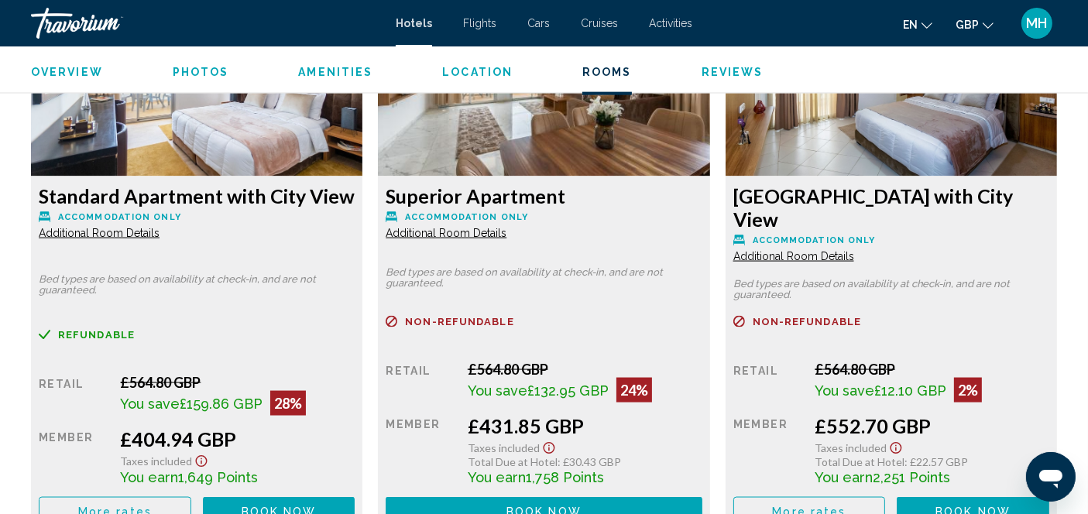
click at [355, 450] on div "Taxes included" at bounding box center [237, 459] width 235 height 18
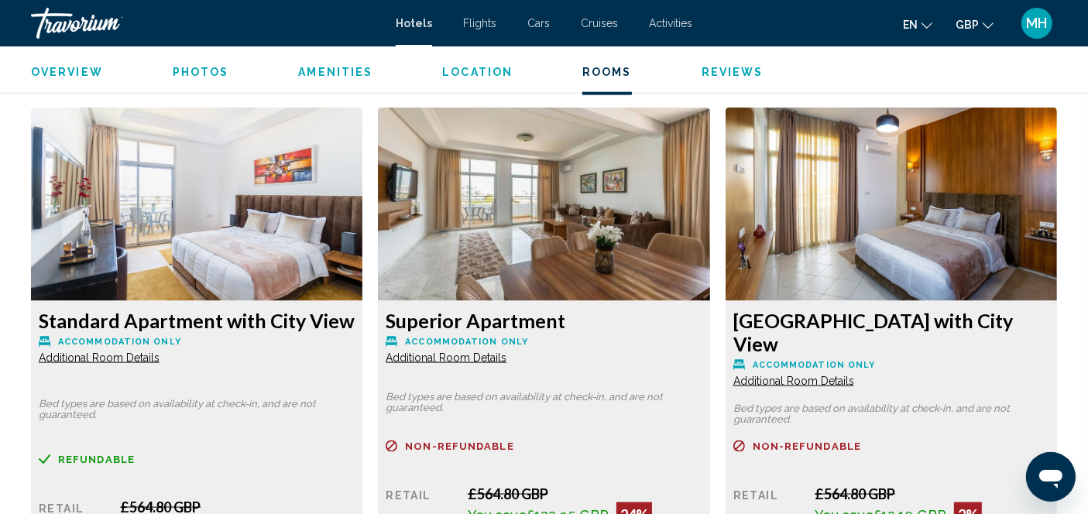
scroll to position [2098, 0]
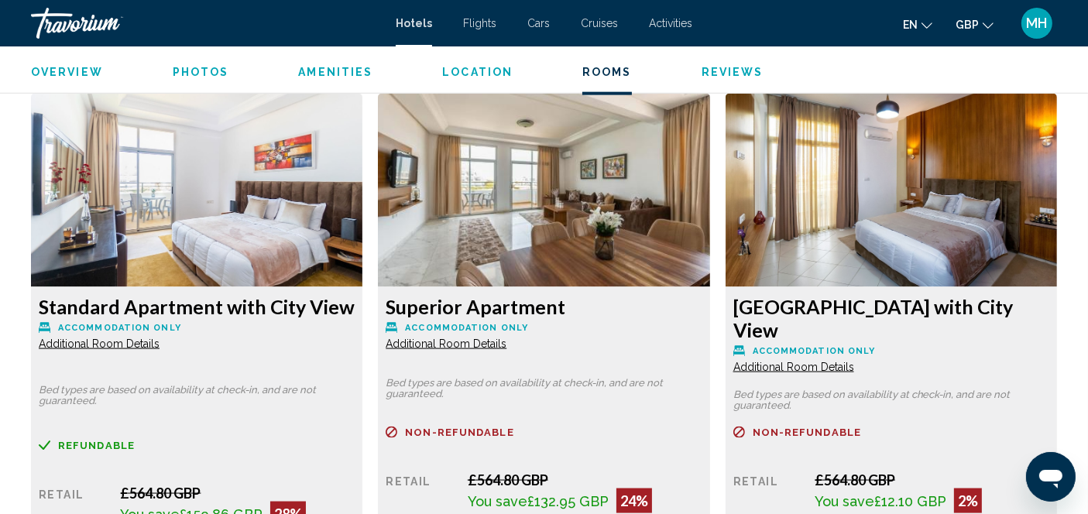
click at [362, 220] on img "Main content" at bounding box center [196, 191] width 331 height 194
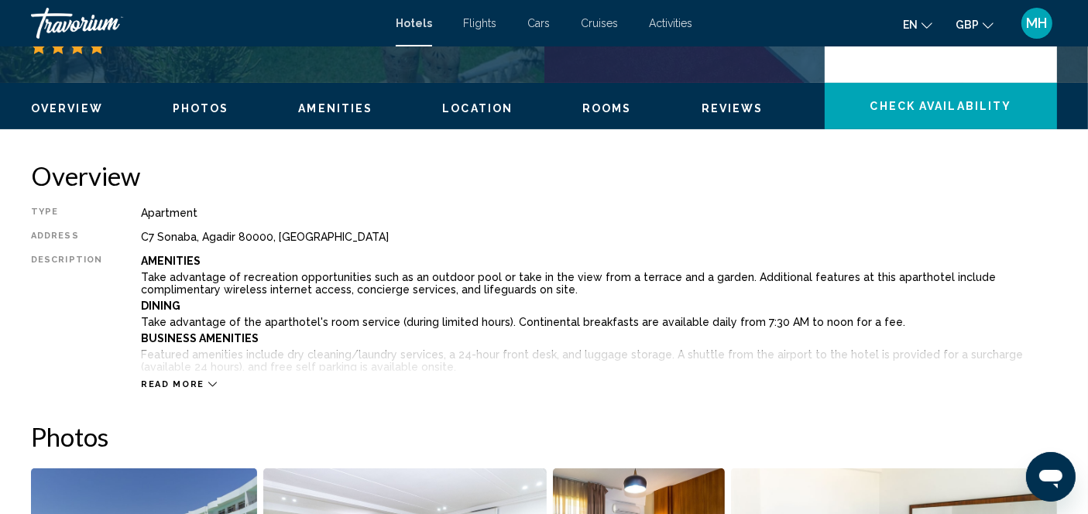
scroll to position [426, 0]
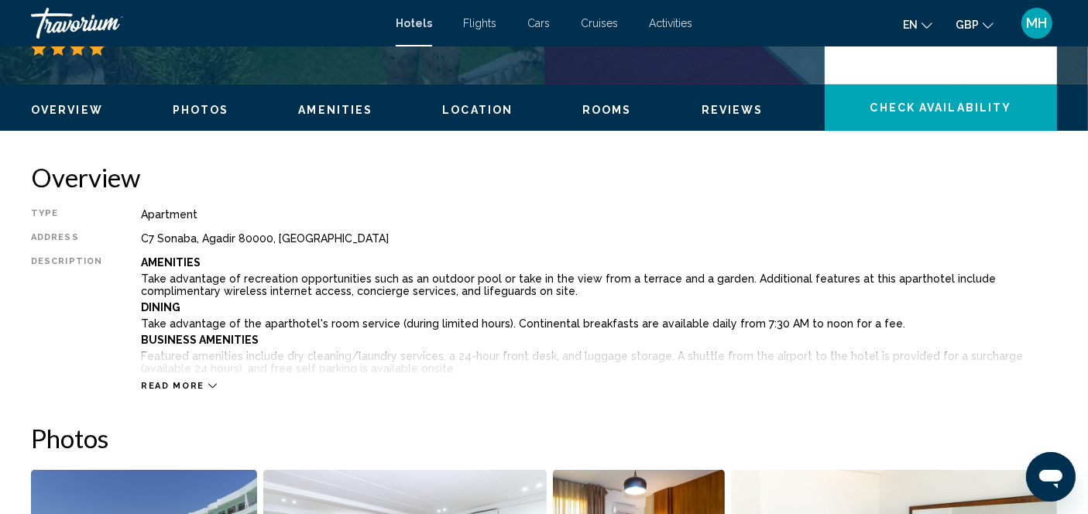
click at [196, 385] on div "Read more" at bounding box center [179, 386] width 76 height 10
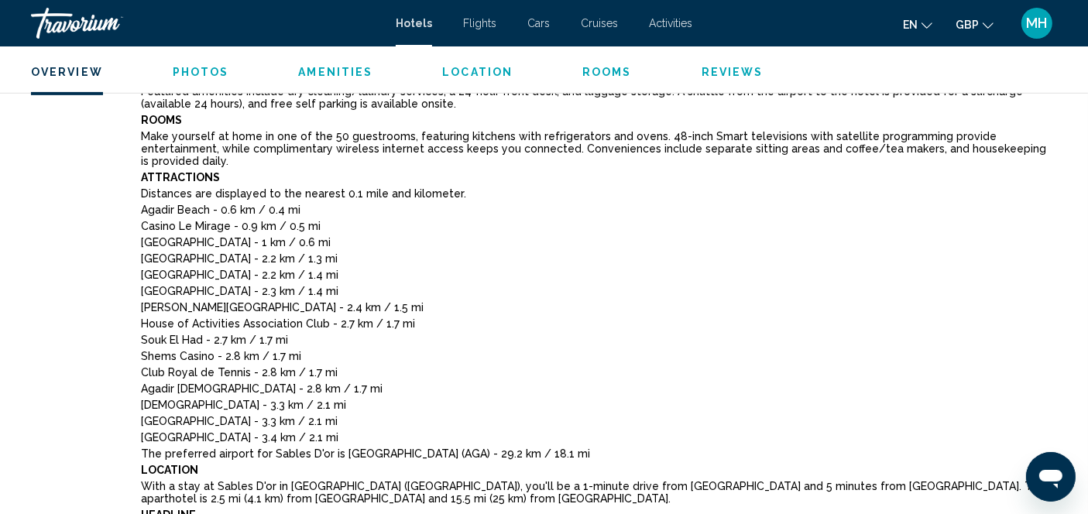
scroll to position [695, 0]
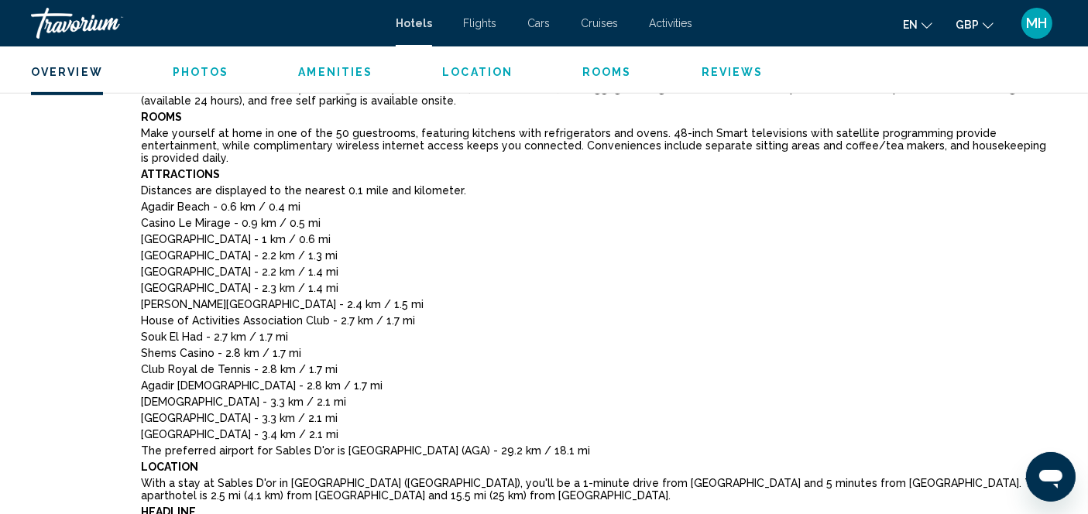
click at [75, 281] on div "Description" at bounding box center [66, 442] width 71 height 908
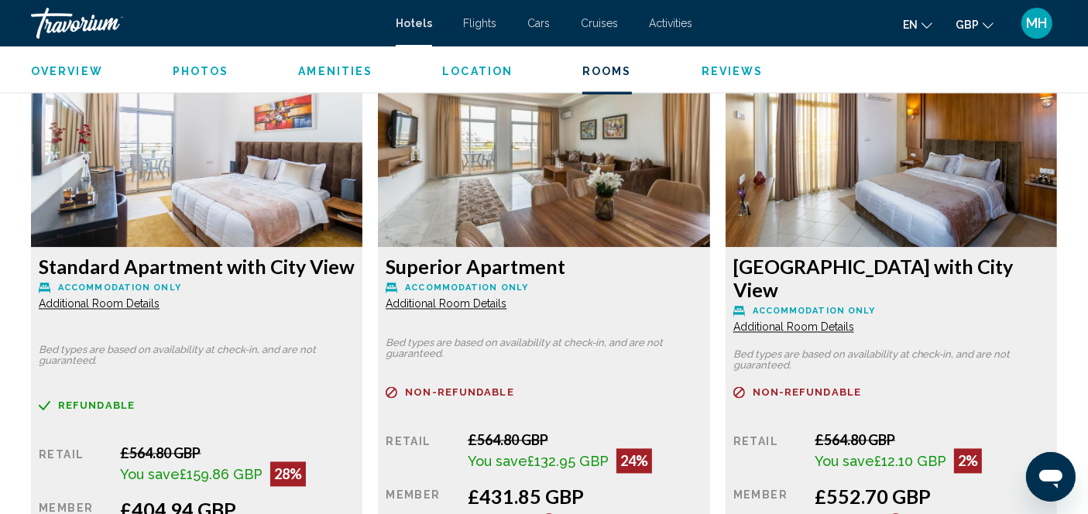
scroll to position [2925, 0]
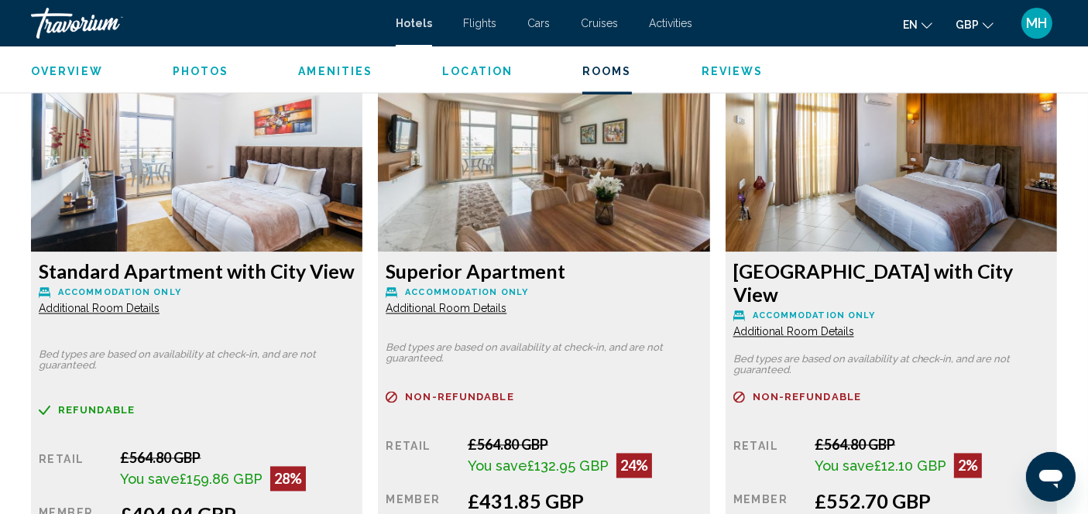
click at [159, 303] on span "Additional Room Details" at bounding box center [99, 309] width 121 height 12
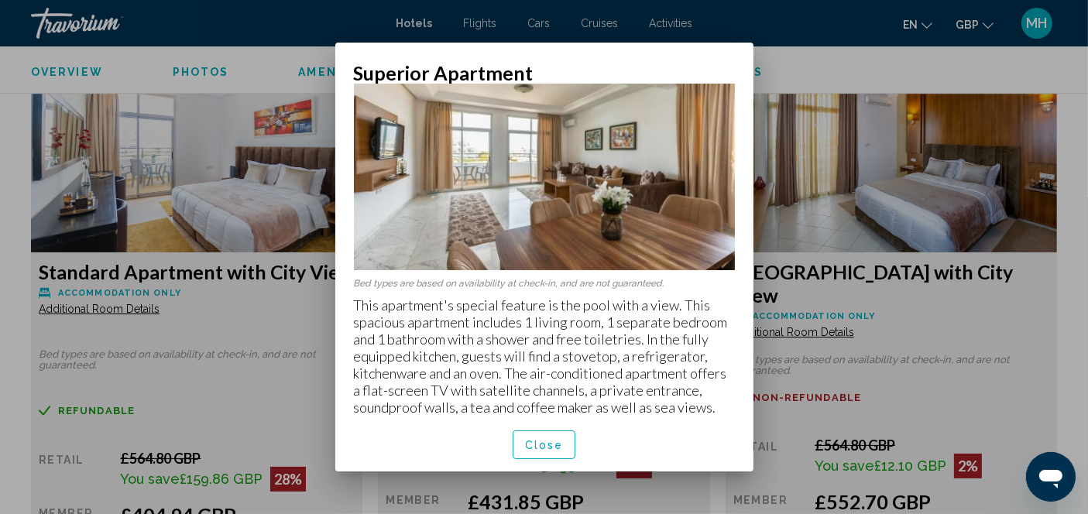
scroll to position [43, 0]
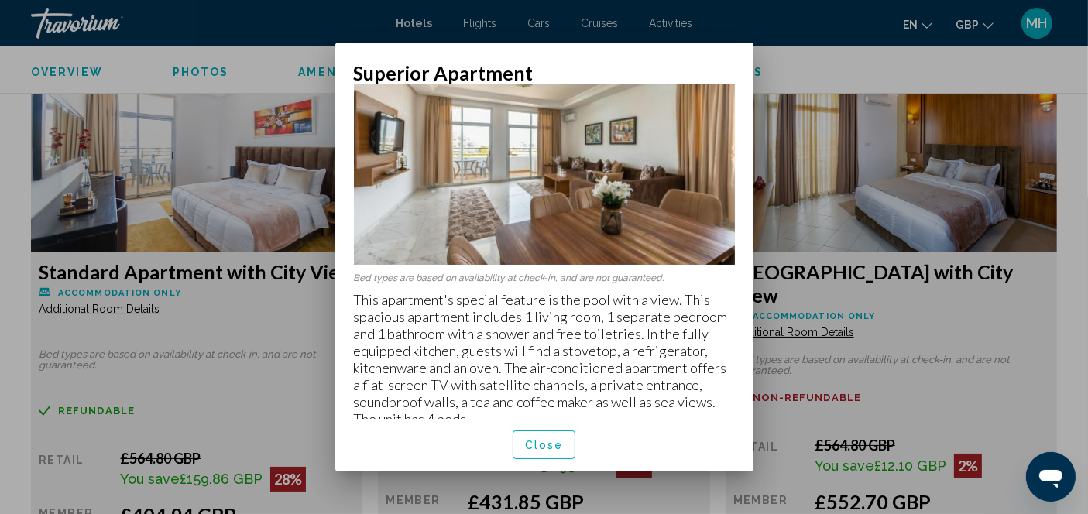
click at [828, 195] on div at bounding box center [544, 257] width 1088 height 514
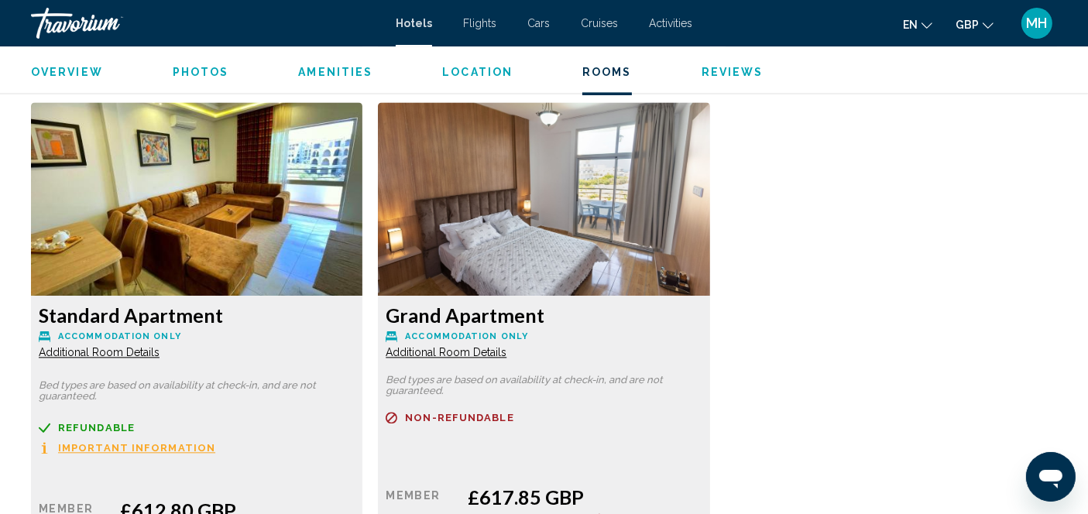
scroll to position [3461, 0]
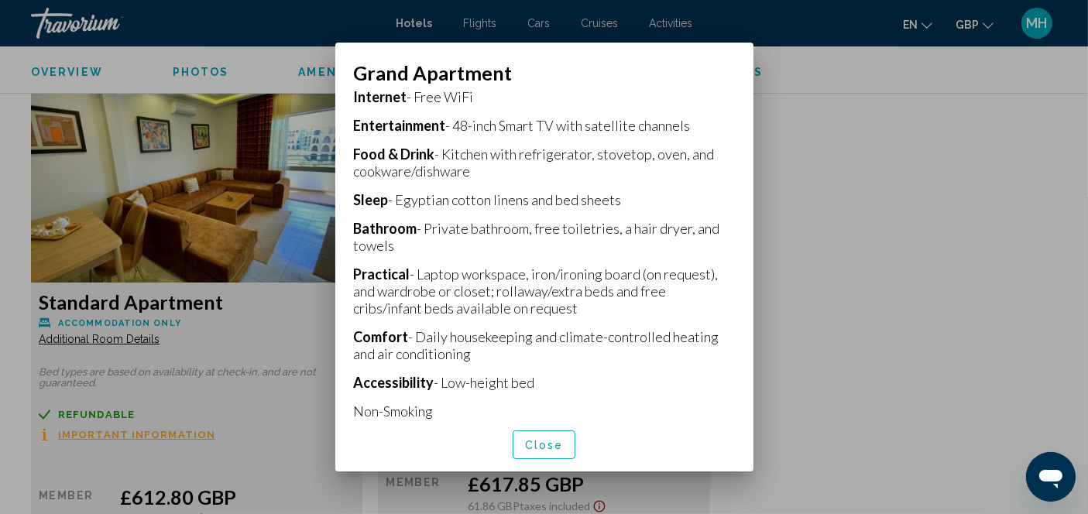
scroll to position [351, 0]
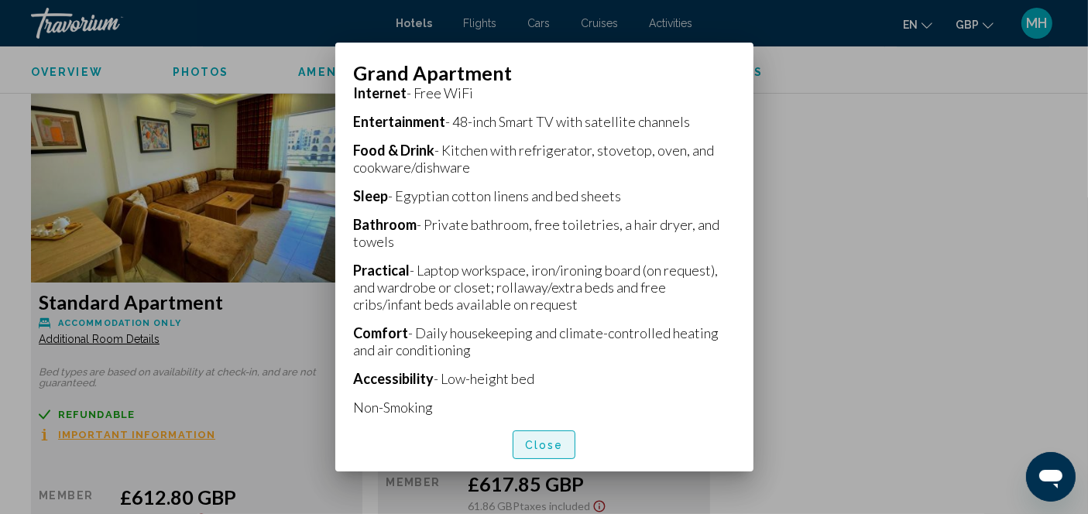
click at [547, 452] on button "Close" at bounding box center [543, 444] width 63 height 29
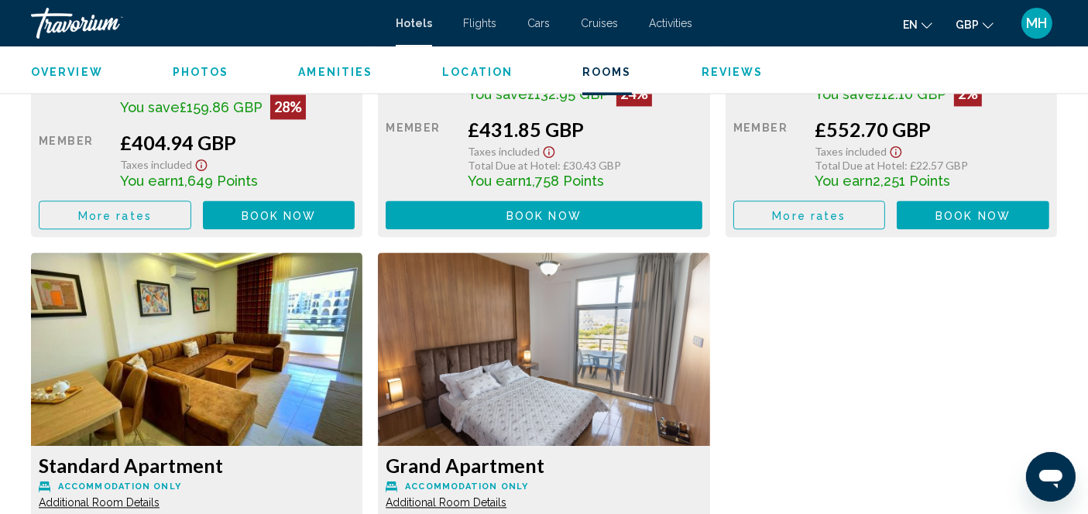
click at [733, 411] on div "Standard Apartment with City View Accommodation Only Additional Room Details Be…" at bounding box center [543, 229] width 1041 height 1084
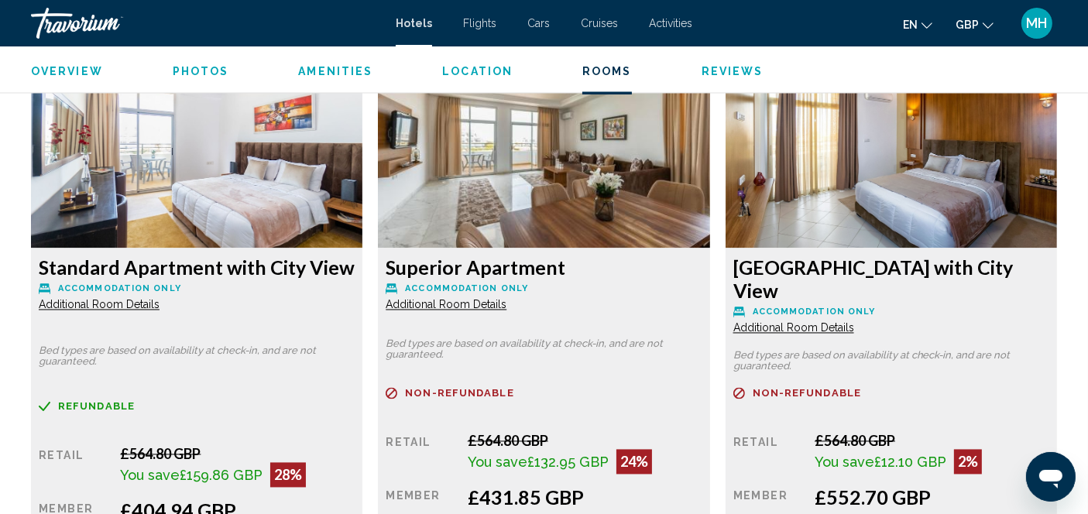
scroll to position [2928, 0]
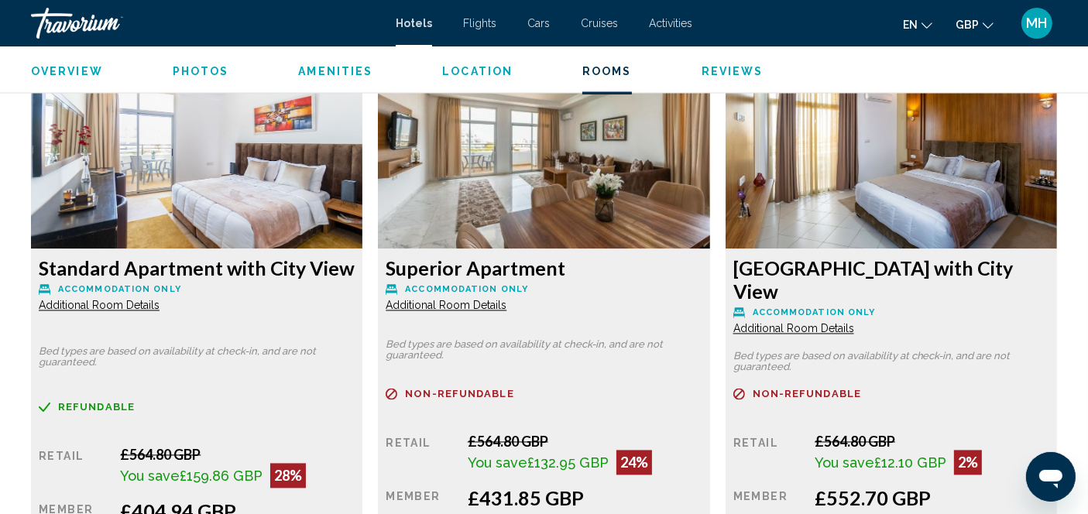
click at [159, 300] on span "Additional Room Details" at bounding box center [99, 306] width 121 height 12
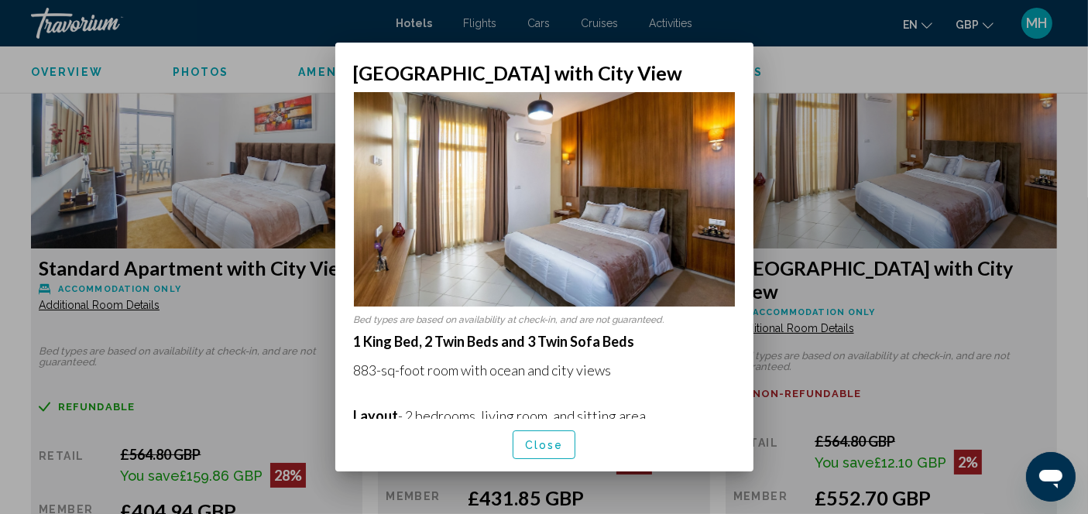
click at [888, 314] on div at bounding box center [544, 257] width 1088 height 514
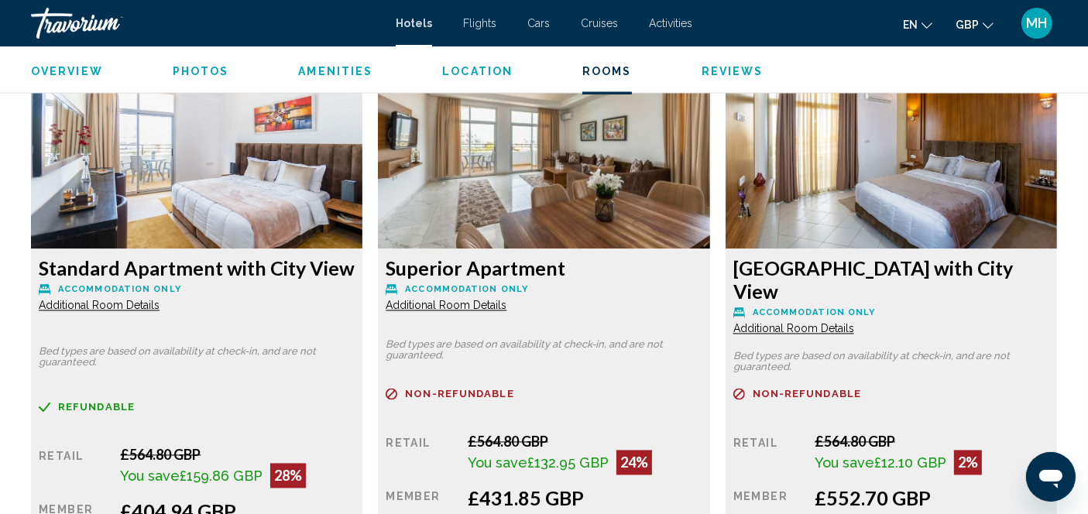
click at [159, 300] on span "Additional Room Details" at bounding box center [99, 306] width 121 height 12
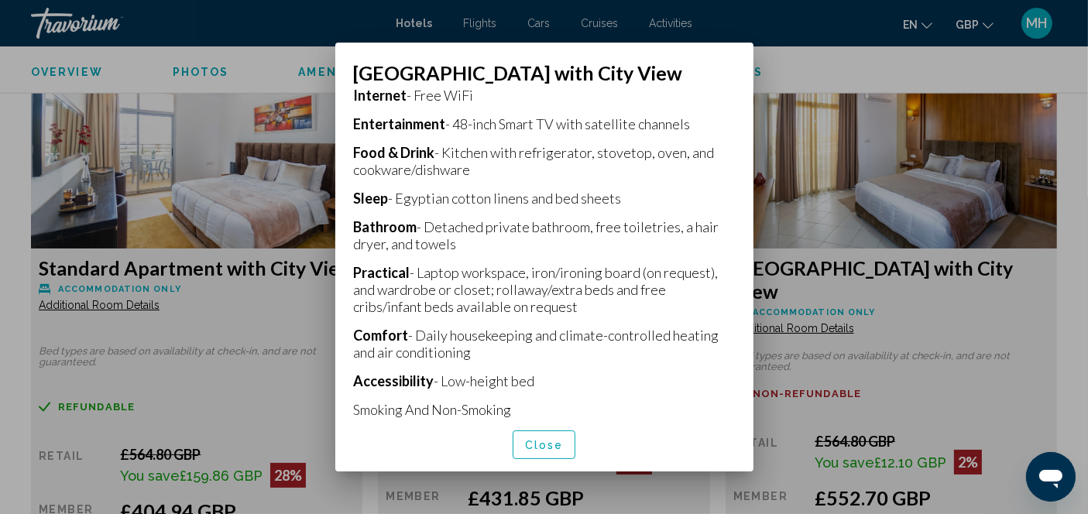
scroll to position [351, 0]
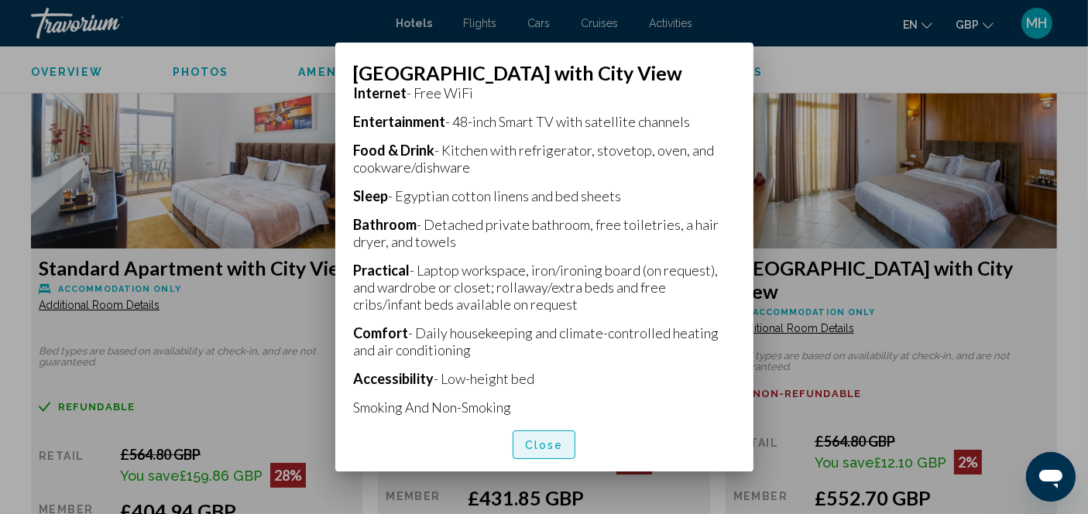
click at [557, 457] on button "Close" at bounding box center [543, 444] width 63 height 29
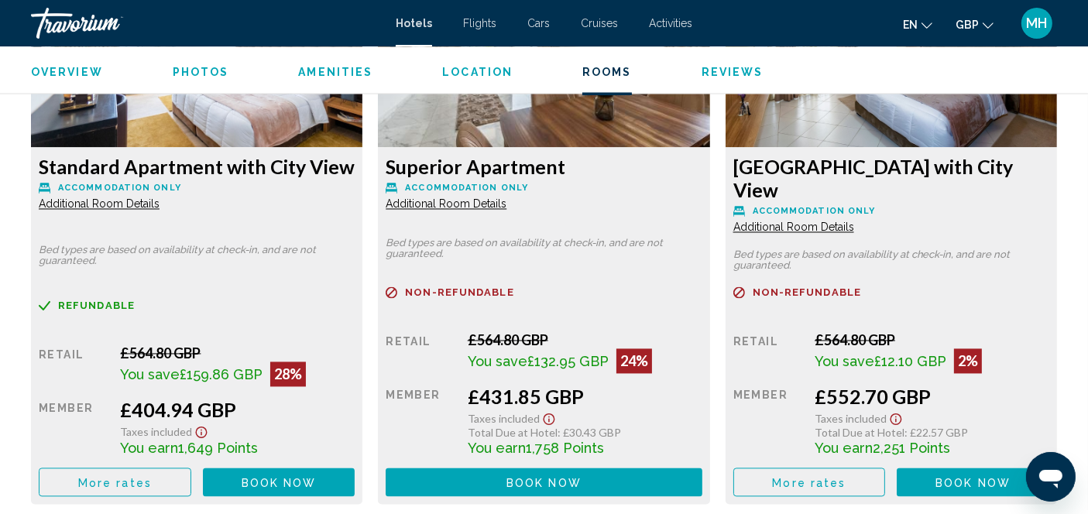
scroll to position [3044, 0]
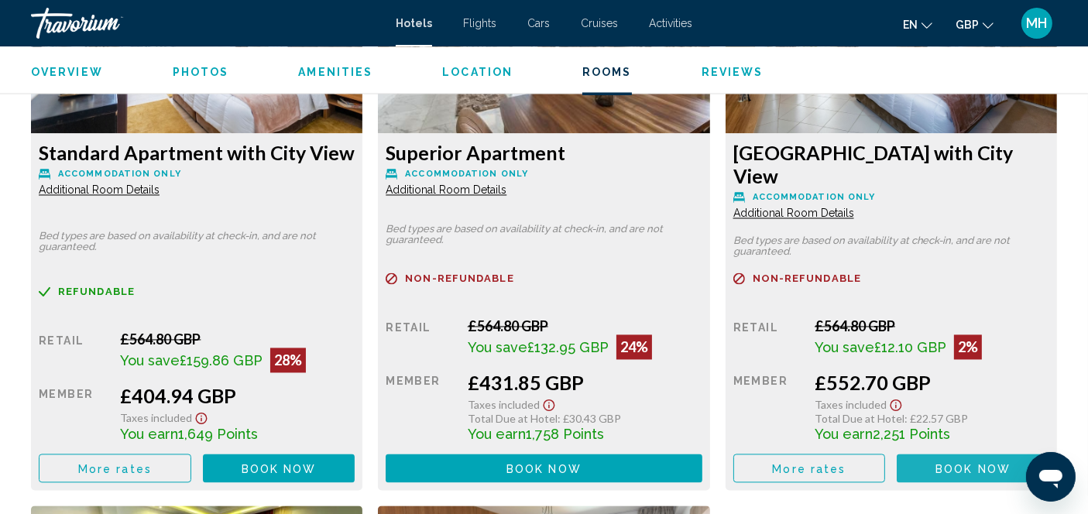
click at [317, 462] on span "Book now" at bounding box center [278, 468] width 75 height 12
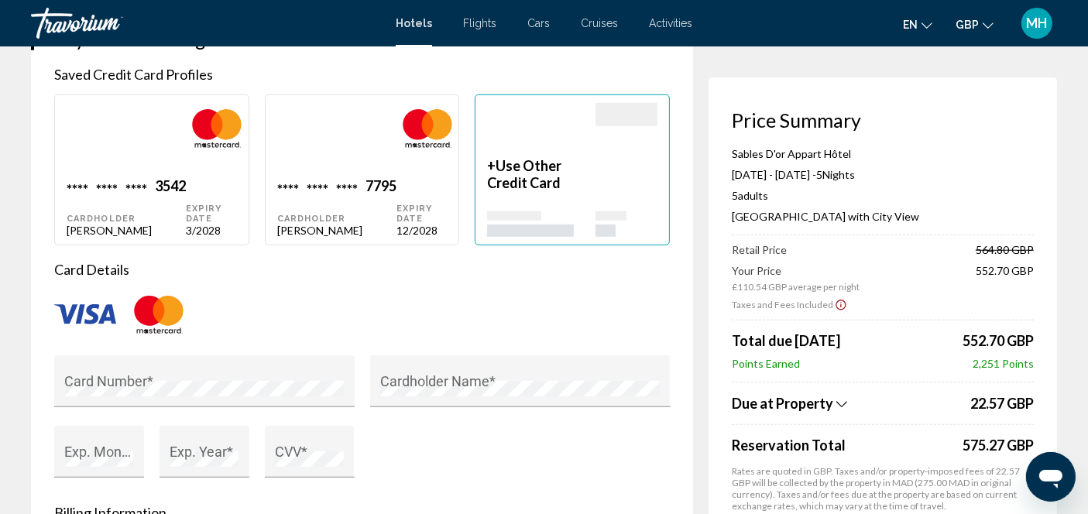
scroll to position [1176, 0]
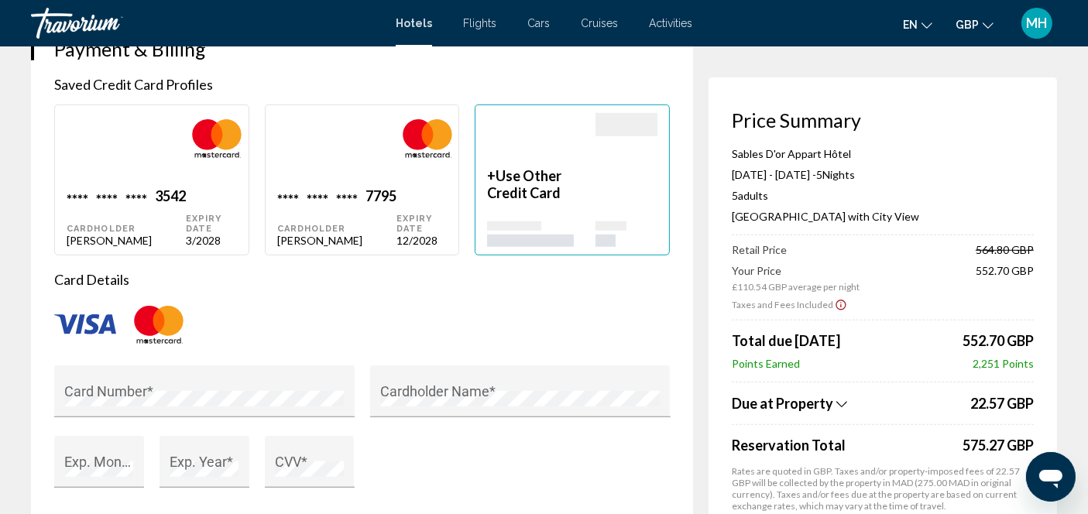
click at [183, 177] on div "Main content" at bounding box center [126, 150] width 119 height 74
type input "*******"
type input "****"
type input "**********"
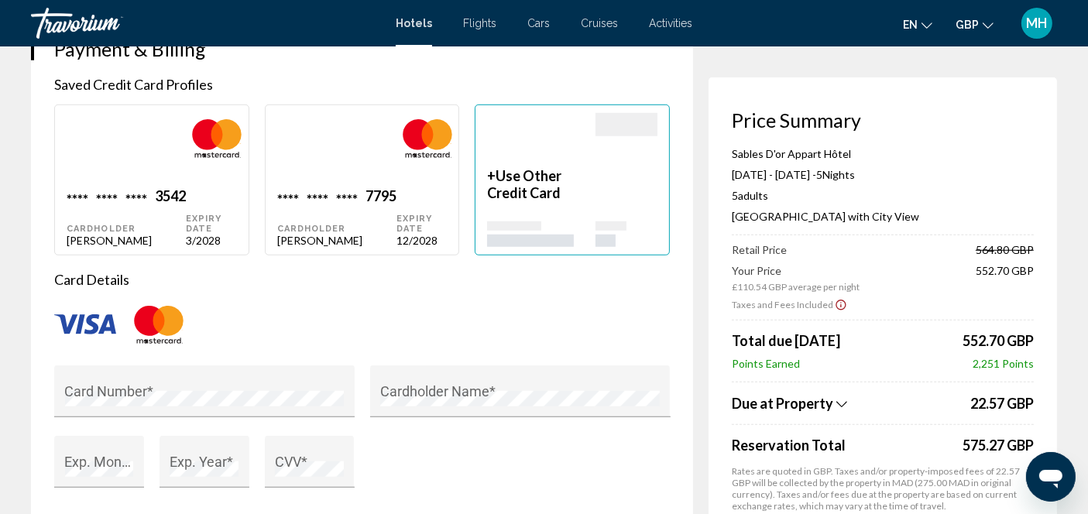
type input "*********"
type input "**********"
type input "********"
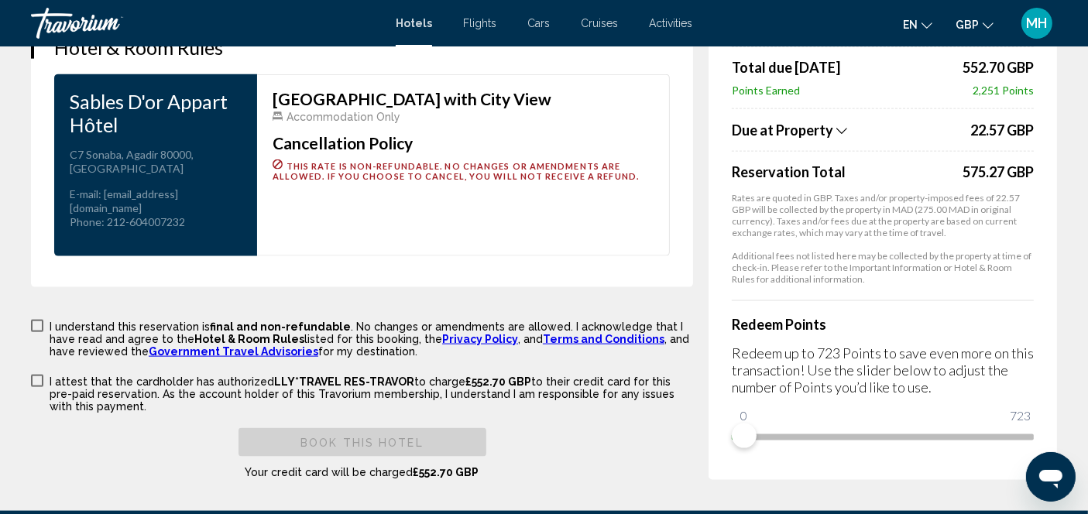
scroll to position [2045, 0]
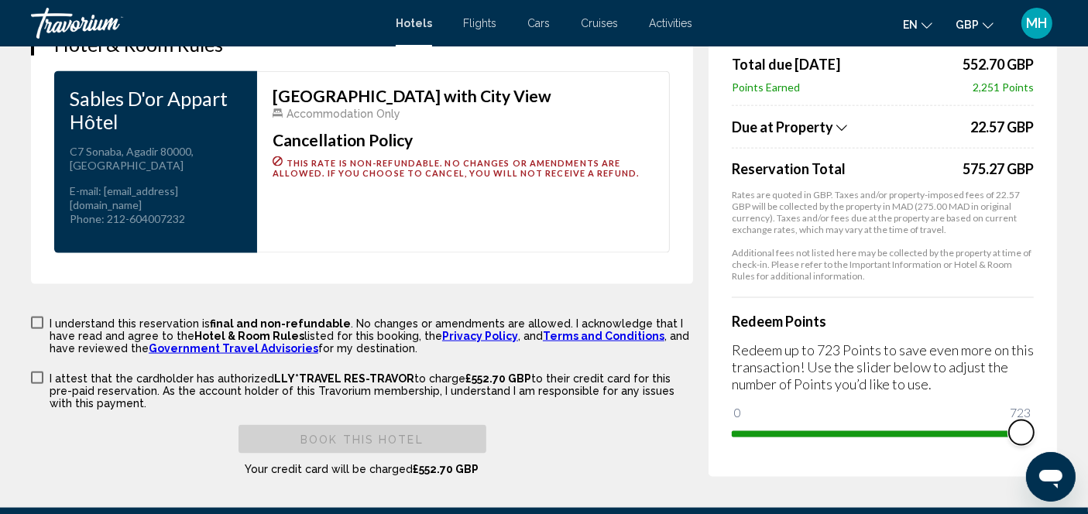
drag, startPoint x: 765, startPoint y: 420, endPoint x: 1043, endPoint y: 416, distance: 278.7
click at [1043, 416] on div "Price Summary Sables D'or Appart Hôtel [DATE] - [DATE] - 5 Night Nights 5 Adult…" at bounding box center [882, 128] width 348 height 697
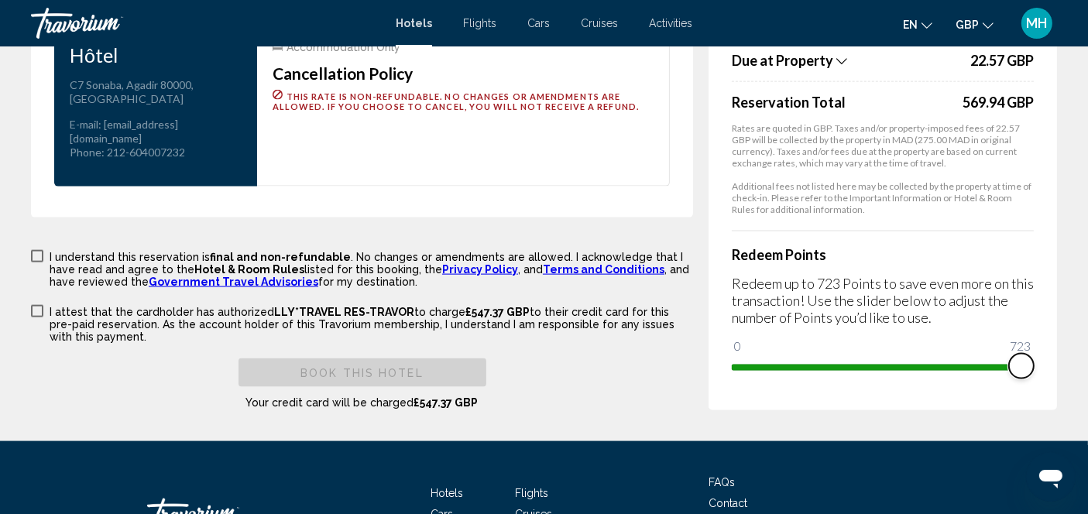
scroll to position [2121, 0]
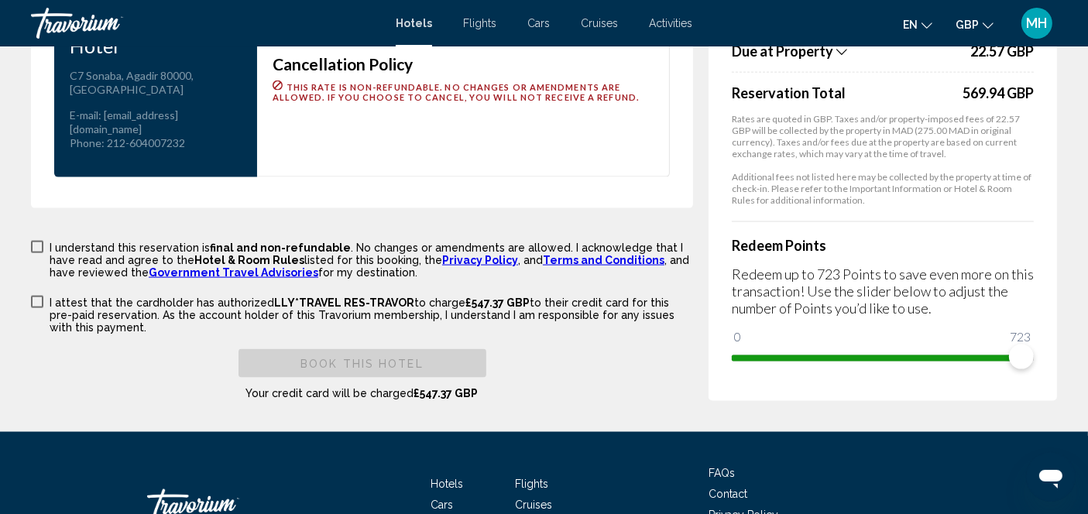
click at [42, 241] on span "Main content" at bounding box center [37, 247] width 12 height 12
click at [36, 296] on span "Main content" at bounding box center [37, 302] width 12 height 12
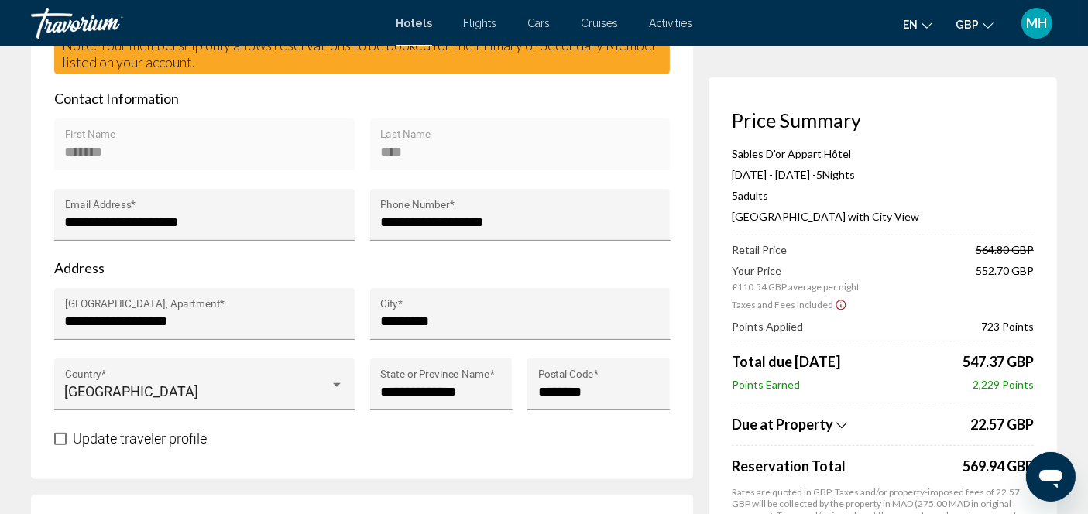
scroll to position [502, 0]
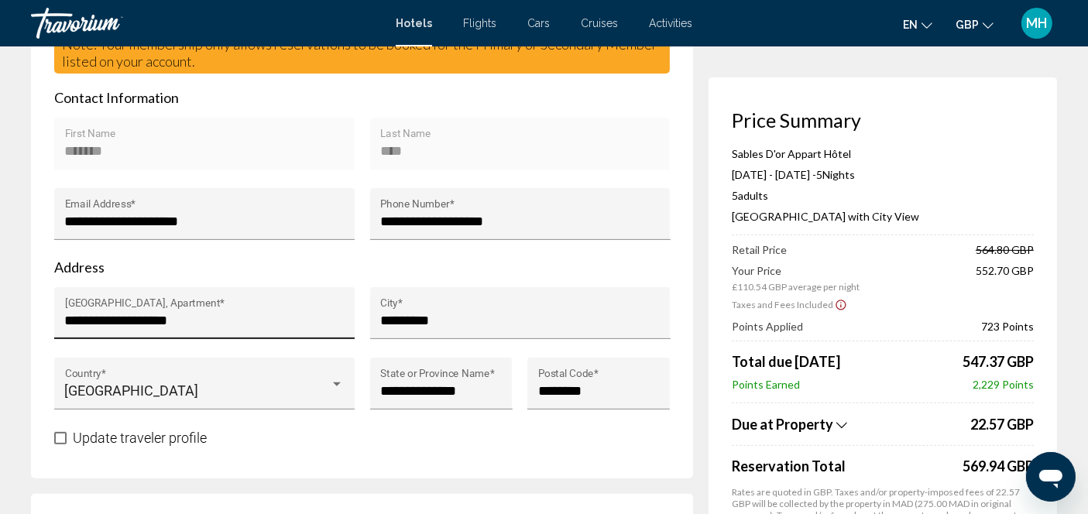
click at [227, 323] on input "**********" at bounding box center [204, 320] width 279 height 15
type input "*"
type input "**********"
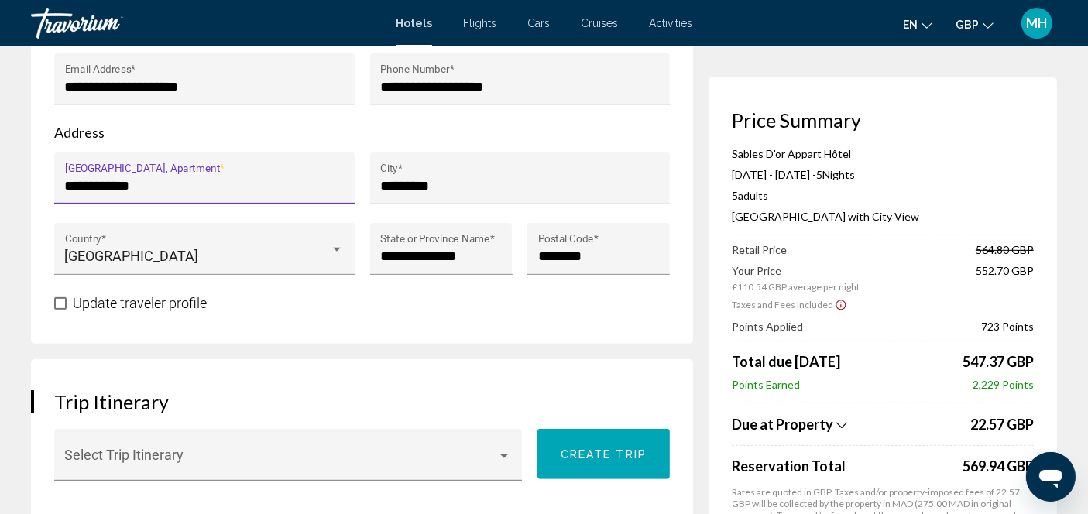
scroll to position [659, 0]
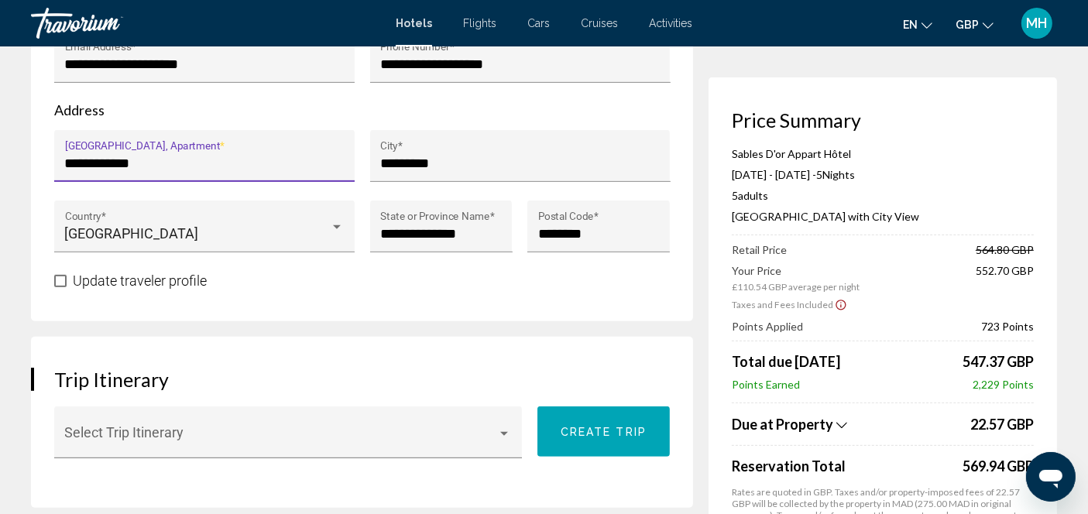
click at [67, 278] on label "Update traveler profile" at bounding box center [130, 281] width 152 height 19
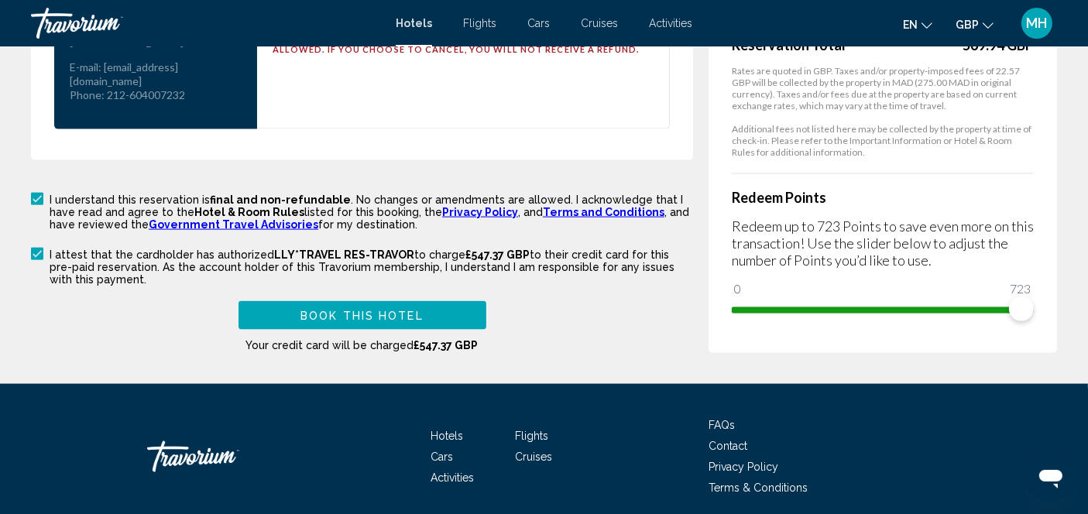
scroll to position [2169, 0]
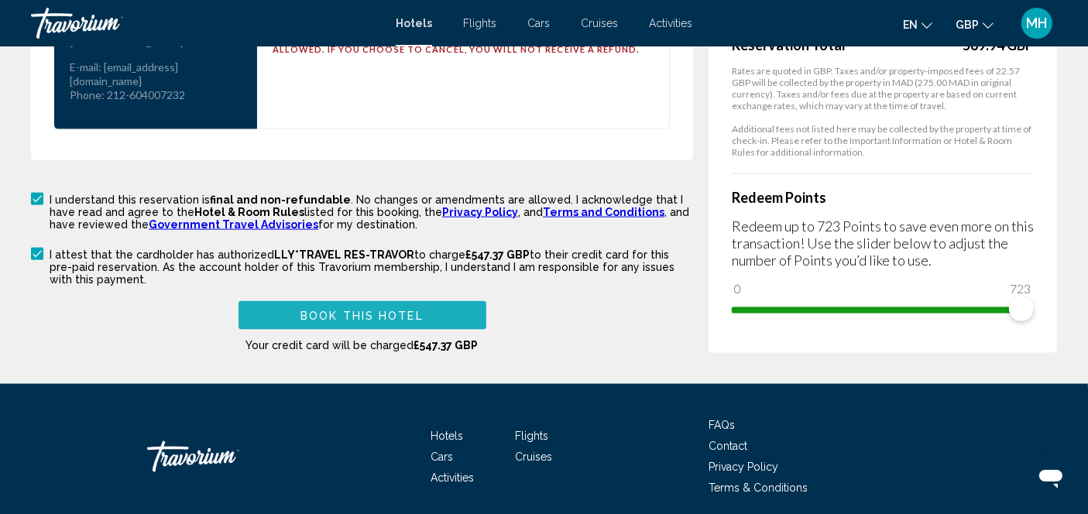
click at [289, 303] on button "Book this hotel" at bounding box center [362, 315] width 248 height 29
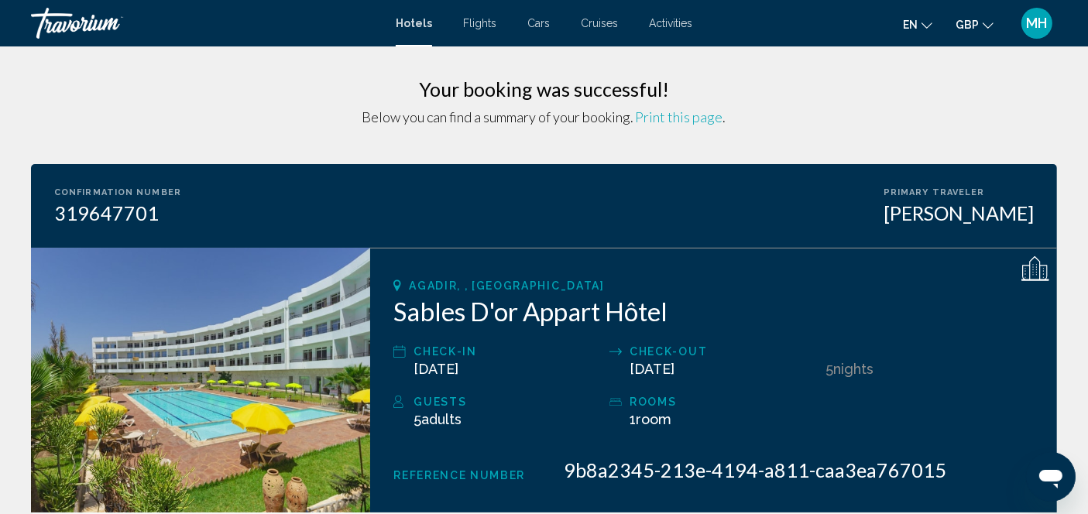
click at [681, 120] on span "Print this page" at bounding box center [678, 116] width 87 height 17
click at [695, 300] on h2 "Sables D'or Appart Hôtel" at bounding box center [713, 311] width 640 height 31
